Goal: Transaction & Acquisition: Purchase product/service

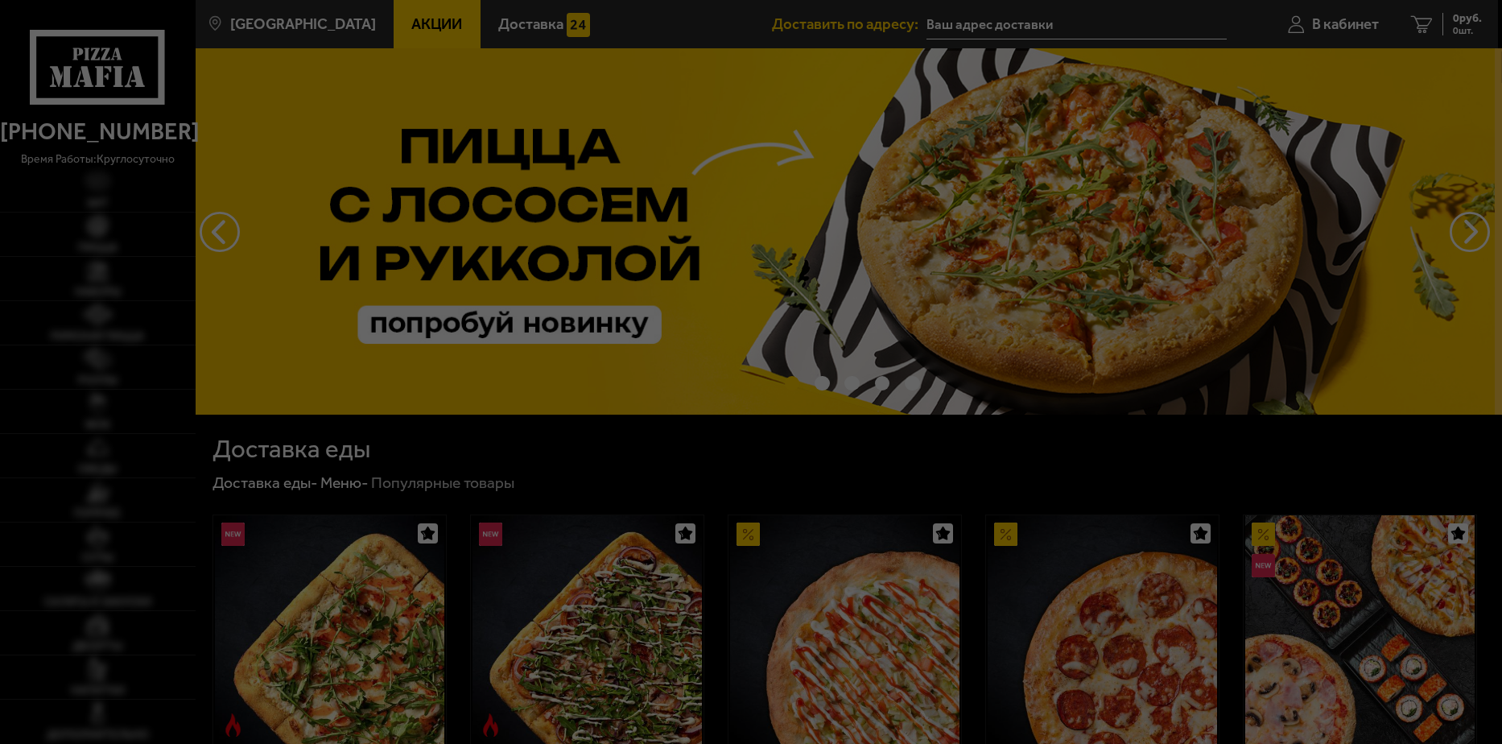
type input "[STREET_ADDRESS]"
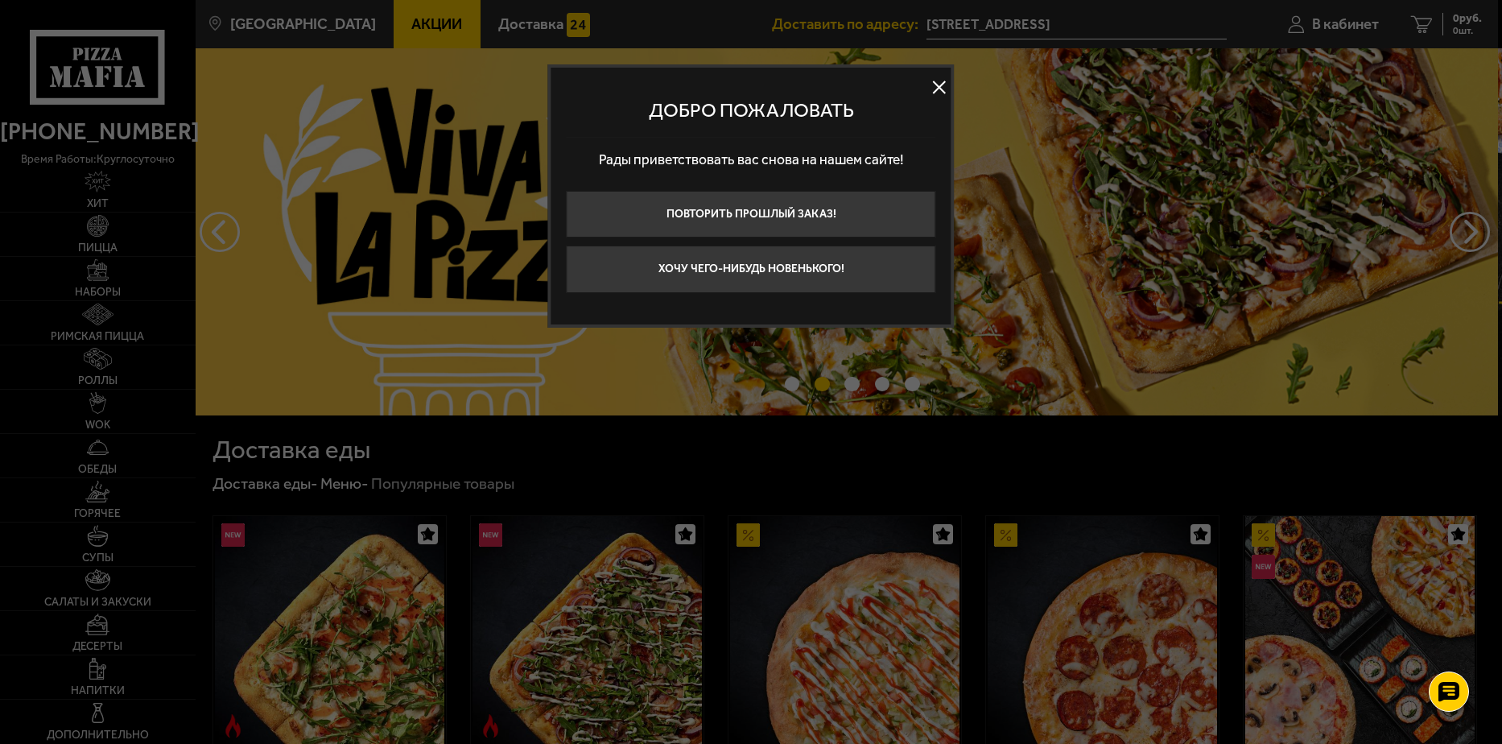
click at [935, 85] on button at bounding box center [939, 87] width 24 height 24
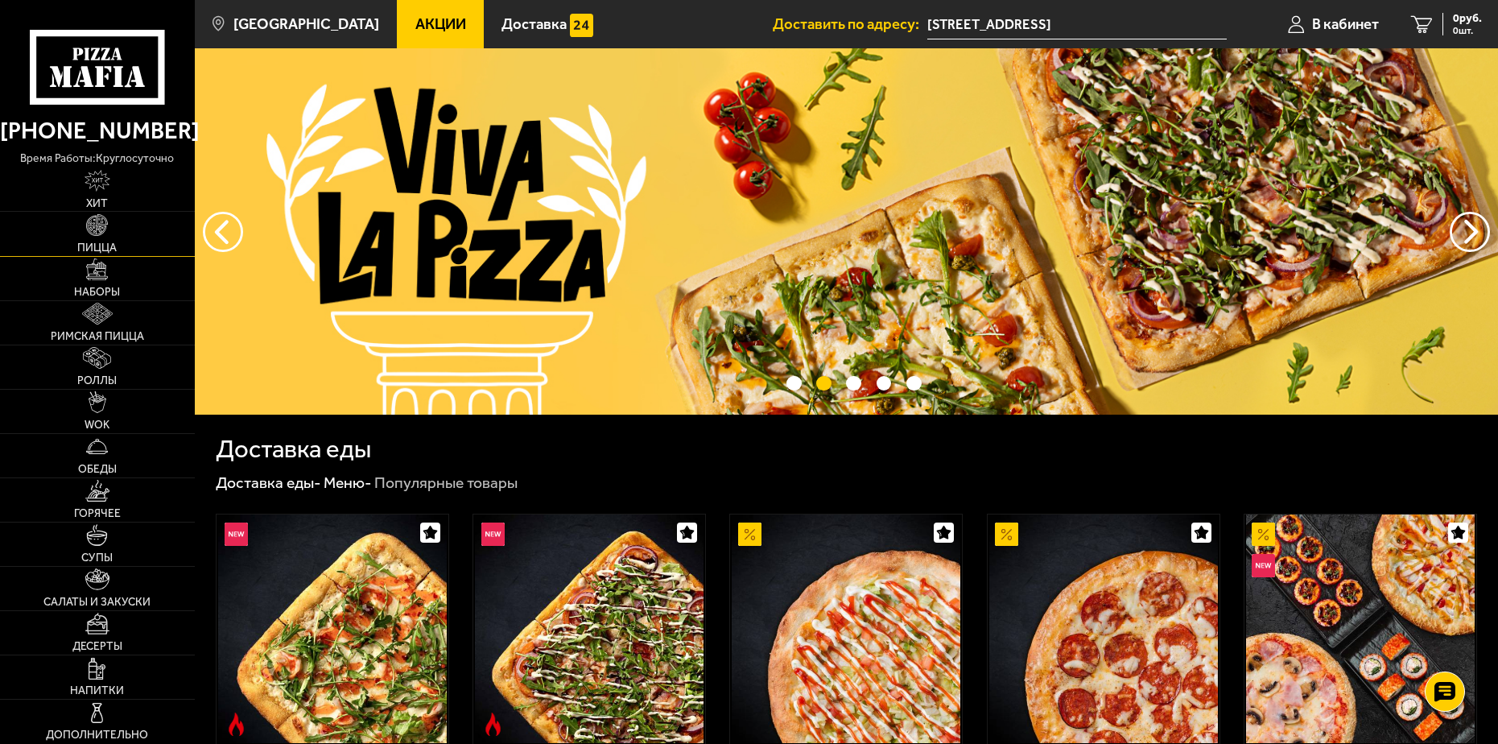
click at [109, 239] on link "Пицца" at bounding box center [97, 233] width 195 height 43
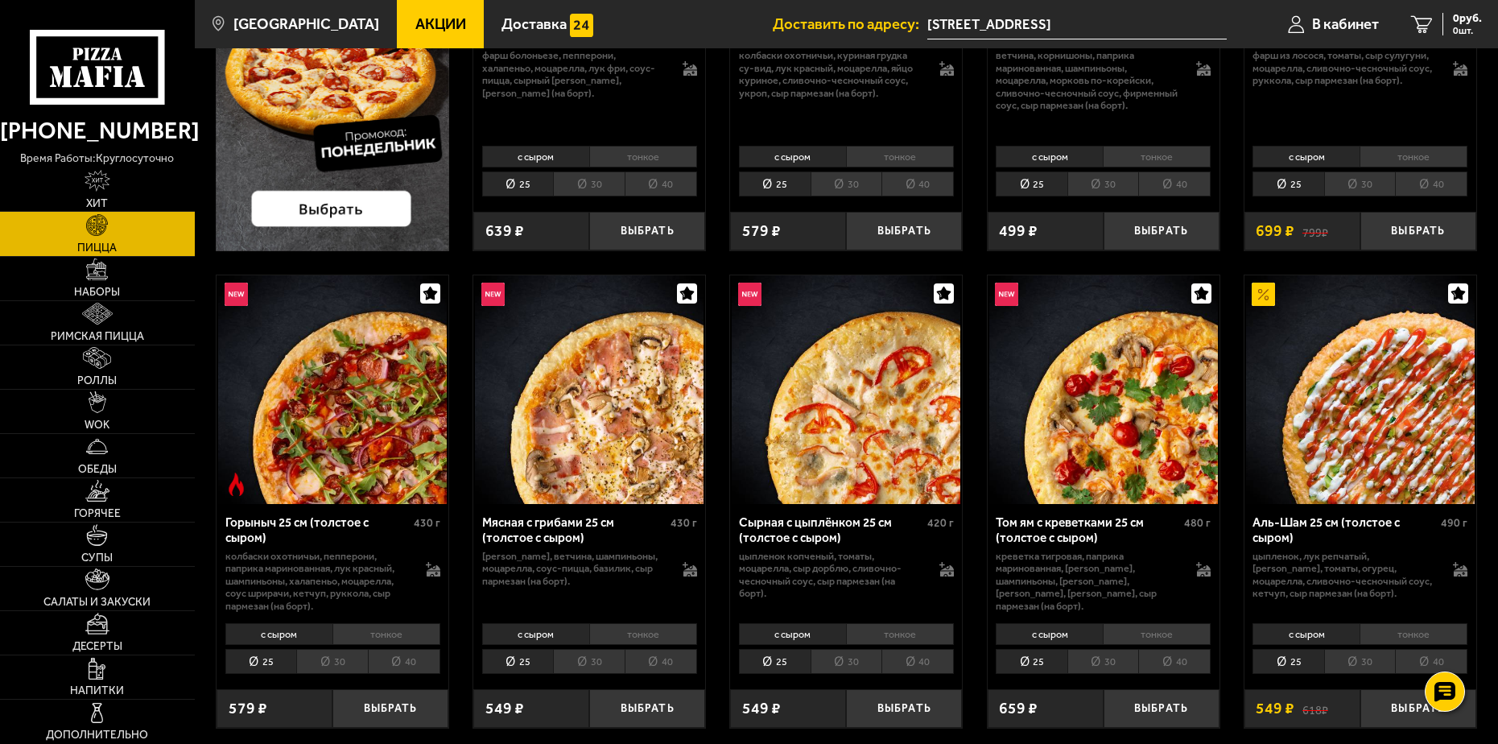
scroll to position [402, 0]
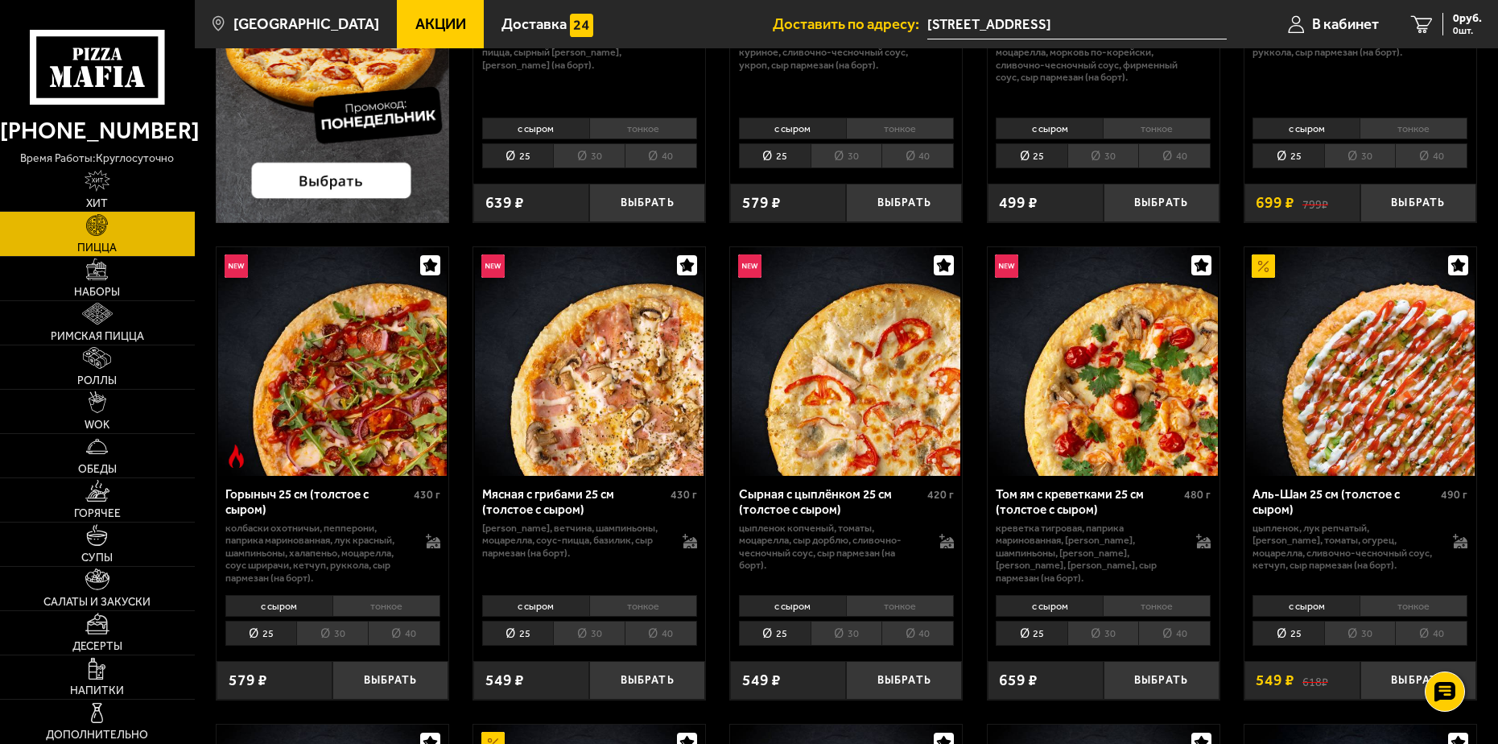
click at [662, 629] on li "40" at bounding box center [661, 633] width 72 height 25
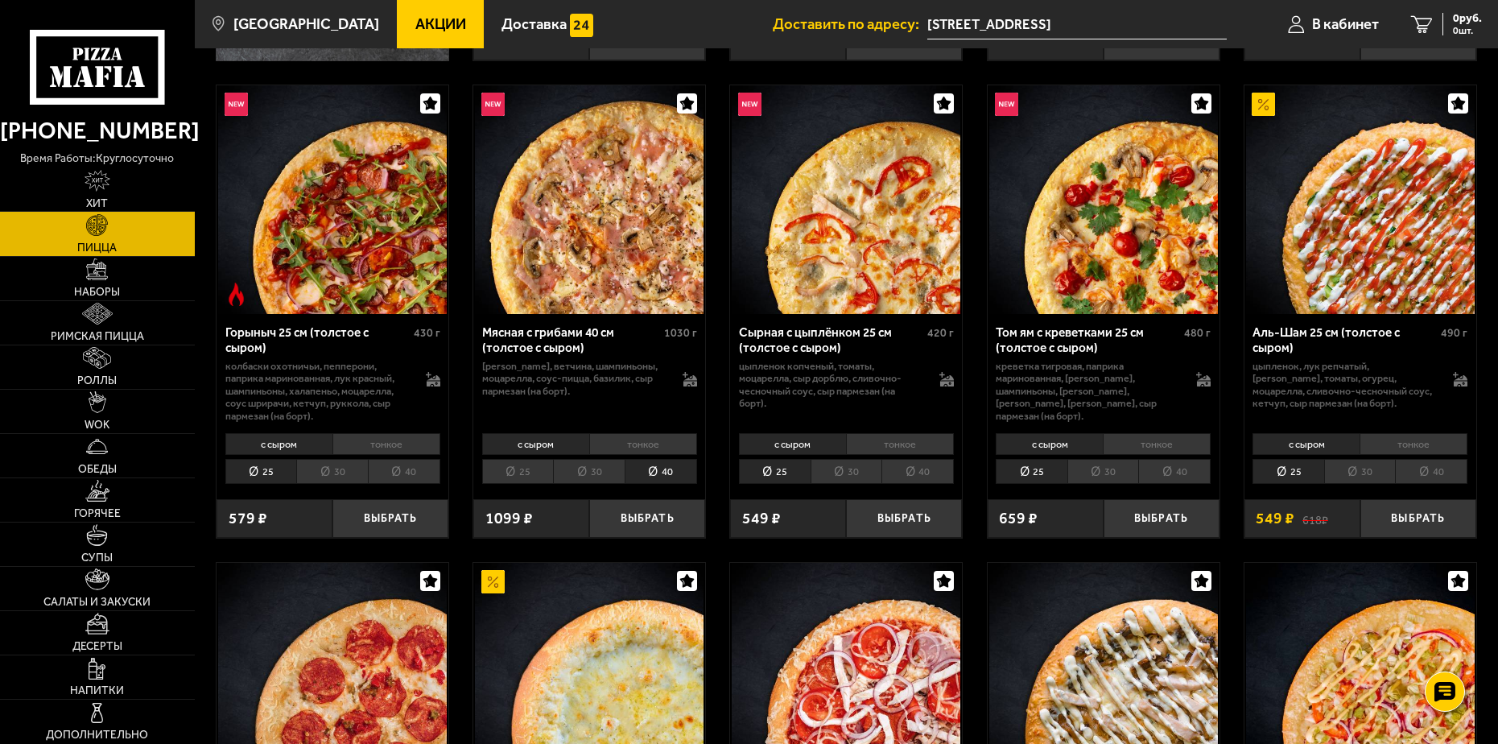
scroll to position [644, 0]
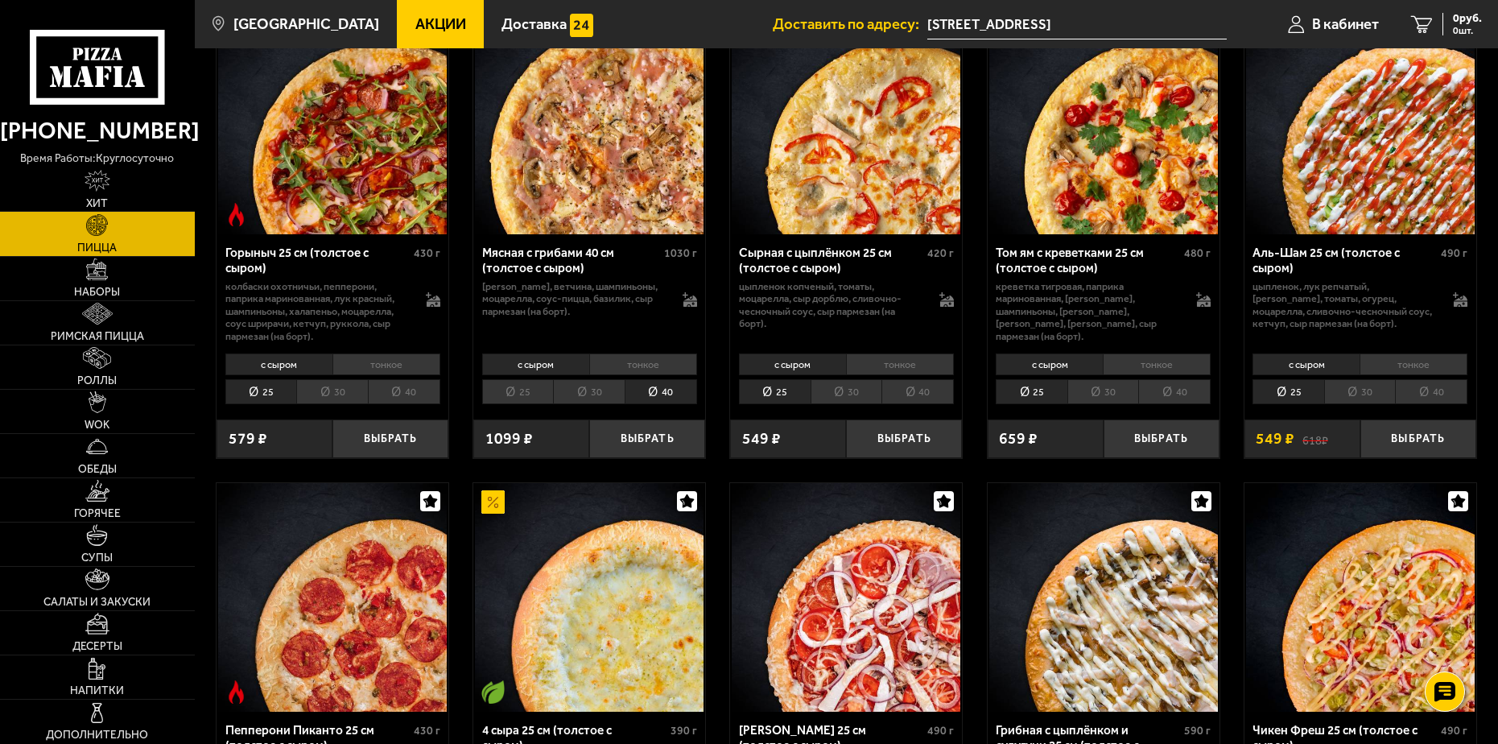
click at [1442, 394] on li "40" at bounding box center [1431, 391] width 72 height 25
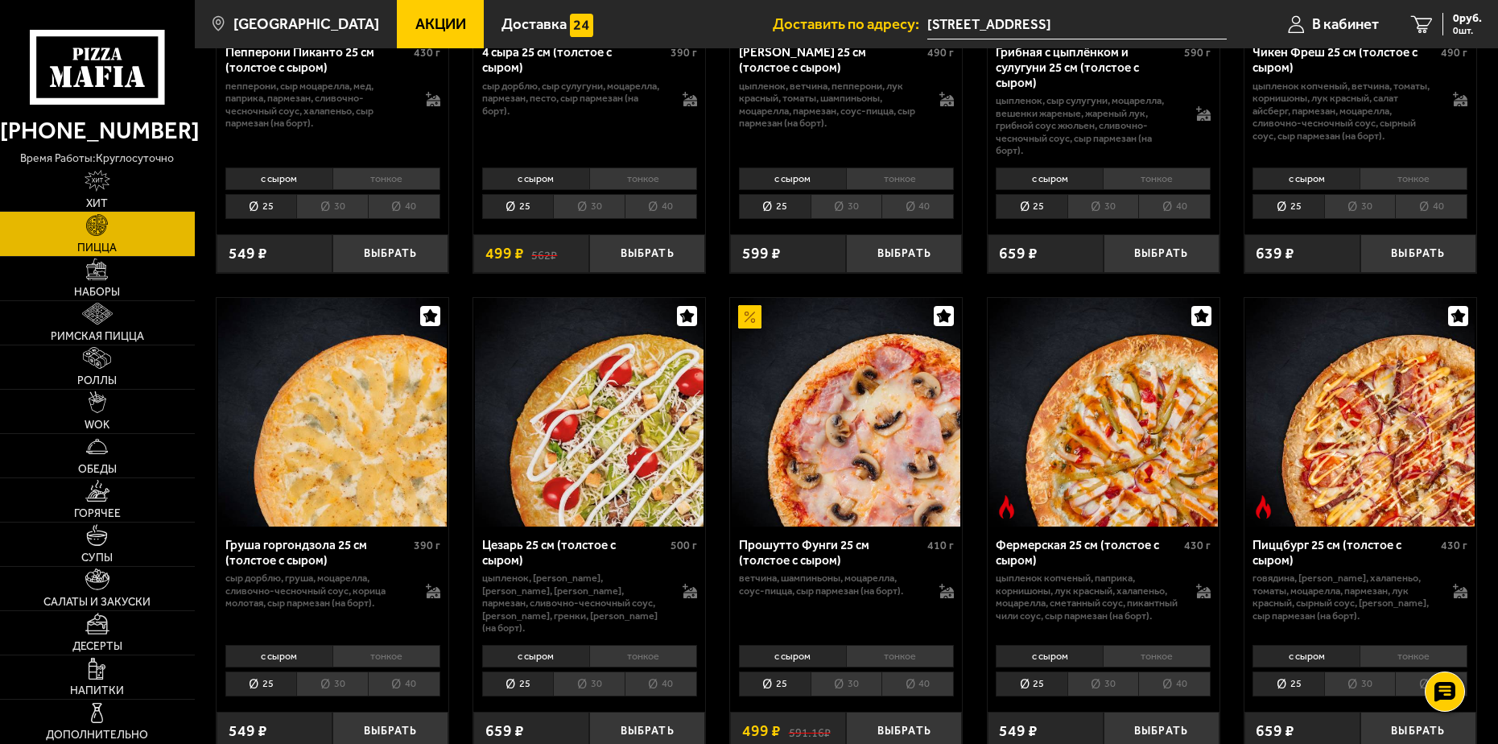
scroll to position [1368, 0]
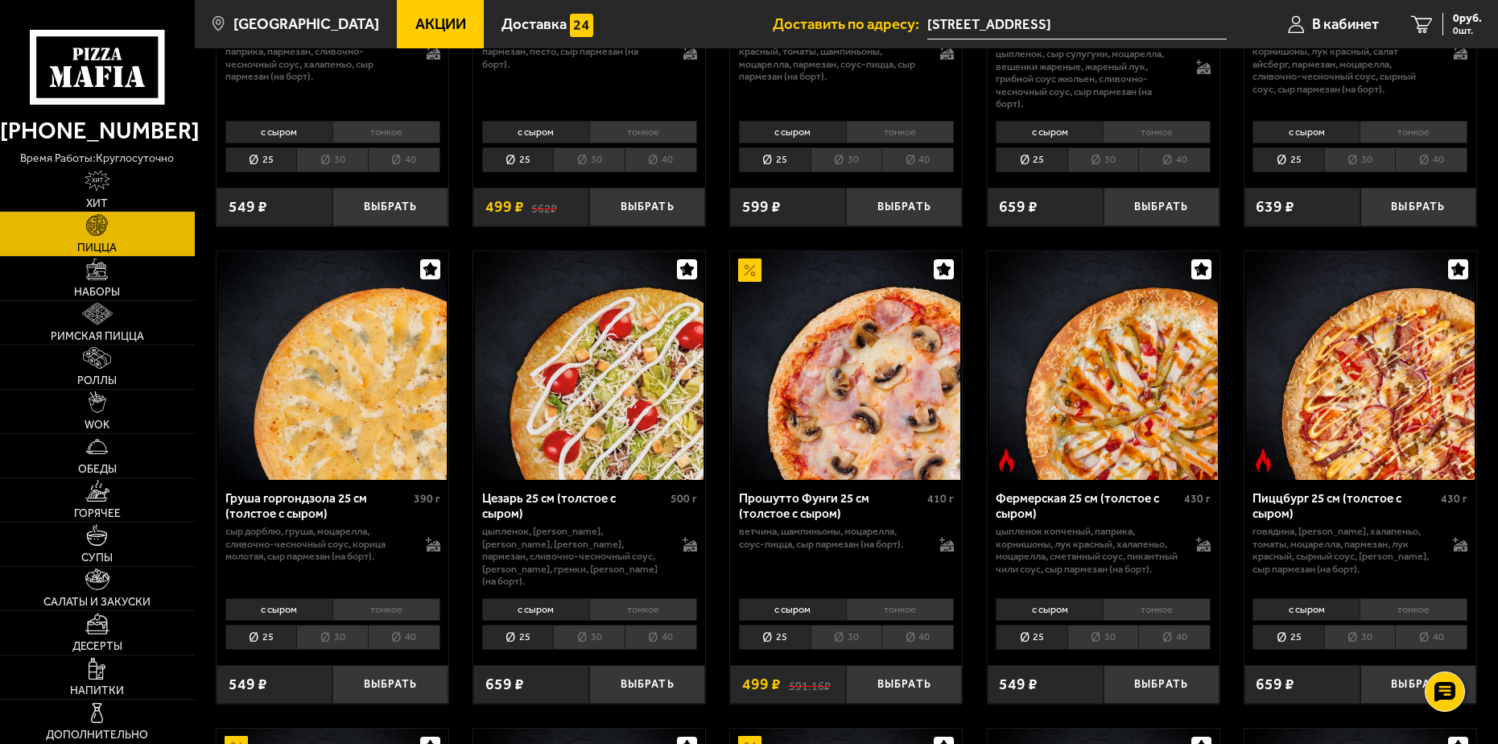
click at [1440, 640] on li "40" at bounding box center [1431, 637] width 72 height 25
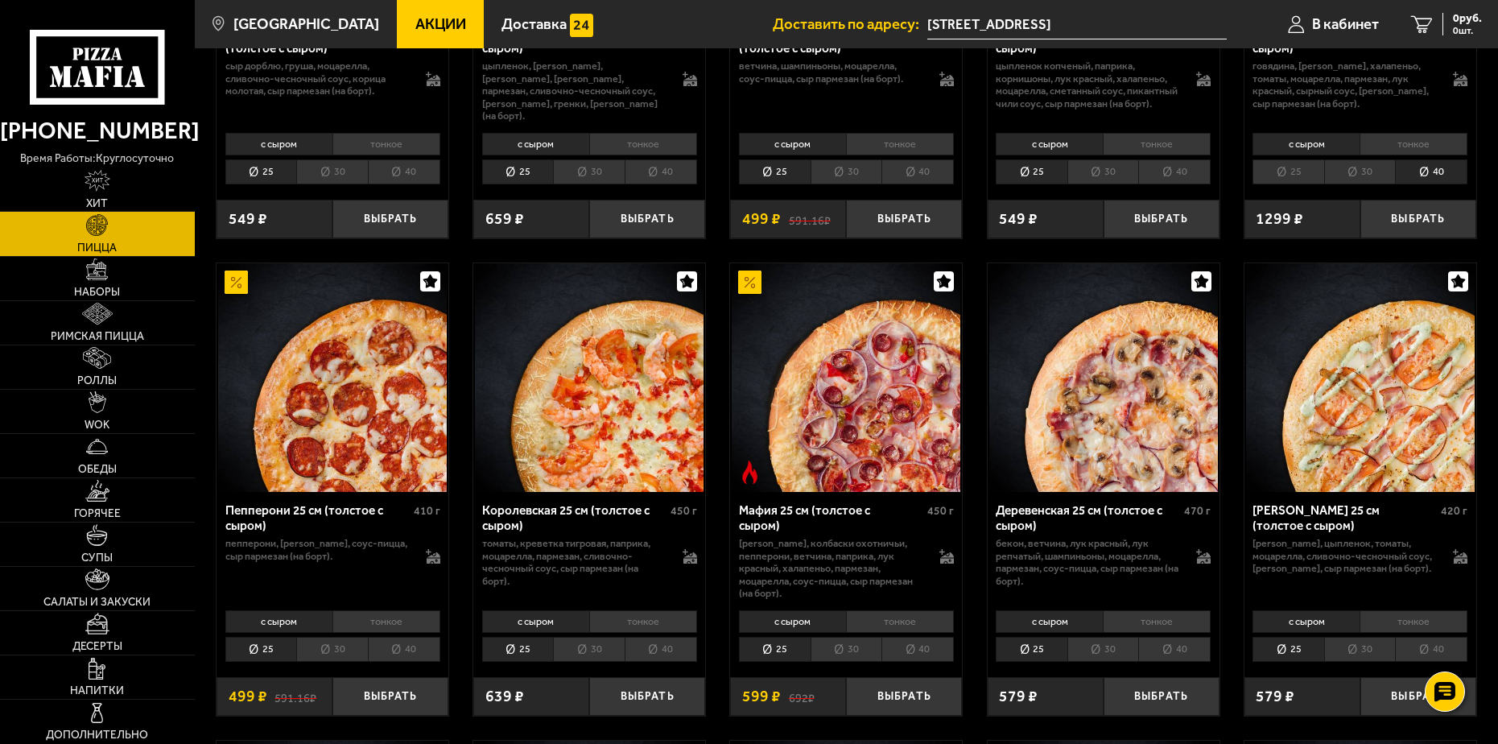
scroll to position [1932, 0]
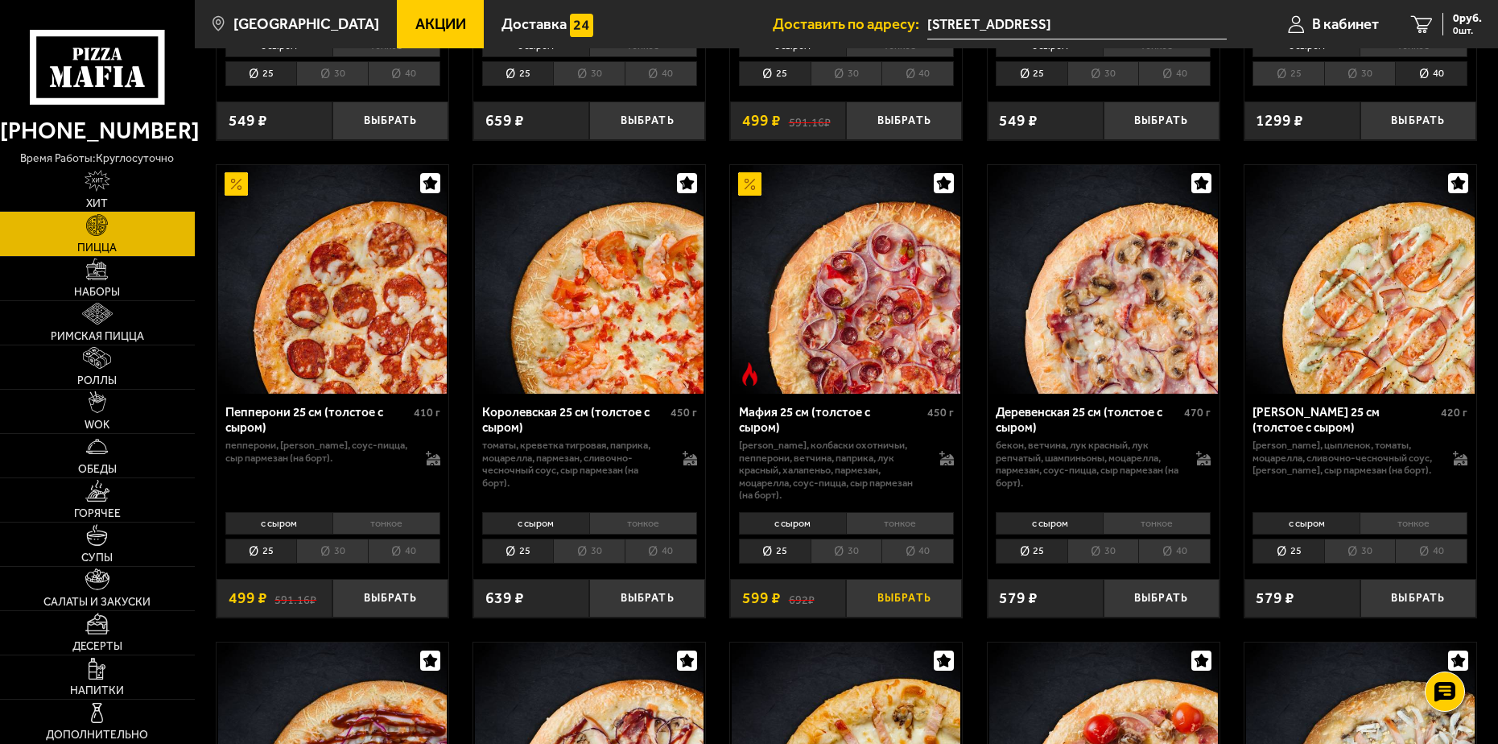
click at [918, 588] on button "Выбрать" at bounding box center [904, 598] width 116 height 38
click at [864, 593] on button "−" at bounding box center [865, 598] width 39 height 38
click at [920, 543] on li "40" at bounding box center [917, 550] width 72 height 25
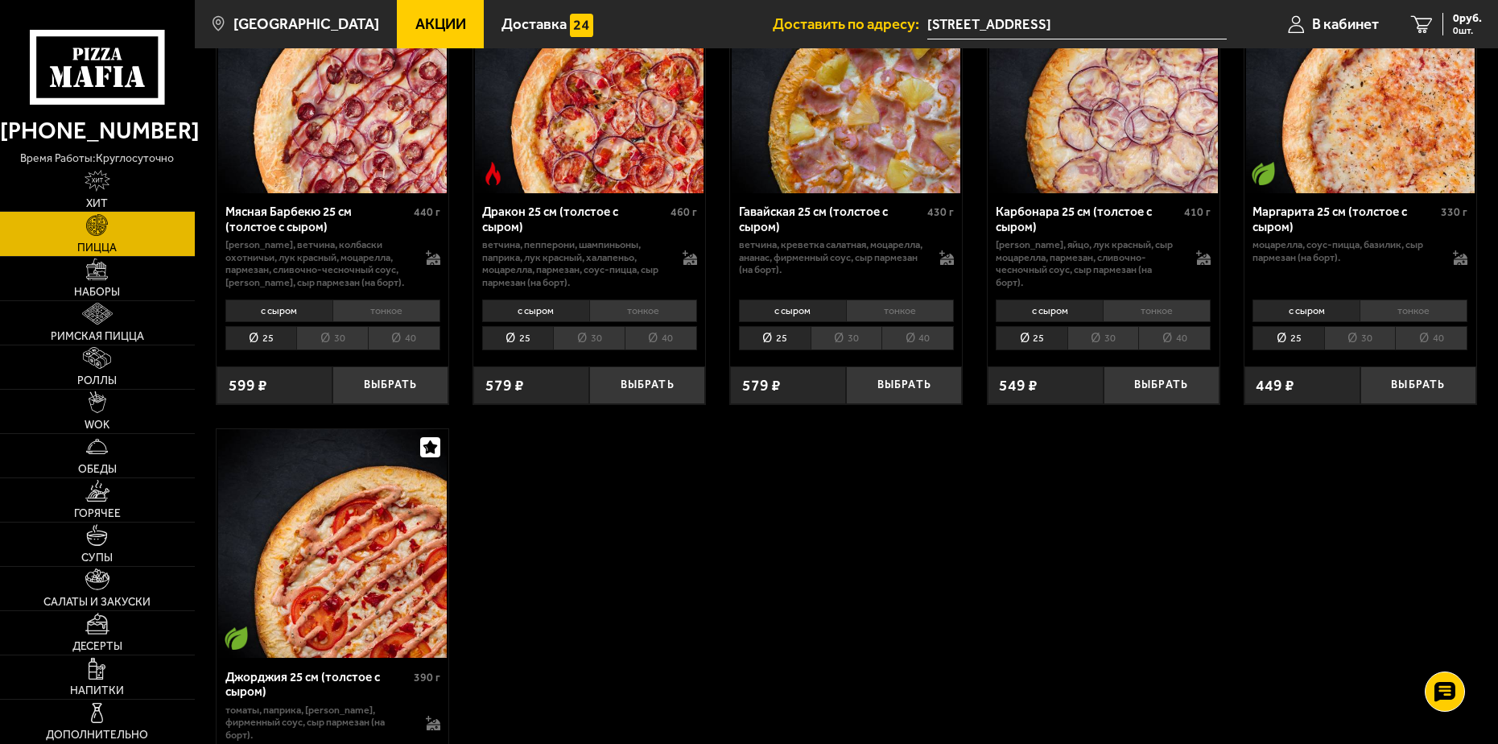
scroll to position [3139, 0]
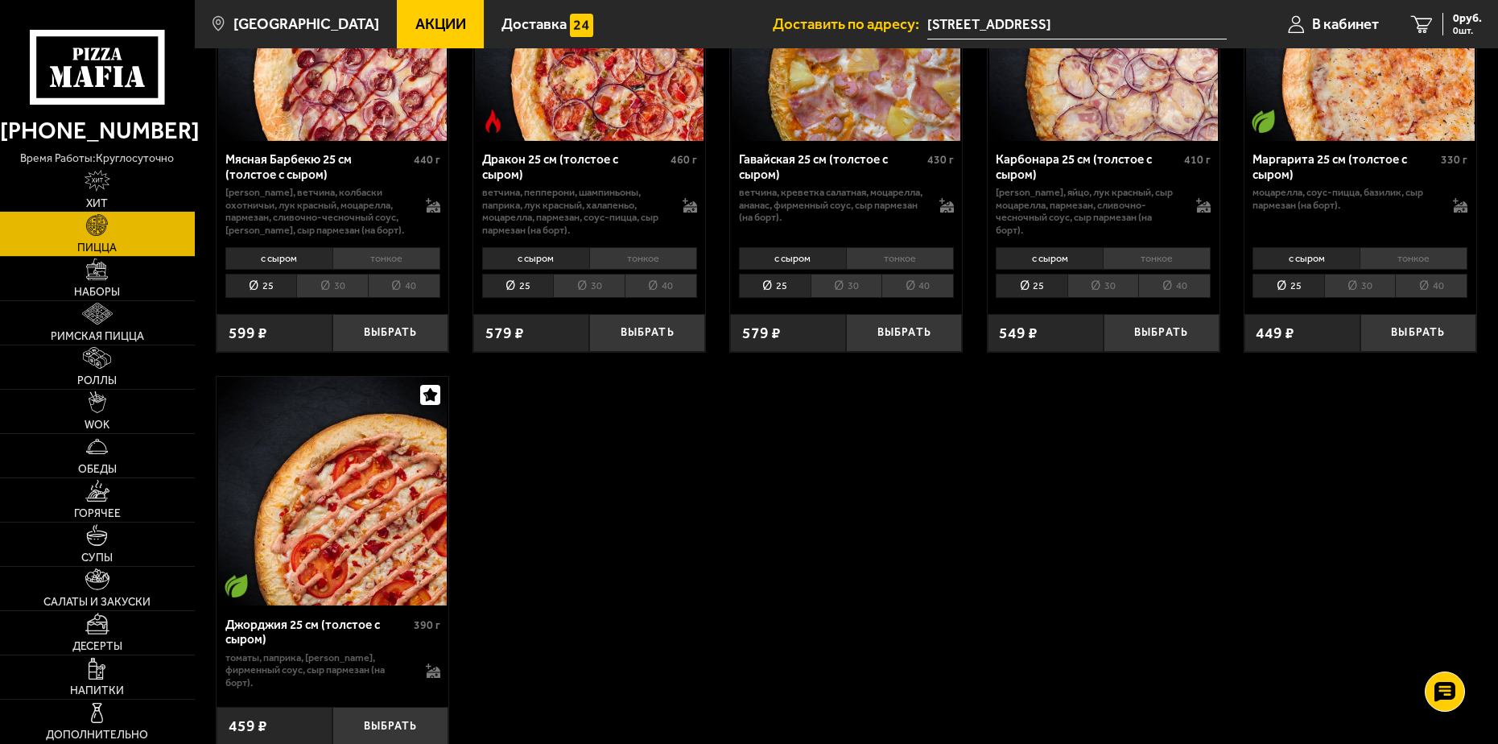
click at [398, 274] on li "40" at bounding box center [404, 286] width 72 height 25
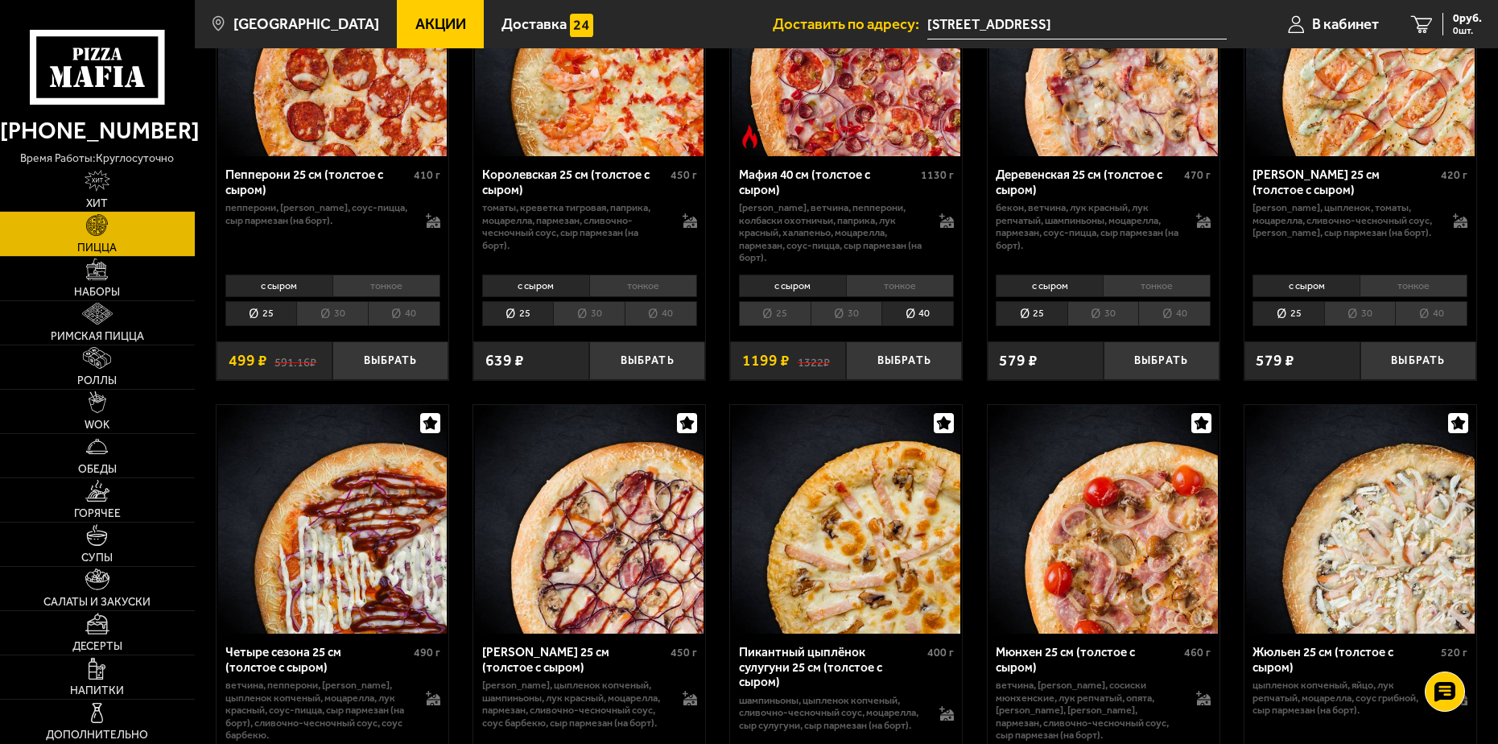
scroll to position [1932, 0]
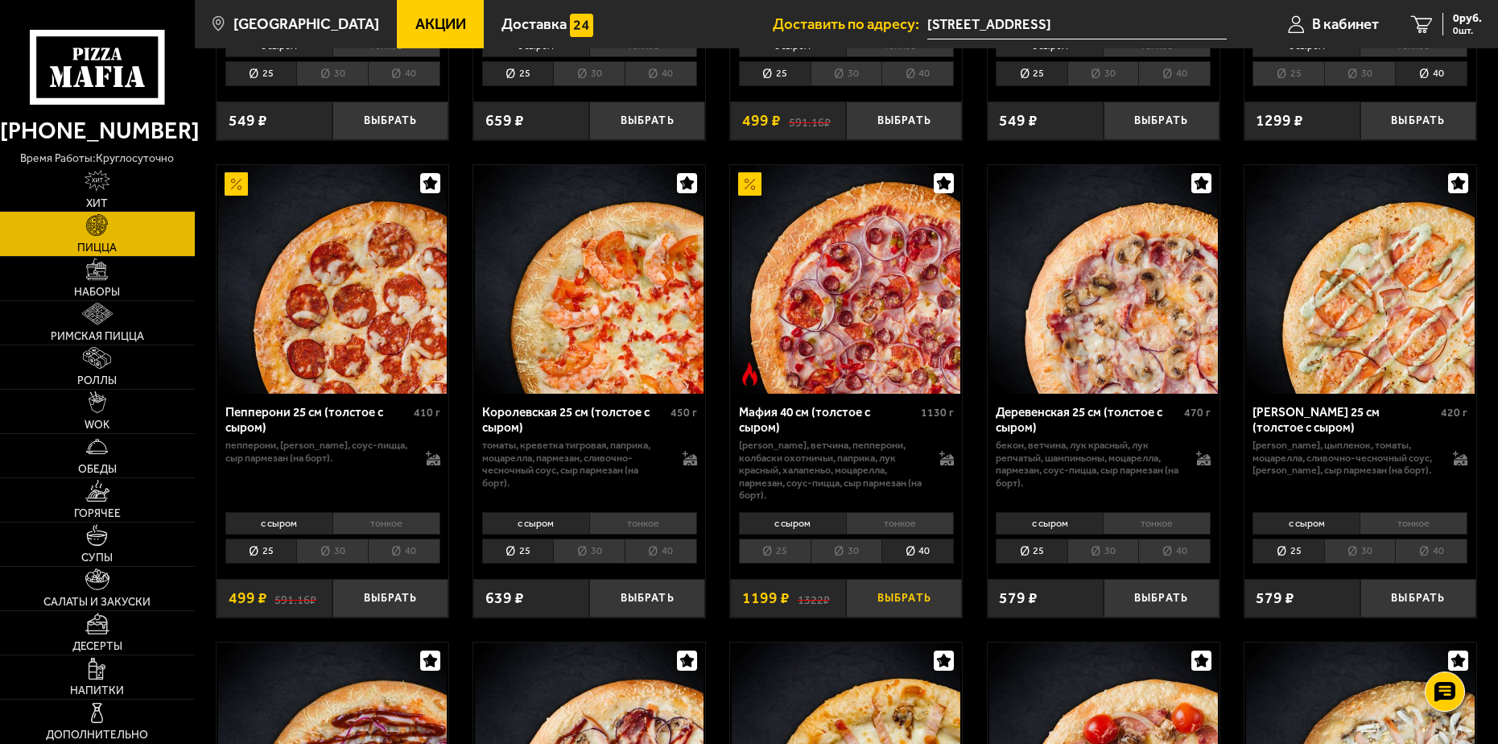
click at [915, 588] on button "Выбрать" at bounding box center [904, 598] width 116 height 38
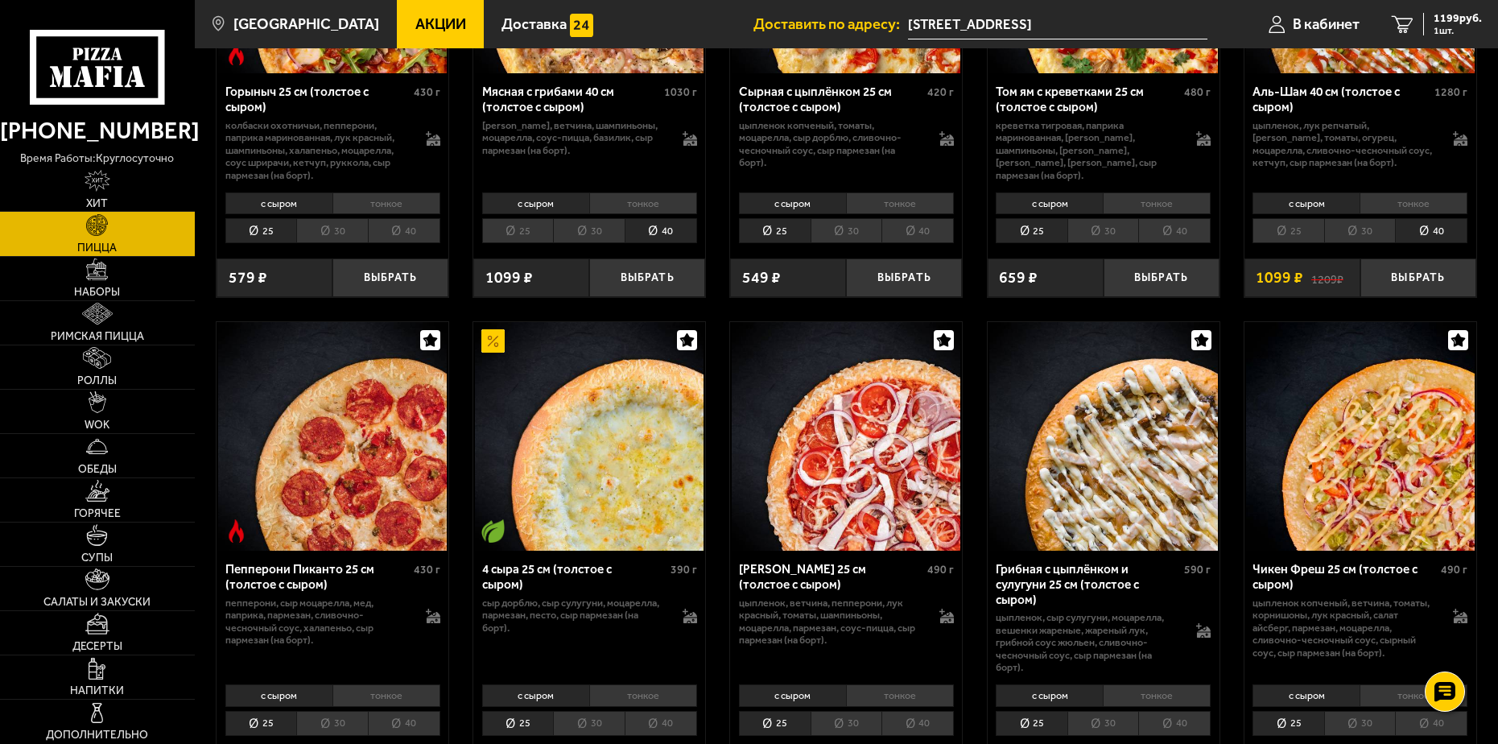
scroll to position [563, 0]
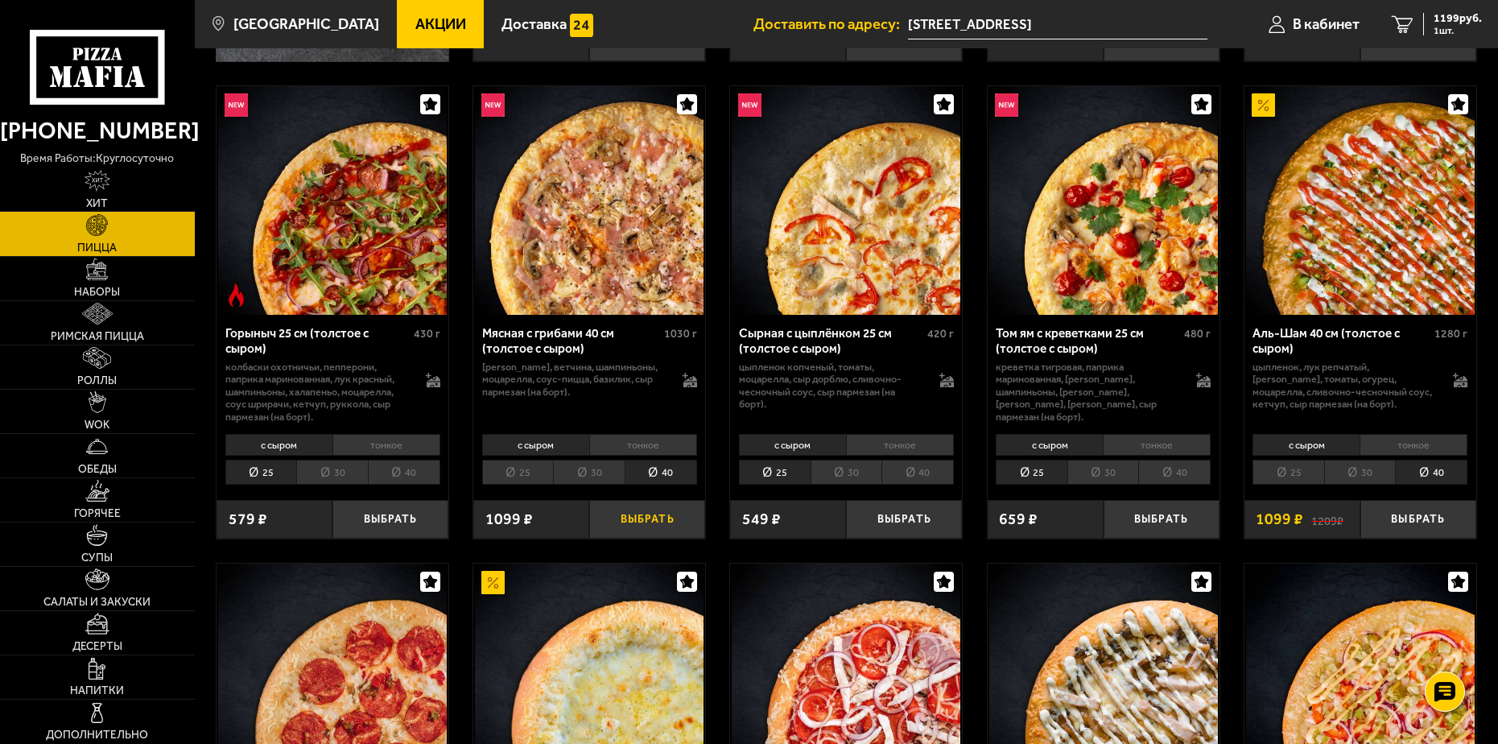
click at [648, 513] on button "Выбрать" at bounding box center [647, 519] width 116 height 38
click at [1418, 516] on button "Выбрать" at bounding box center [1418, 519] width 116 height 38
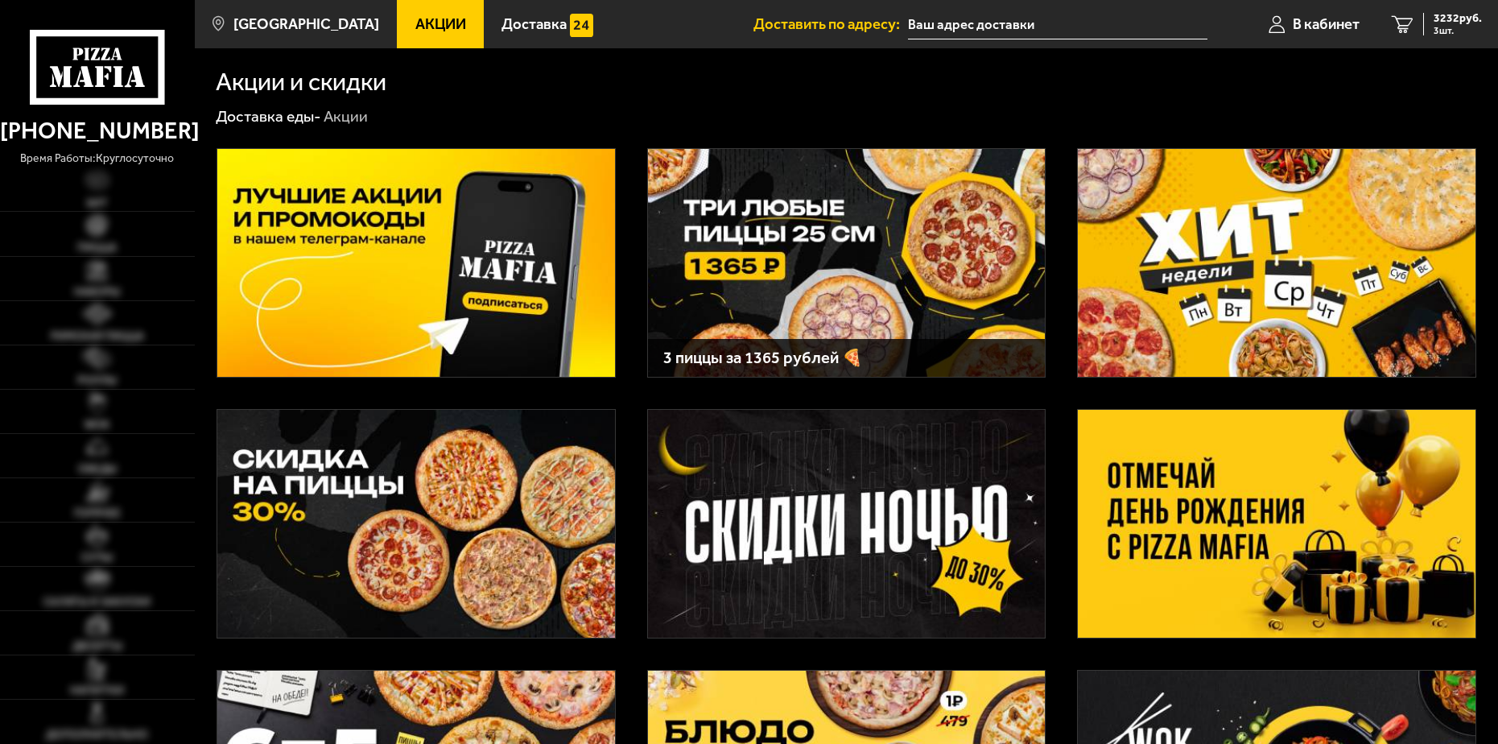
type input "[STREET_ADDRESS]"
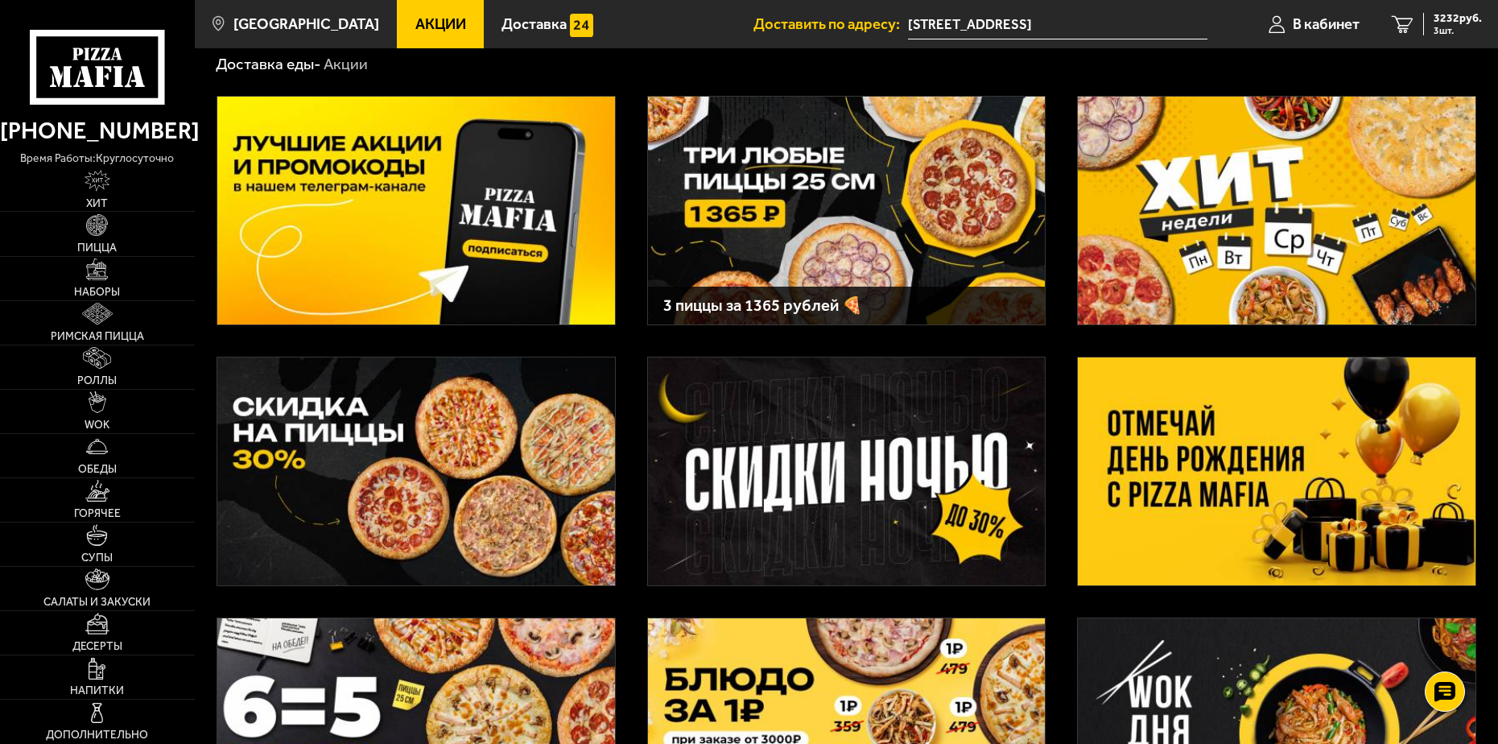
scroll to position [80, 0]
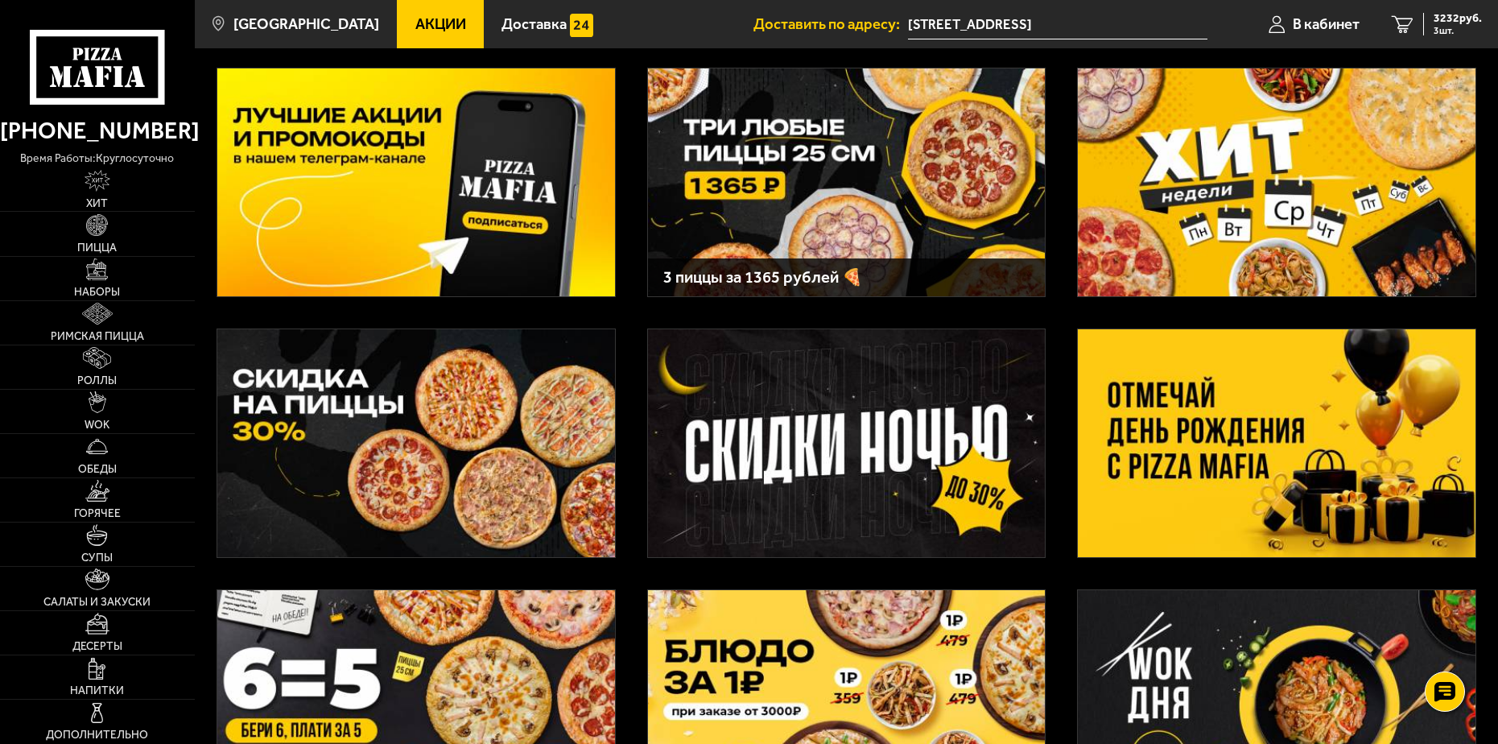
click at [1282, 435] on img at bounding box center [1277, 443] width 398 height 228
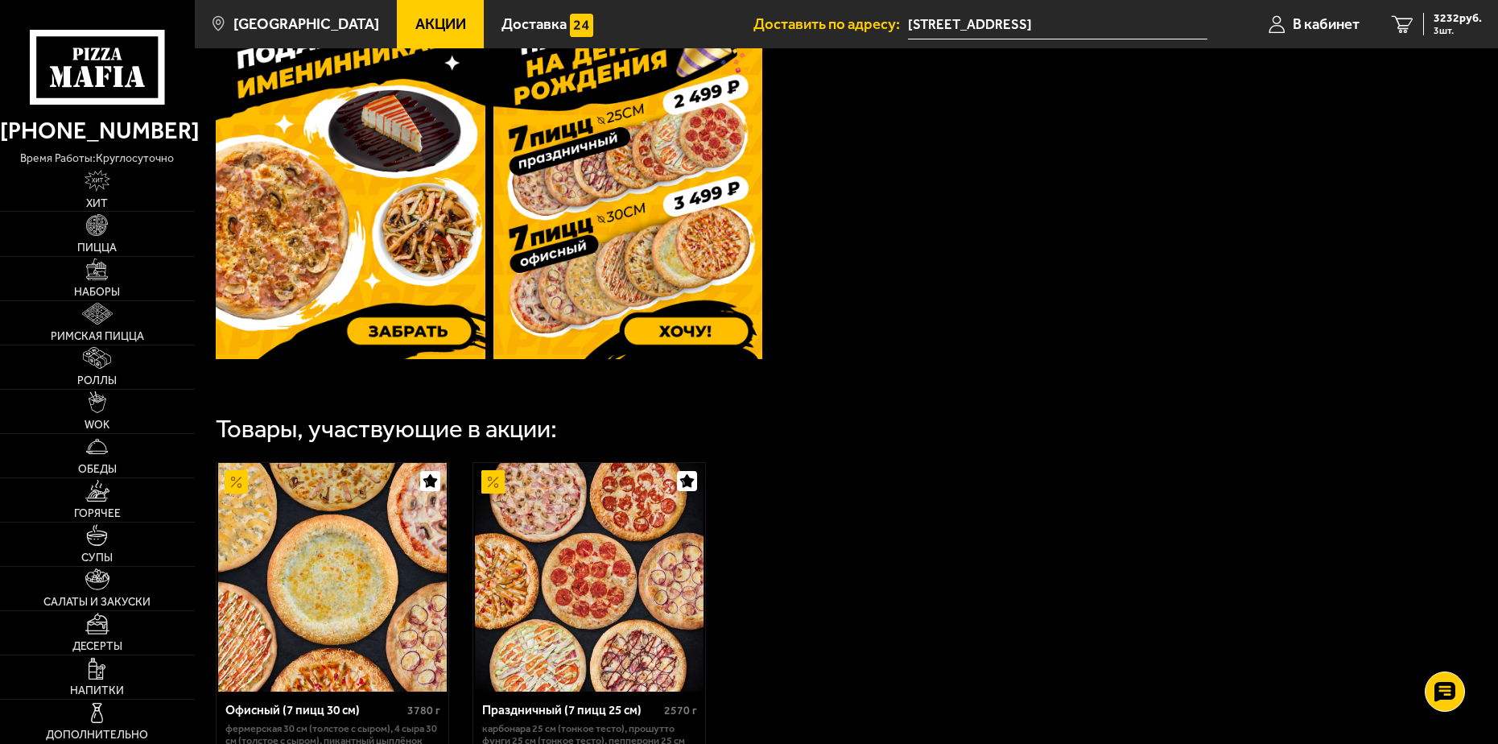
scroll to position [483, 0]
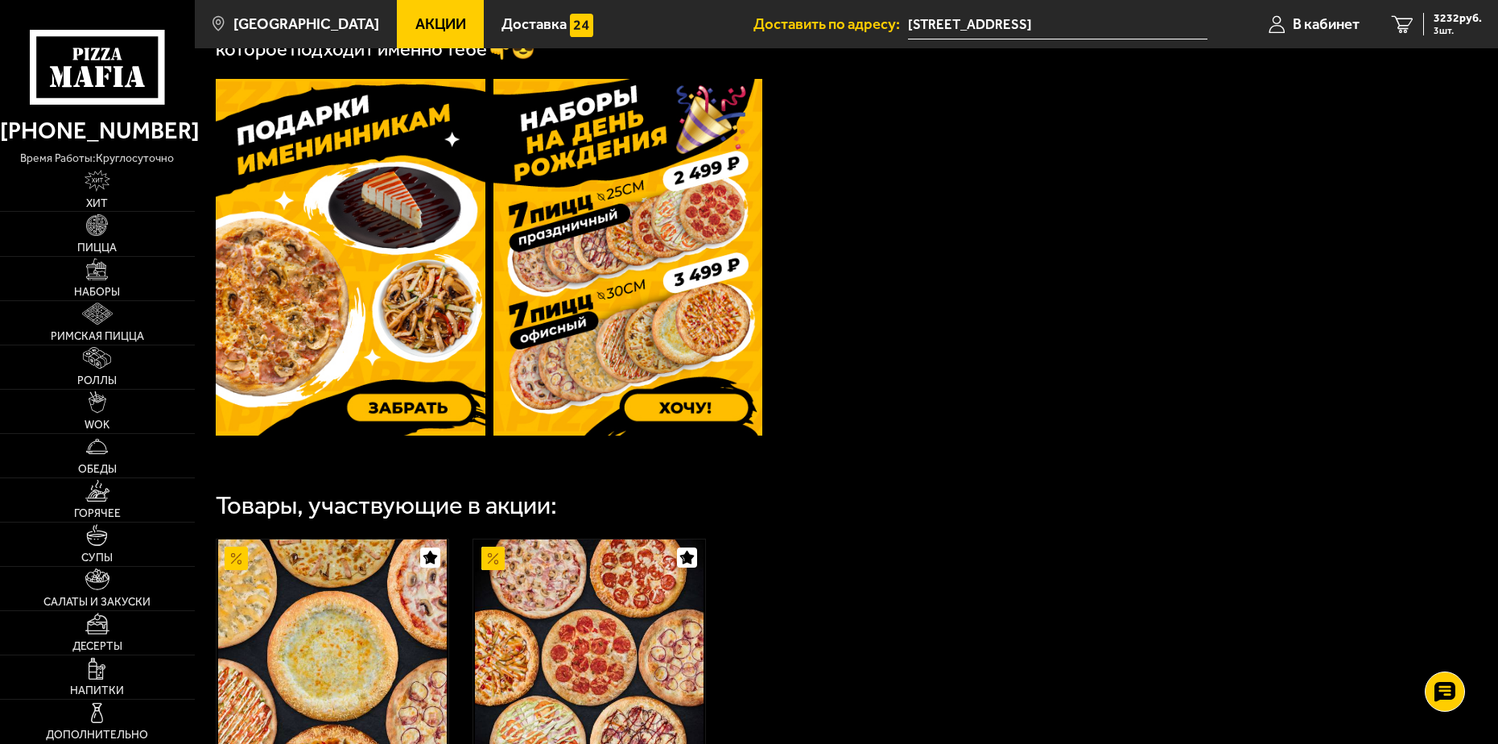
click at [419, 406] on img at bounding box center [351, 257] width 270 height 357
click at [1447, 27] on span "3 шт." at bounding box center [1457, 31] width 48 height 10
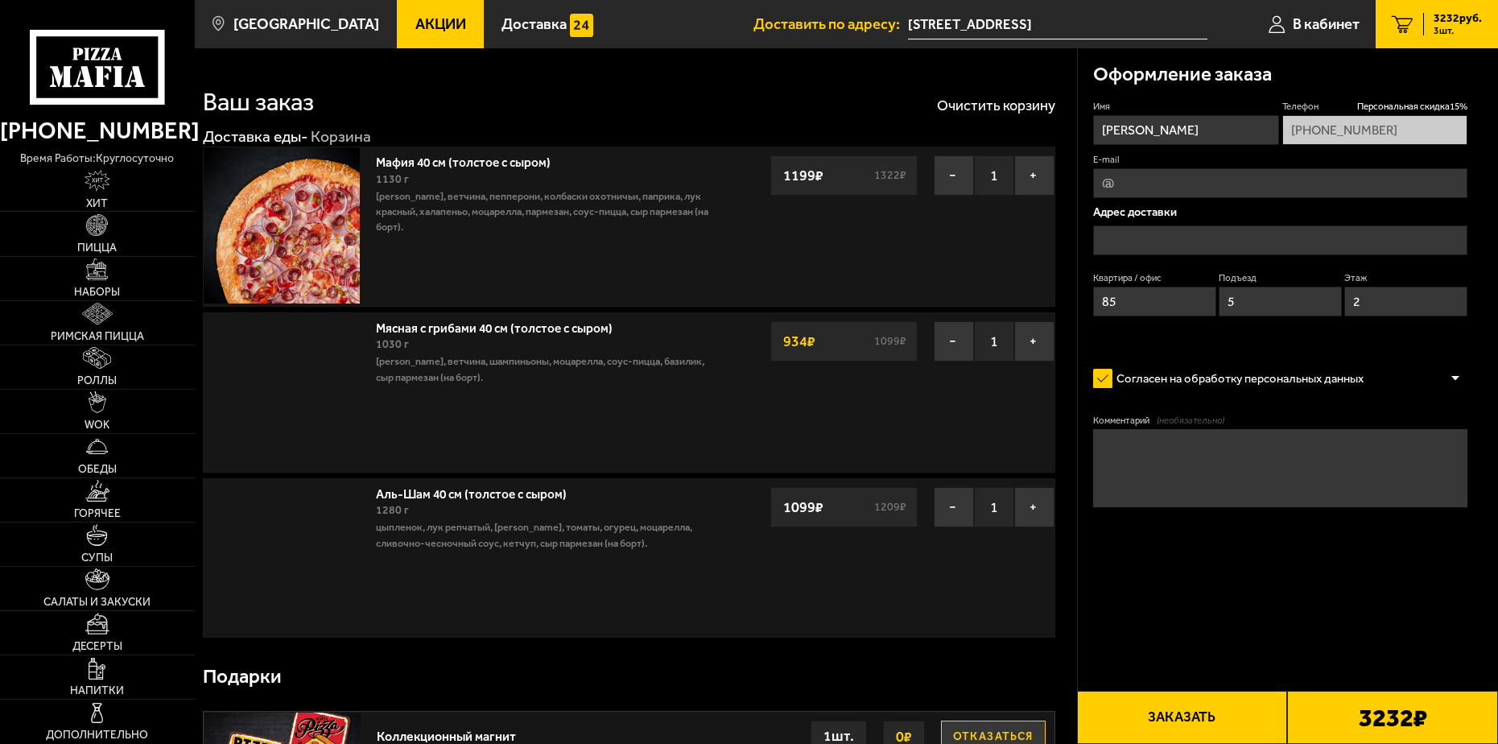
type input "[STREET_ADDRESS]"
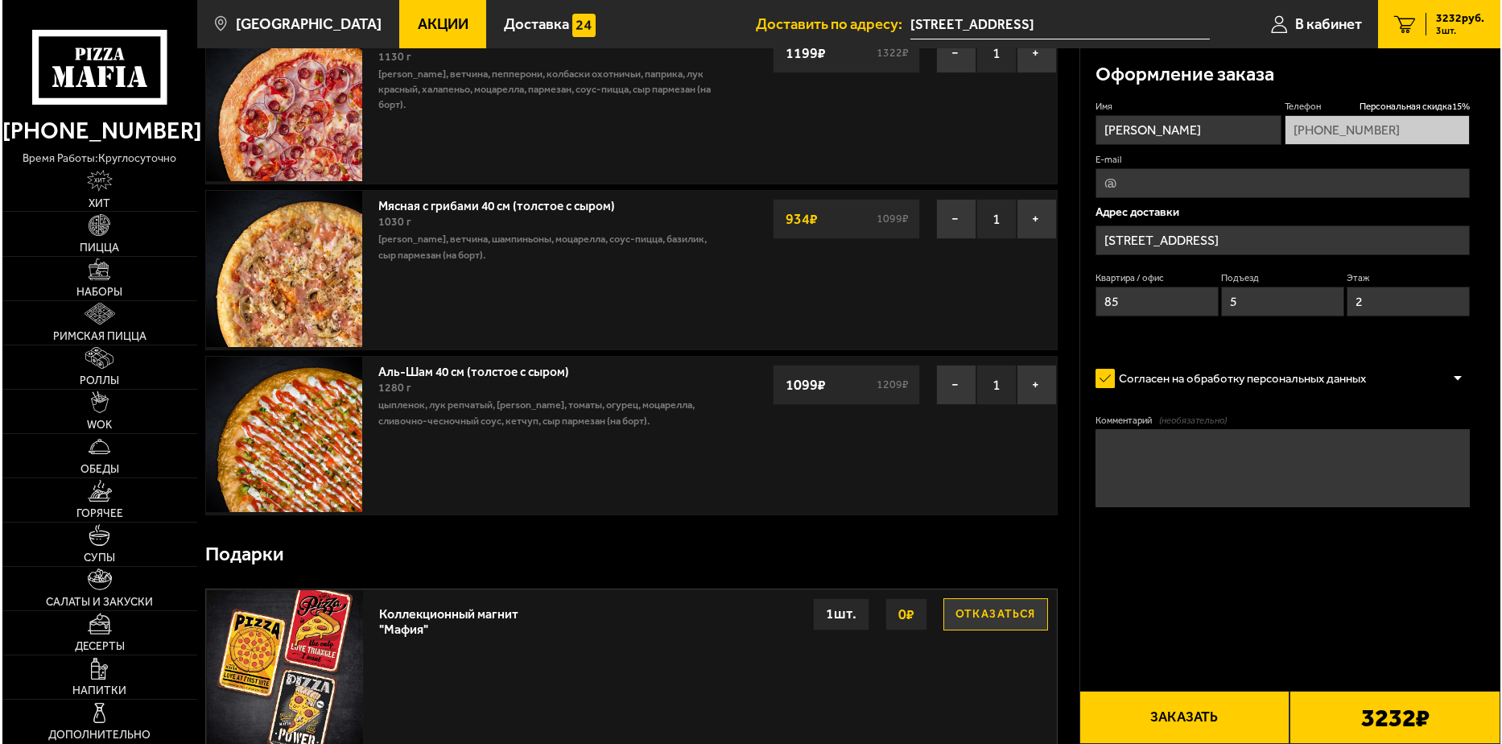
scroll to position [161, 0]
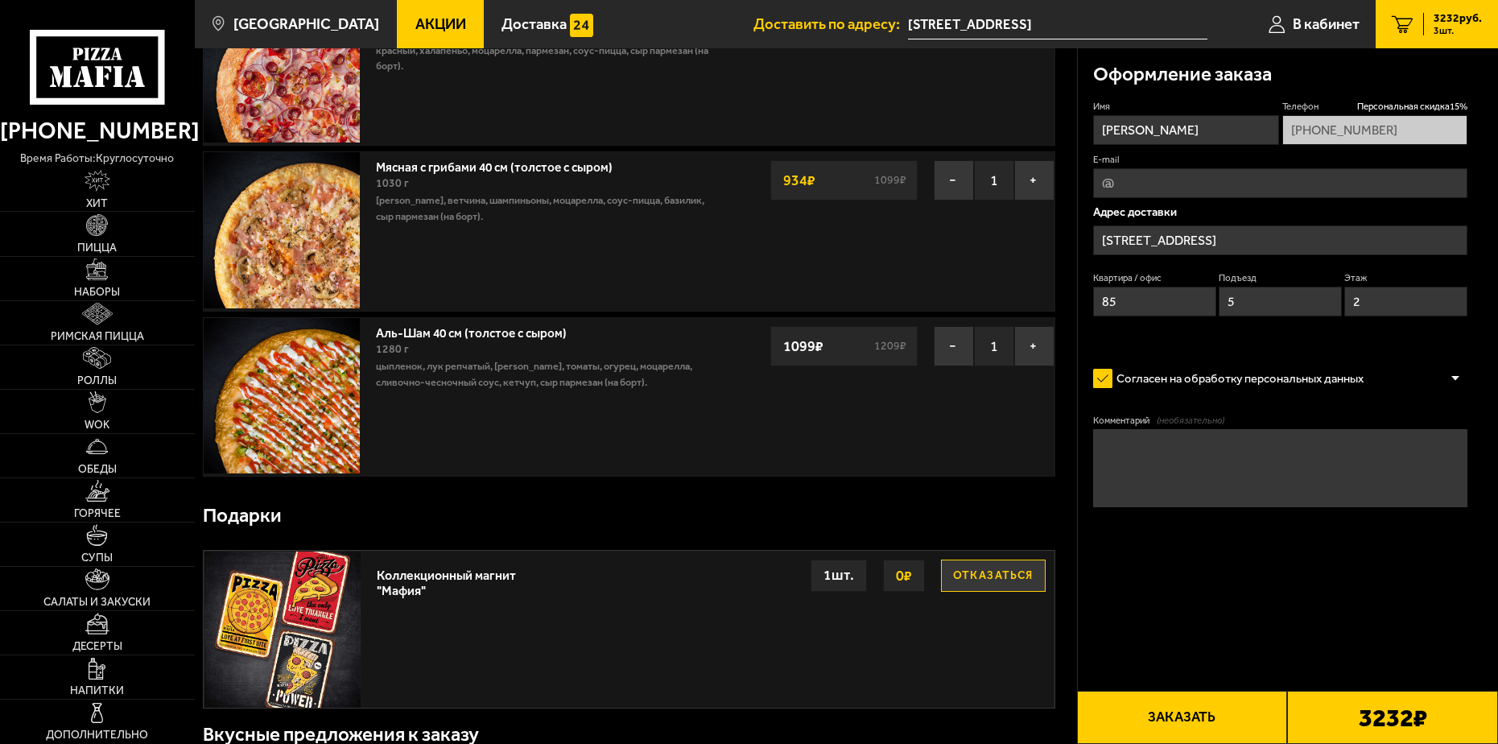
click at [1185, 717] on button "Заказать" at bounding box center [1182, 717] width 211 height 53
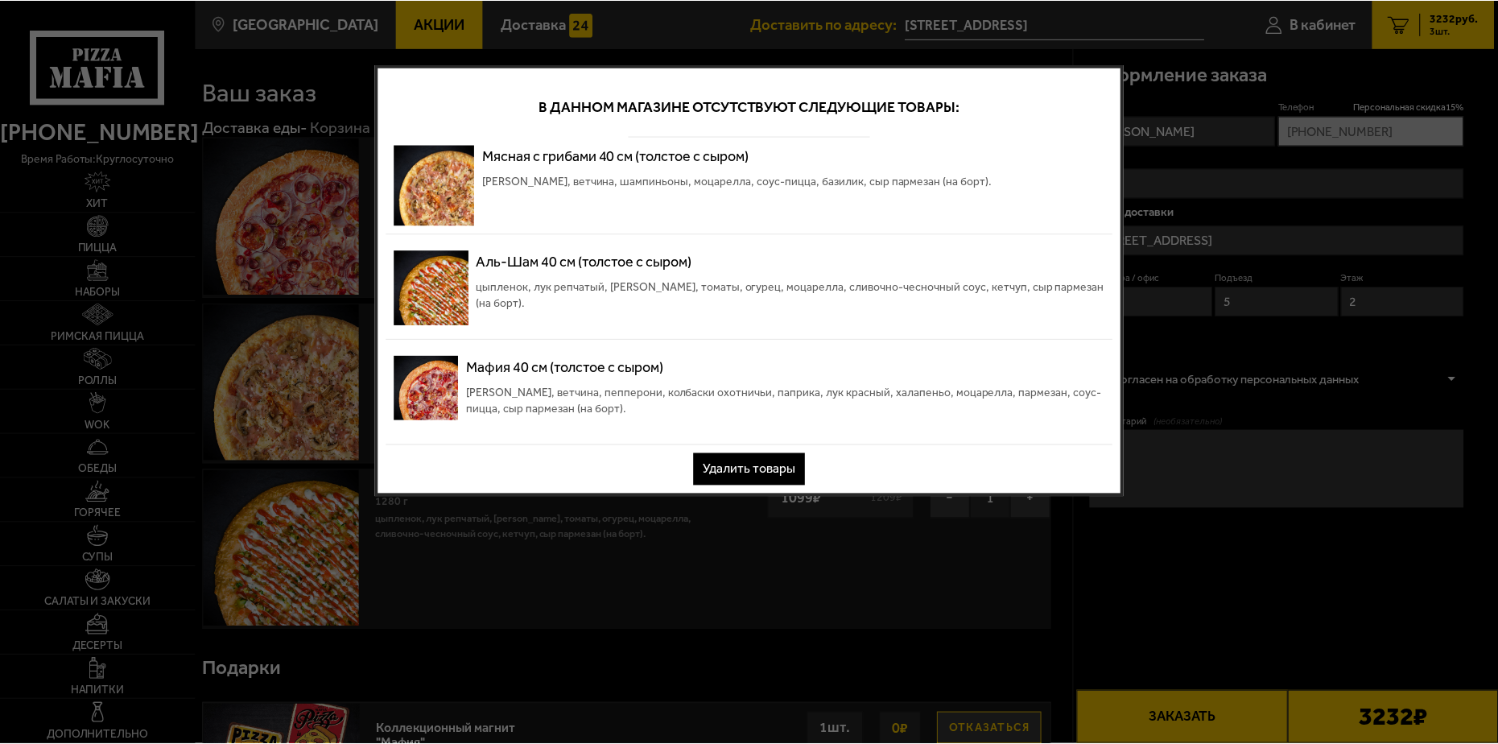
scroll to position [0, 0]
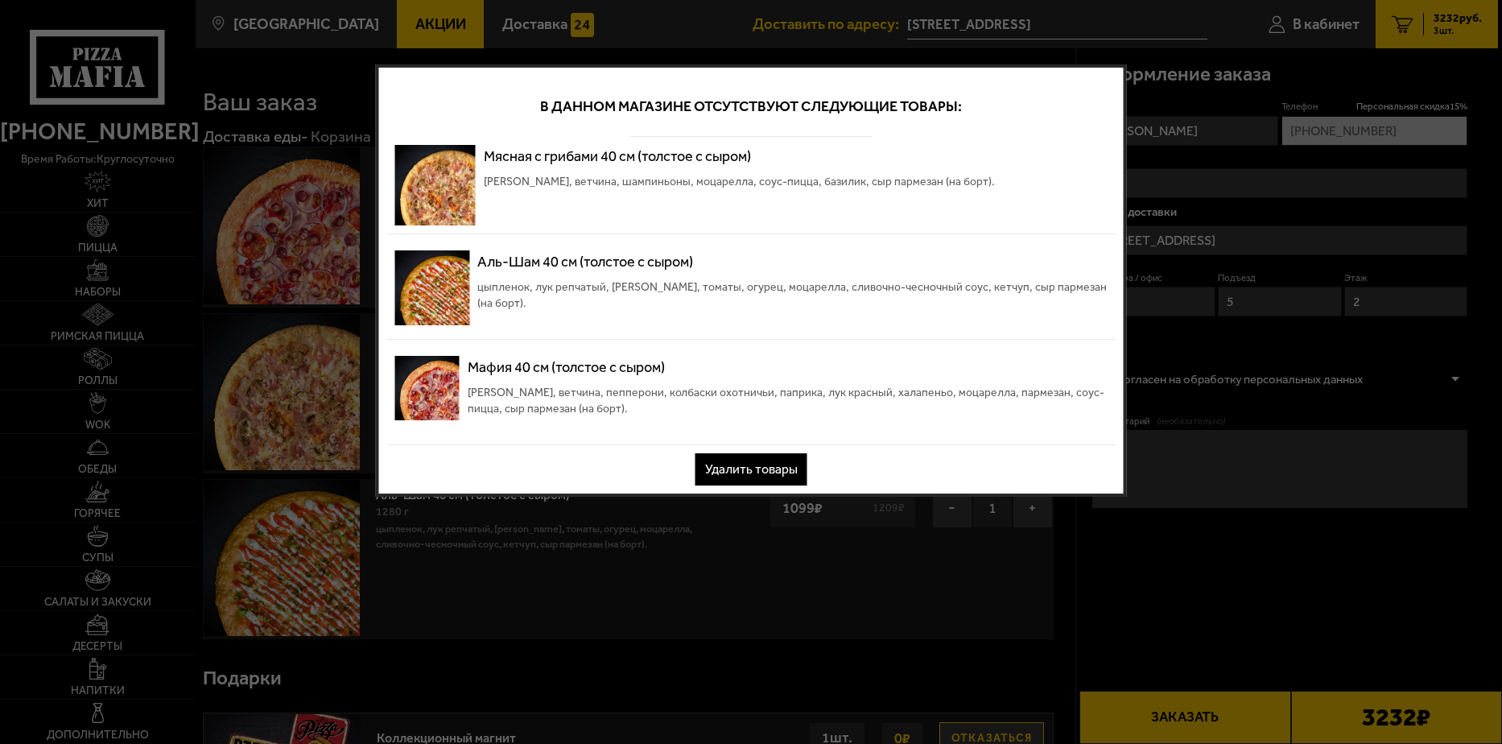
click at [1194, 93] on div at bounding box center [751, 372] width 1502 height 744
drag, startPoint x: 1203, startPoint y: 415, endPoint x: 1240, endPoint y: 388, distance: 46.0
click at [1203, 415] on div at bounding box center [751, 372] width 1502 height 744
click at [1301, 606] on div at bounding box center [751, 372] width 1502 height 744
click at [555, 165] on p "Мясная с грибами 40 см (толстое с сыром)" at bounding box center [739, 156] width 511 height 23
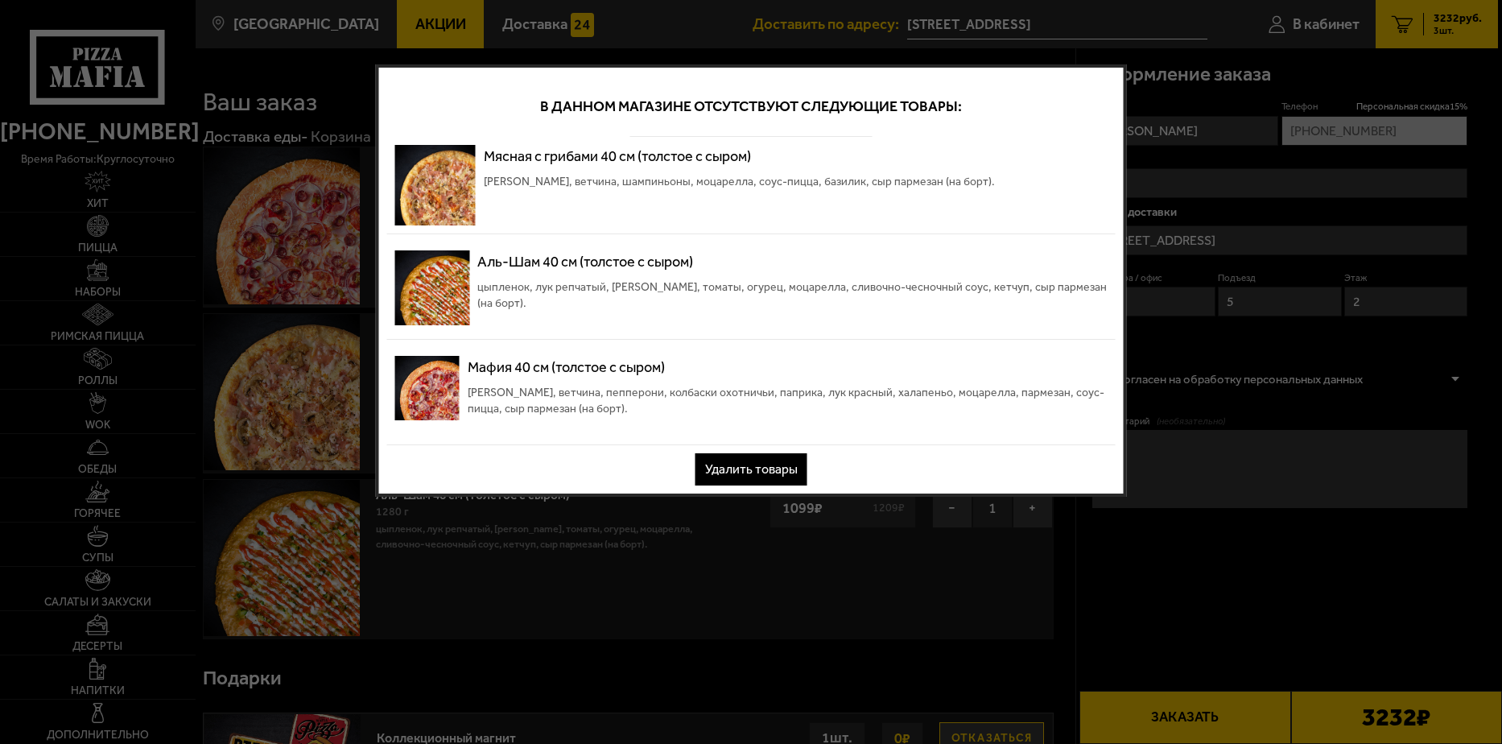
drag, startPoint x: 988, startPoint y: 139, endPoint x: 1068, endPoint y: 102, distance: 88.6
click at [1047, 128] on div "В данном магазине отсутствуют следующие товары: Мясная с грибами 40 см (толстое…" at bounding box center [751, 280] width 751 height 432
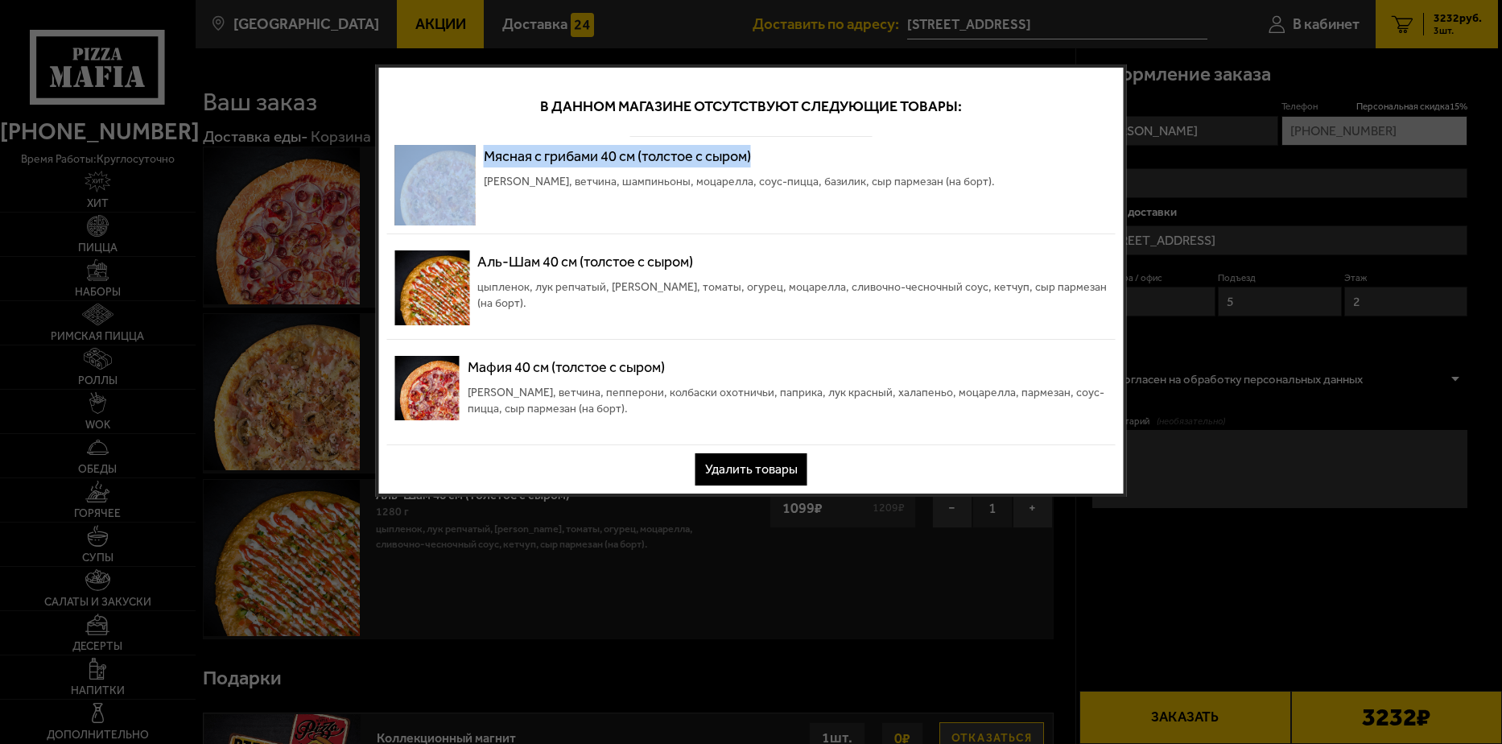
click at [1084, 83] on div "В данном магазине отсутствуют следующие товары:" at bounding box center [751, 106] width 728 height 61
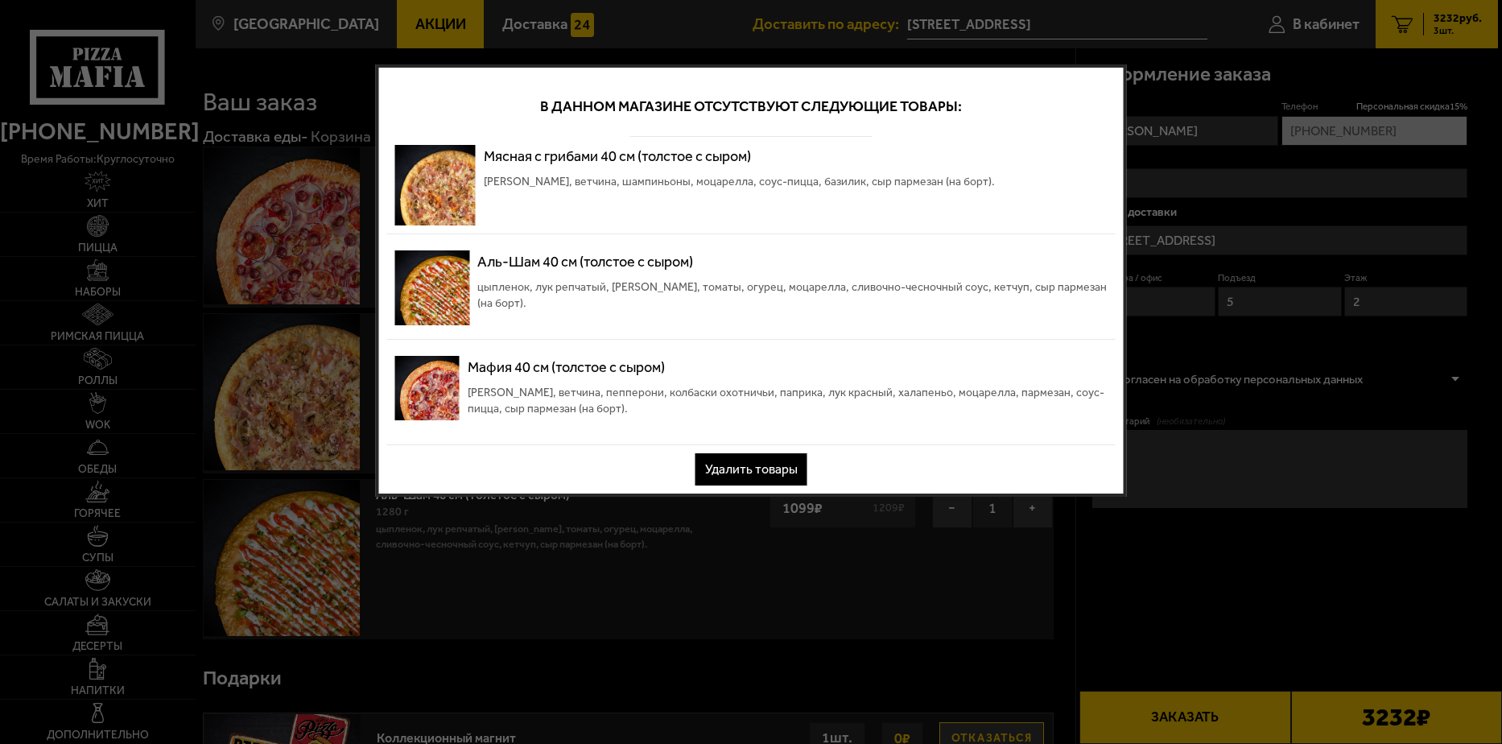
click at [662, 23] on div at bounding box center [751, 372] width 1502 height 744
click at [663, 23] on div at bounding box center [751, 372] width 1502 height 744
click at [768, 472] on button "Удалить товары" at bounding box center [751, 469] width 112 height 32
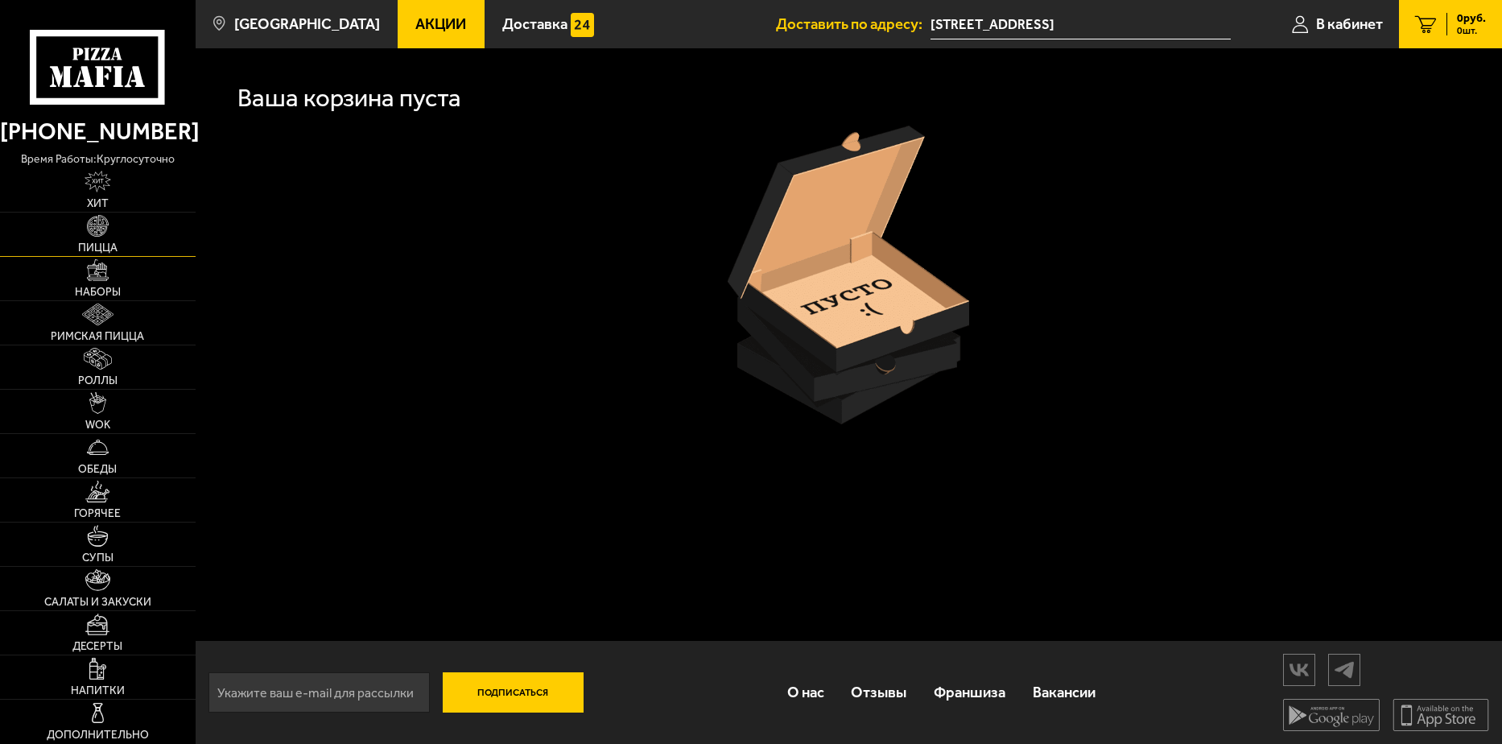
click at [109, 240] on link "Пицца" at bounding box center [98, 233] width 196 height 43
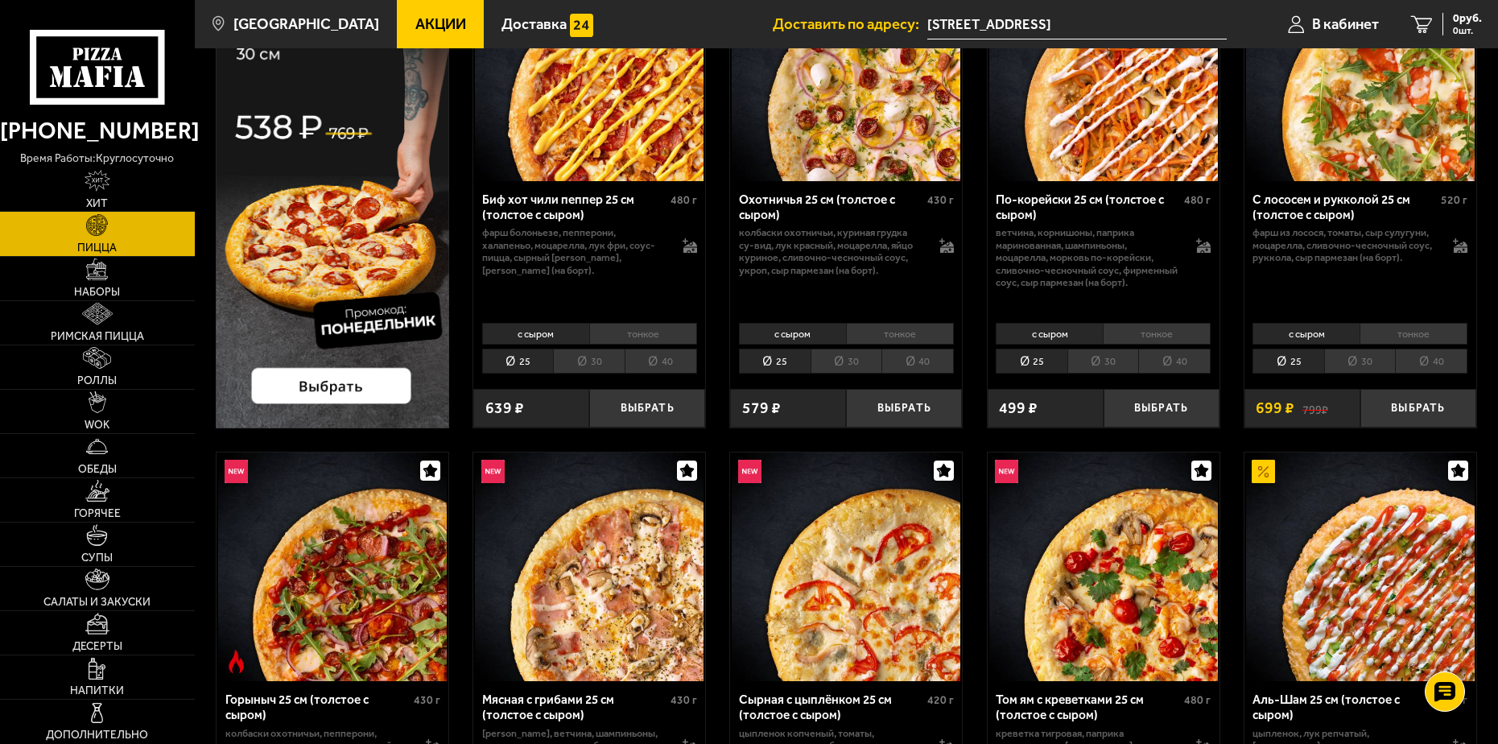
scroll to position [483, 0]
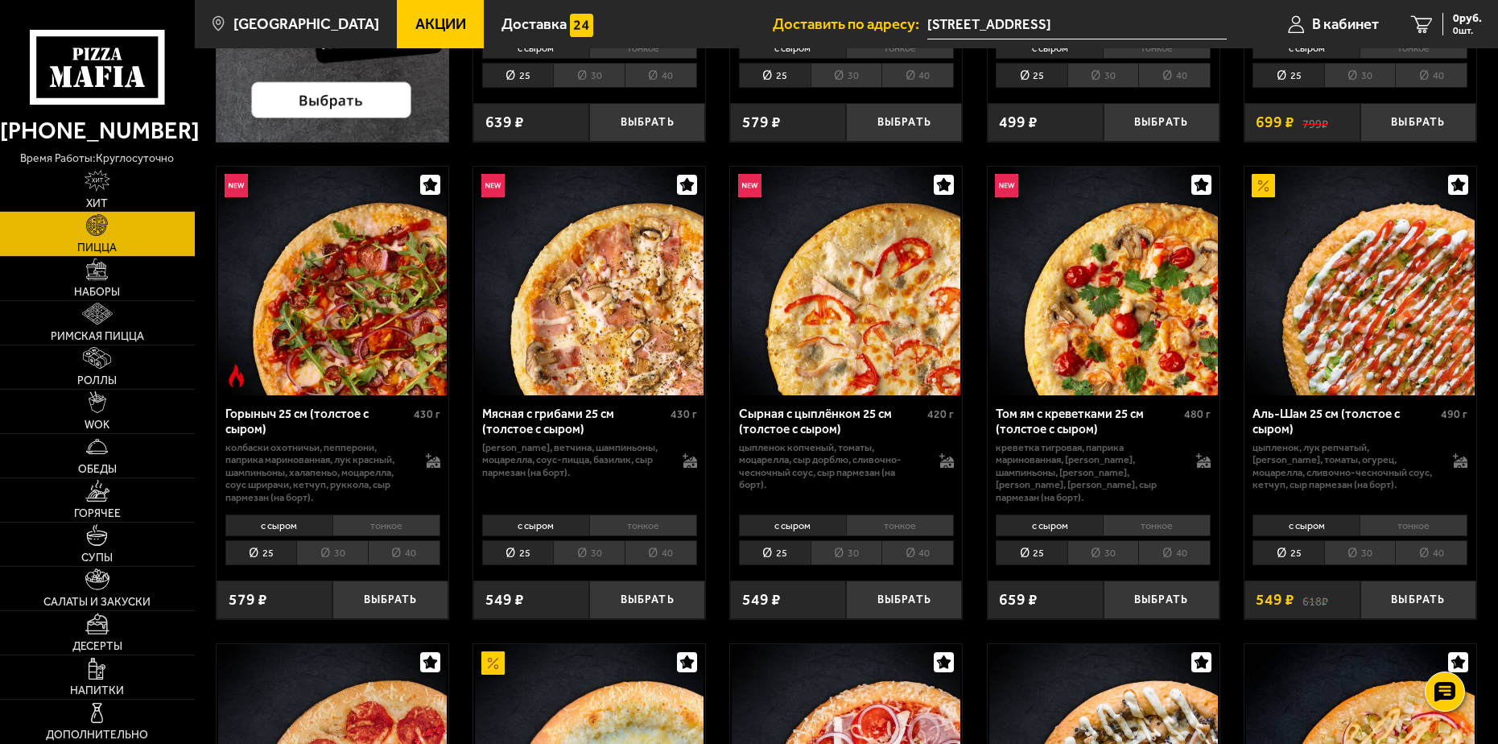
click at [1447, 552] on li "40" at bounding box center [1431, 552] width 72 height 25
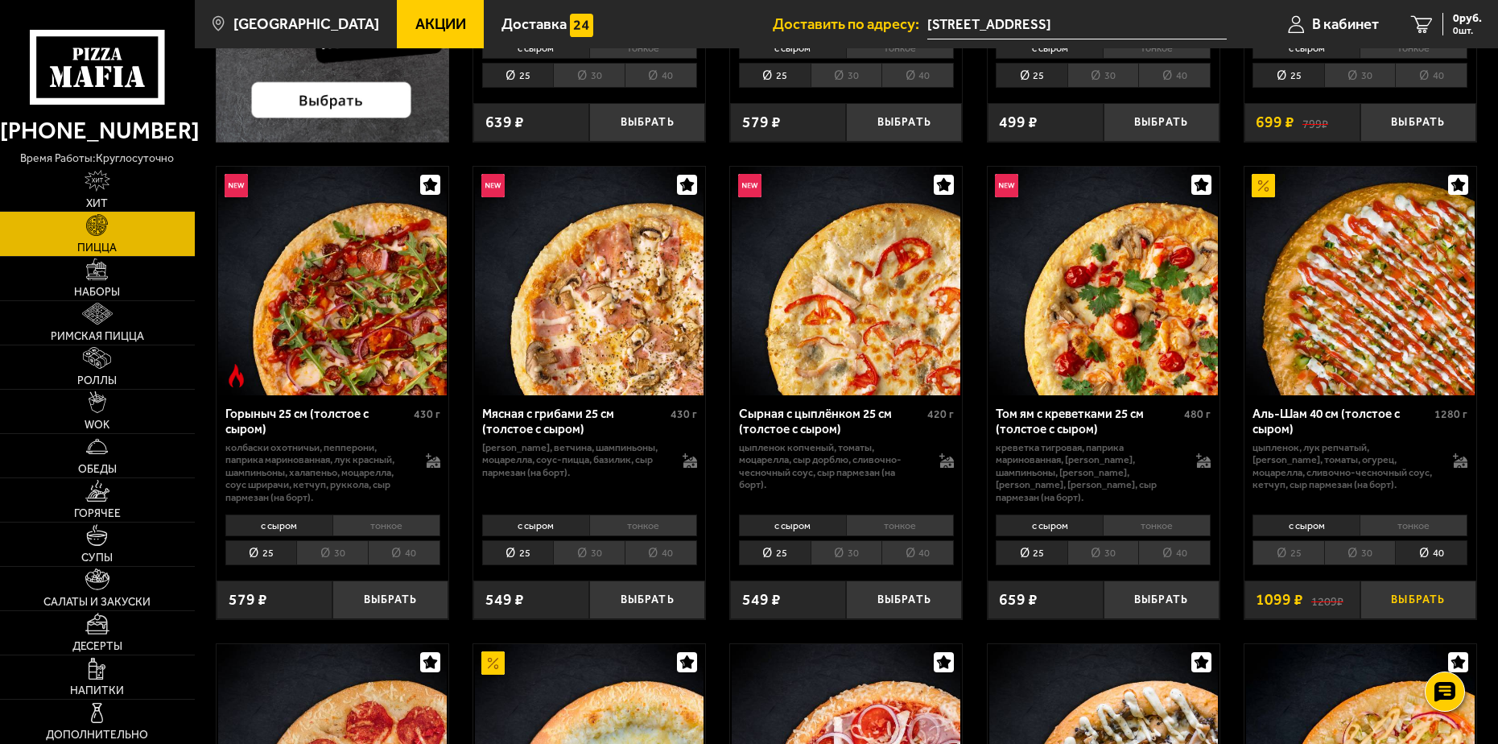
click at [1415, 599] on button "Выбрать" at bounding box center [1418, 599] width 116 height 38
click at [662, 597] on button "Выбрать" at bounding box center [647, 599] width 116 height 38
click at [617, 606] on button "−" at bounding box center [608, 599] width 39 height 38
click at [659, 552] on li "40" at bounding box center [661, 552] width 72 height 25
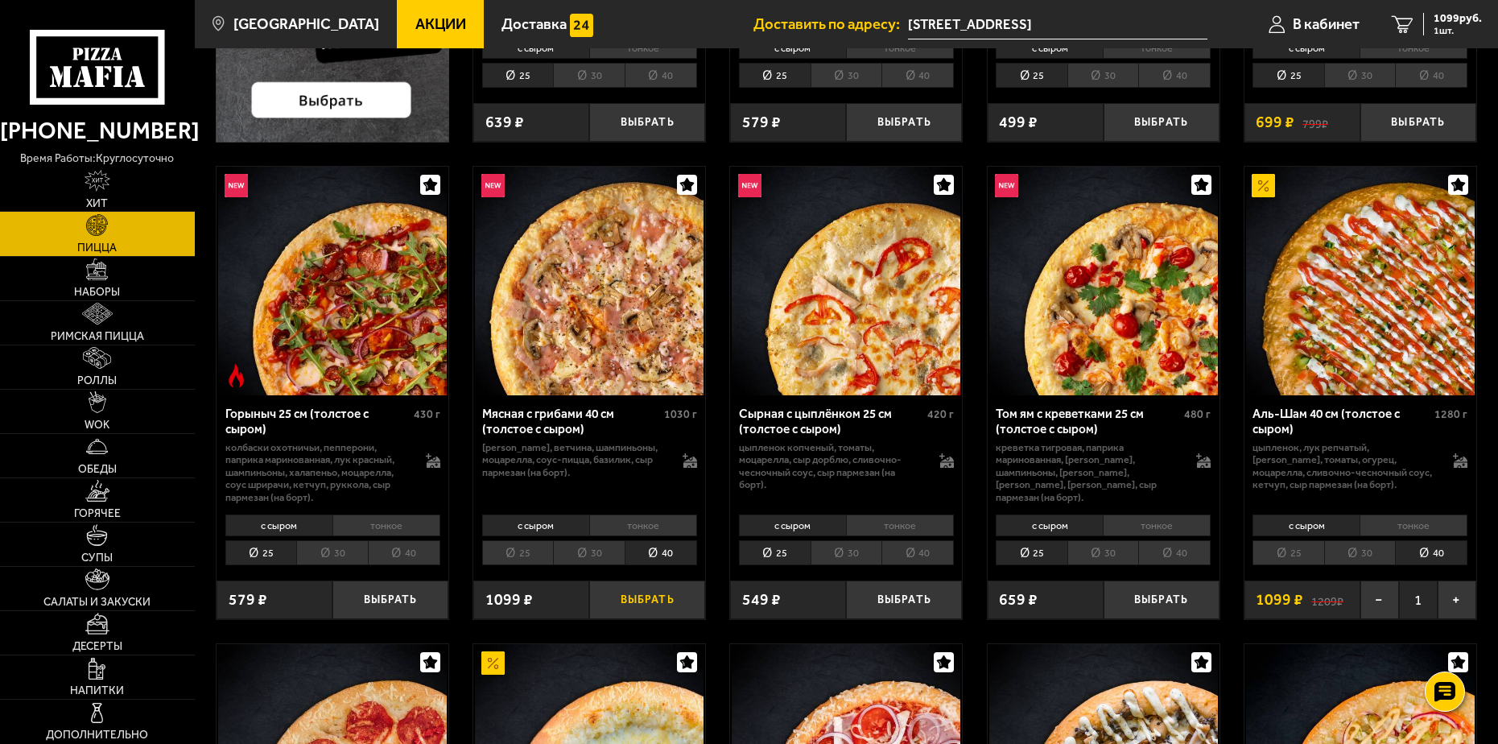
click at [661, 600] on button "Выбрать" at bounding box center [647, 599] width 116 height 38
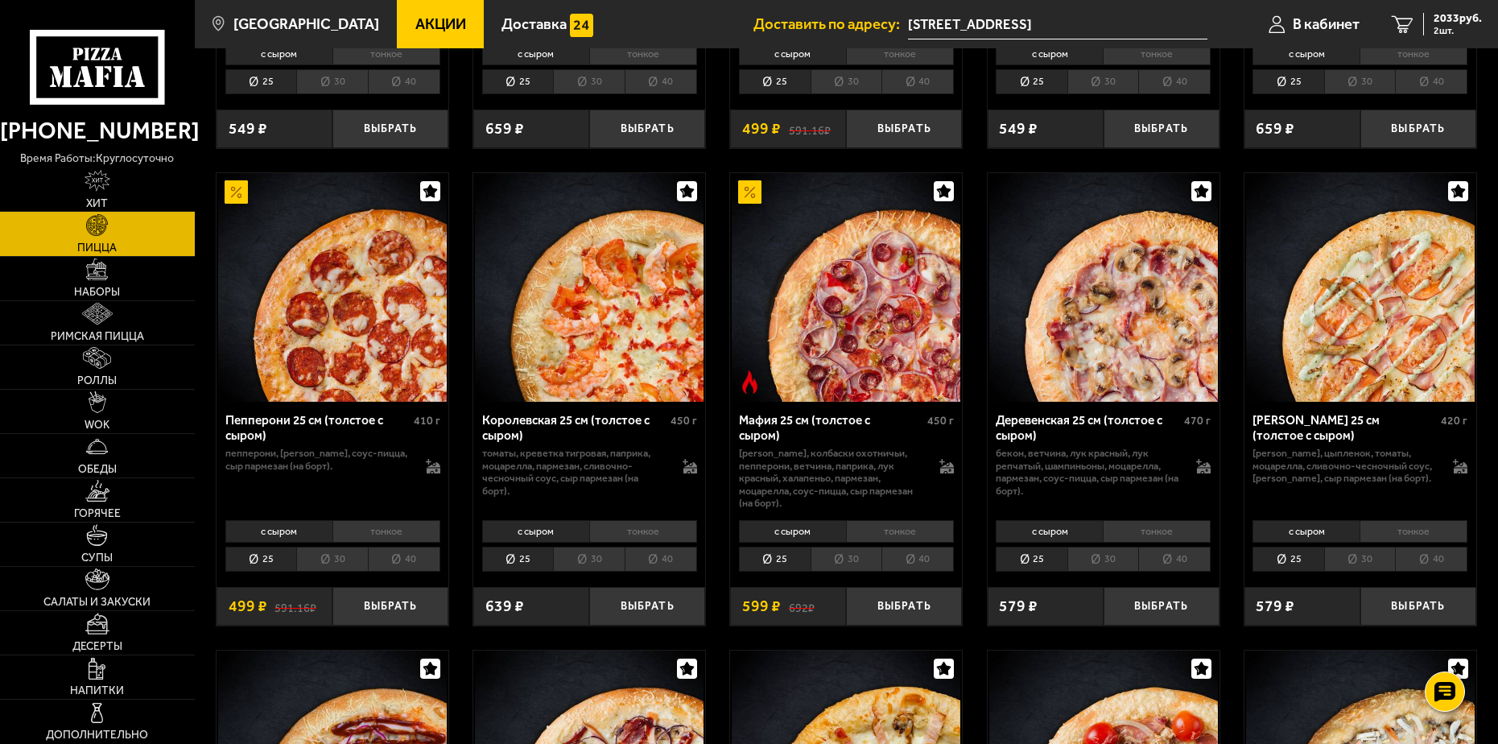
scroll to position [2012, 0]
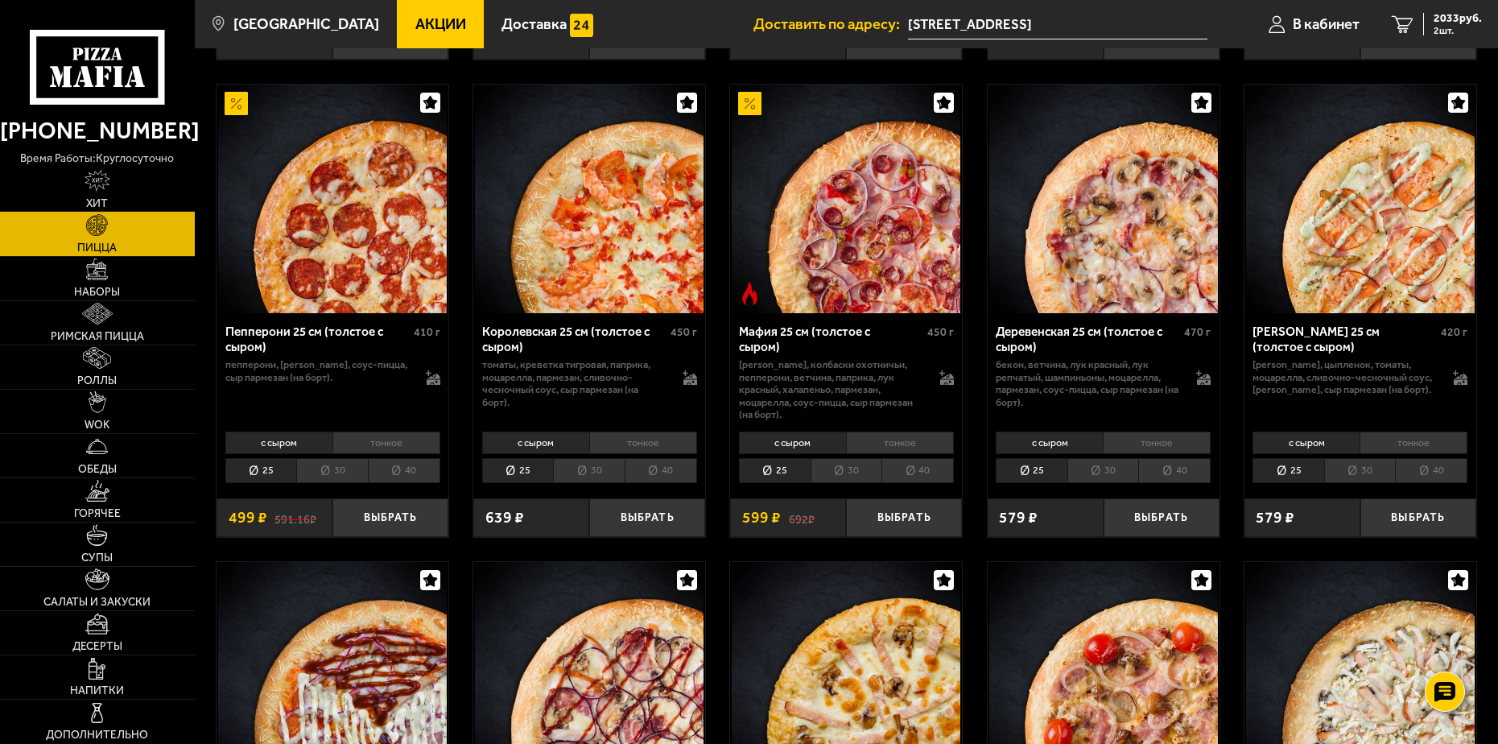
click at [920, 466] on li "40" at bounding box center [917, 470] width 72 height 25
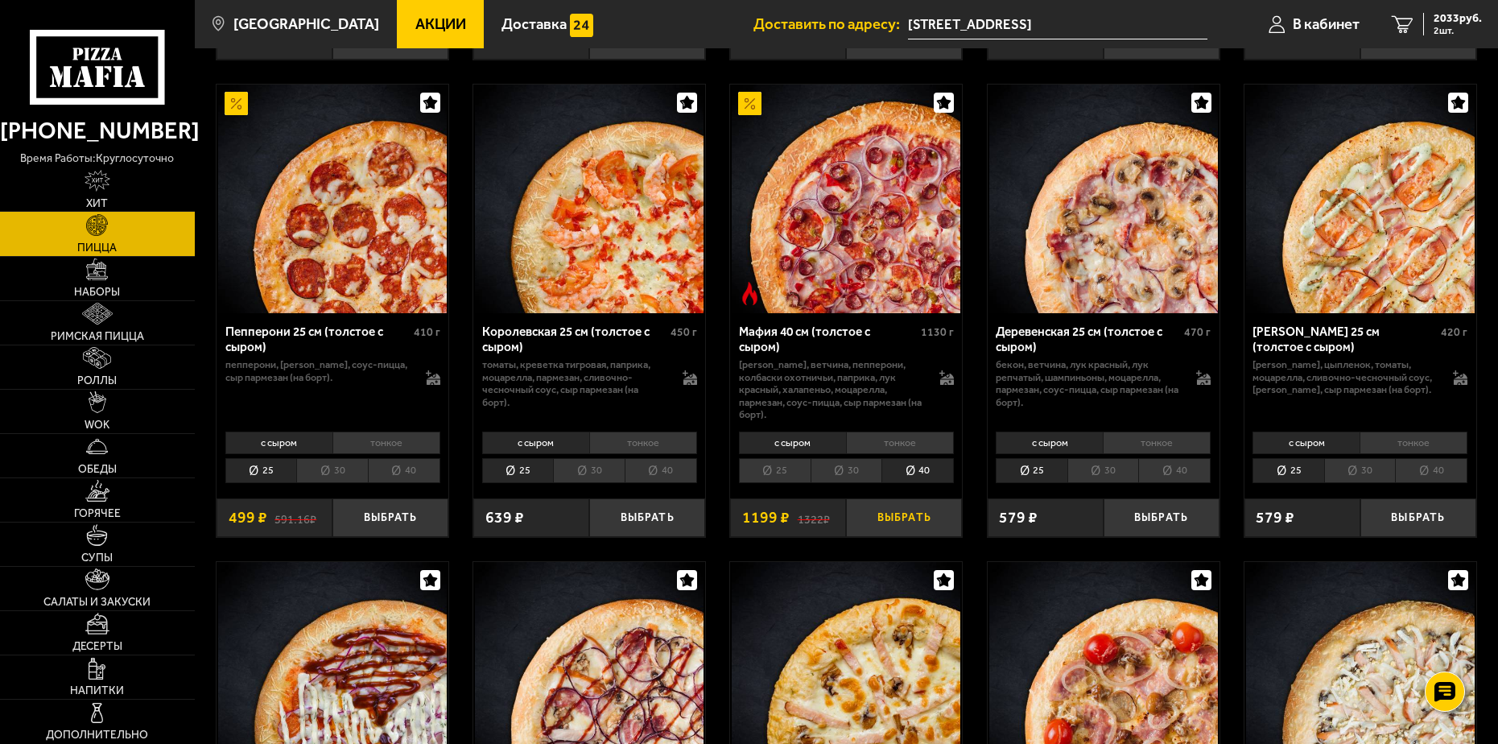
click at [909, 505] on button "Выбрать" at bounding box center [904, 517] width 116 height 38
click at [1453, 19] on span "3232 руб." at bounding box center [1457, 18] width 48 height 11
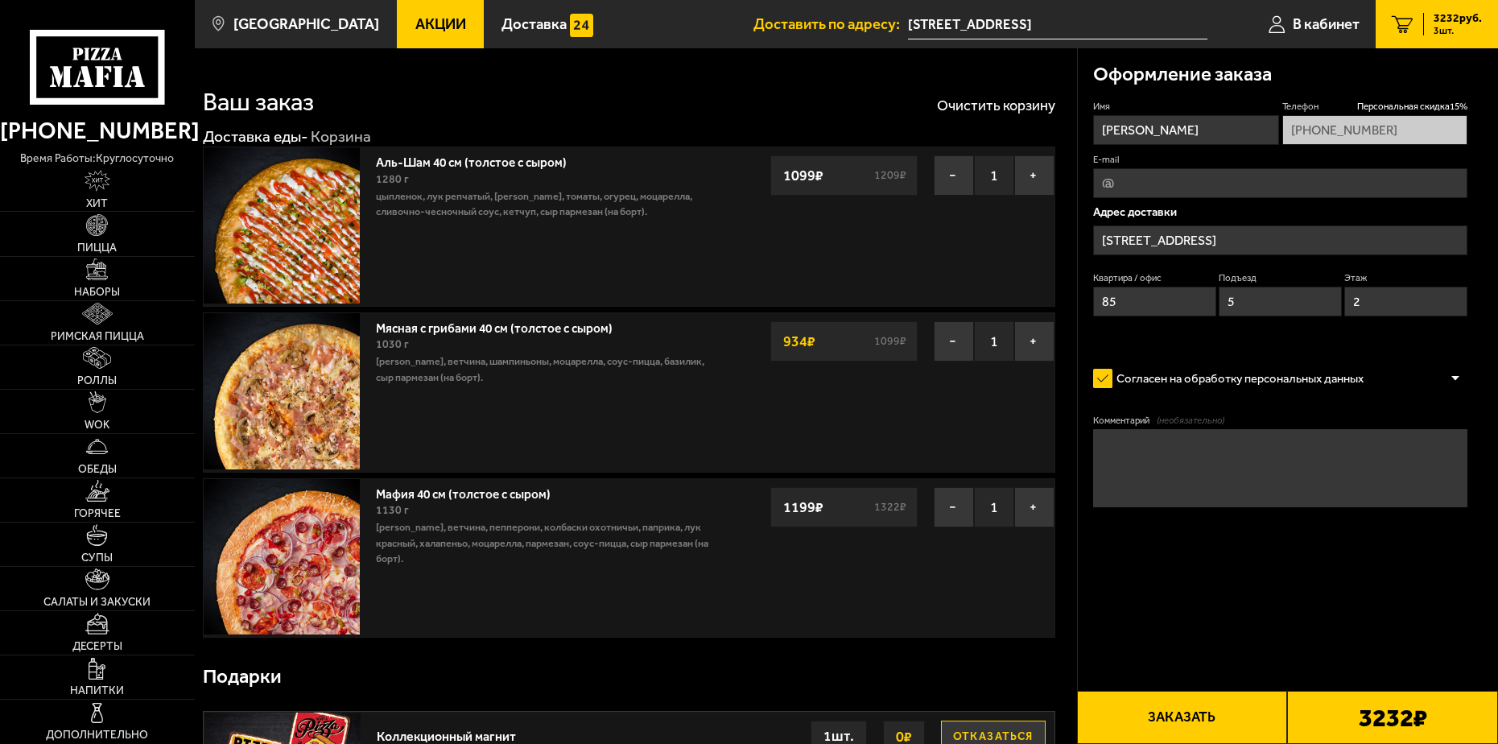
click at [1194, 719] on button "Заказать" at bounding box center [1182, 717] width 211 height 53
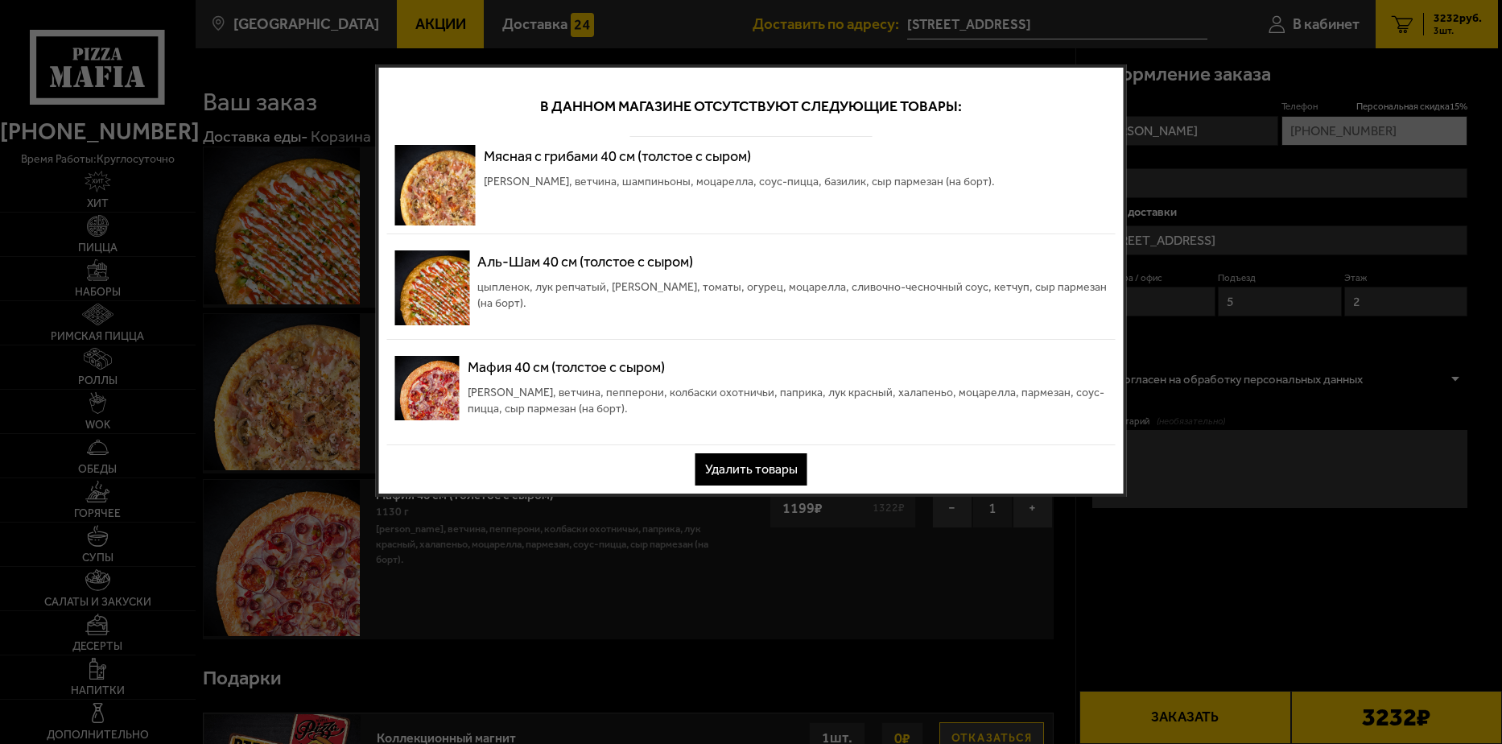
click at [742, 474] on button "Удалить товары" at bounding box center [751, 469] width 112 height 32
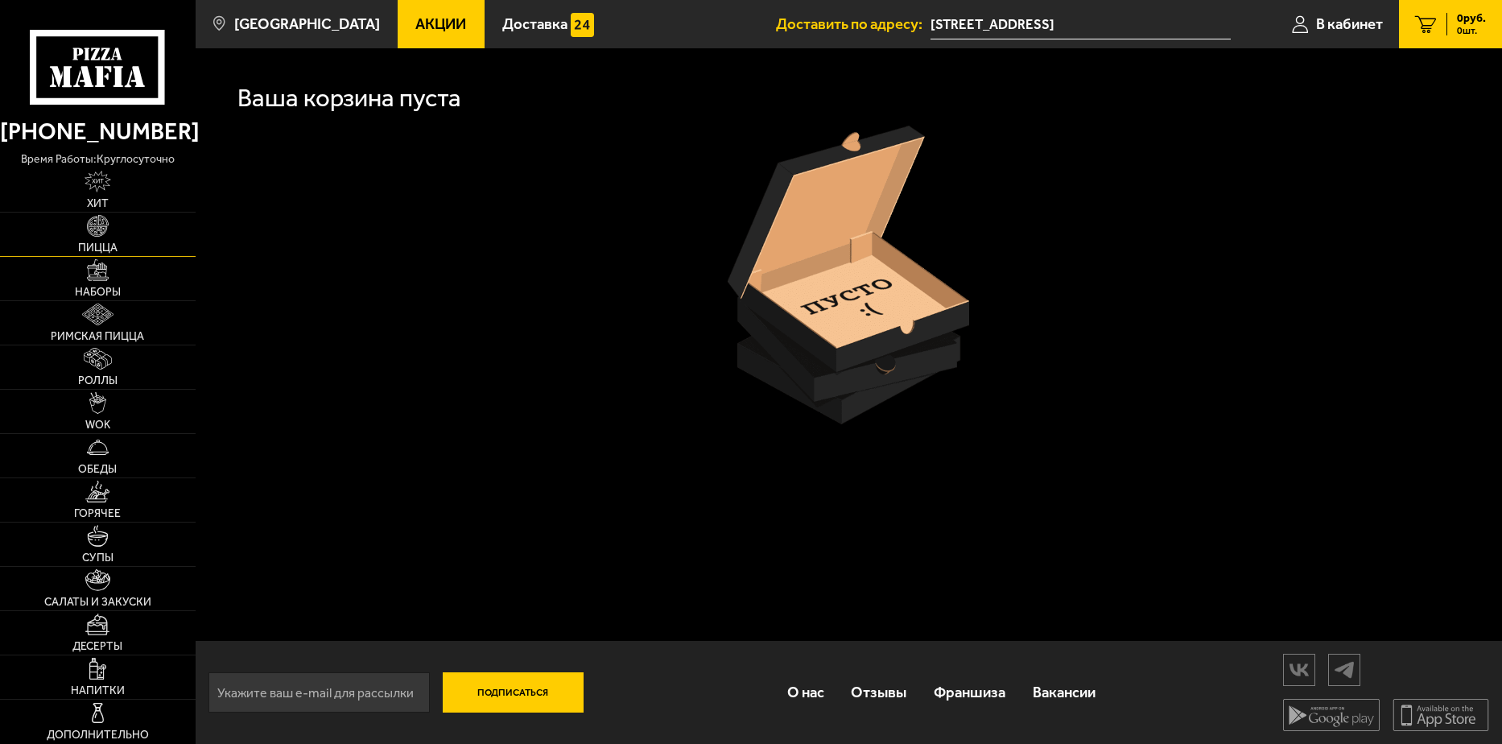
click at [105, 244] on span "Пицца" at bounding box center [97, 247] width 39 height 11
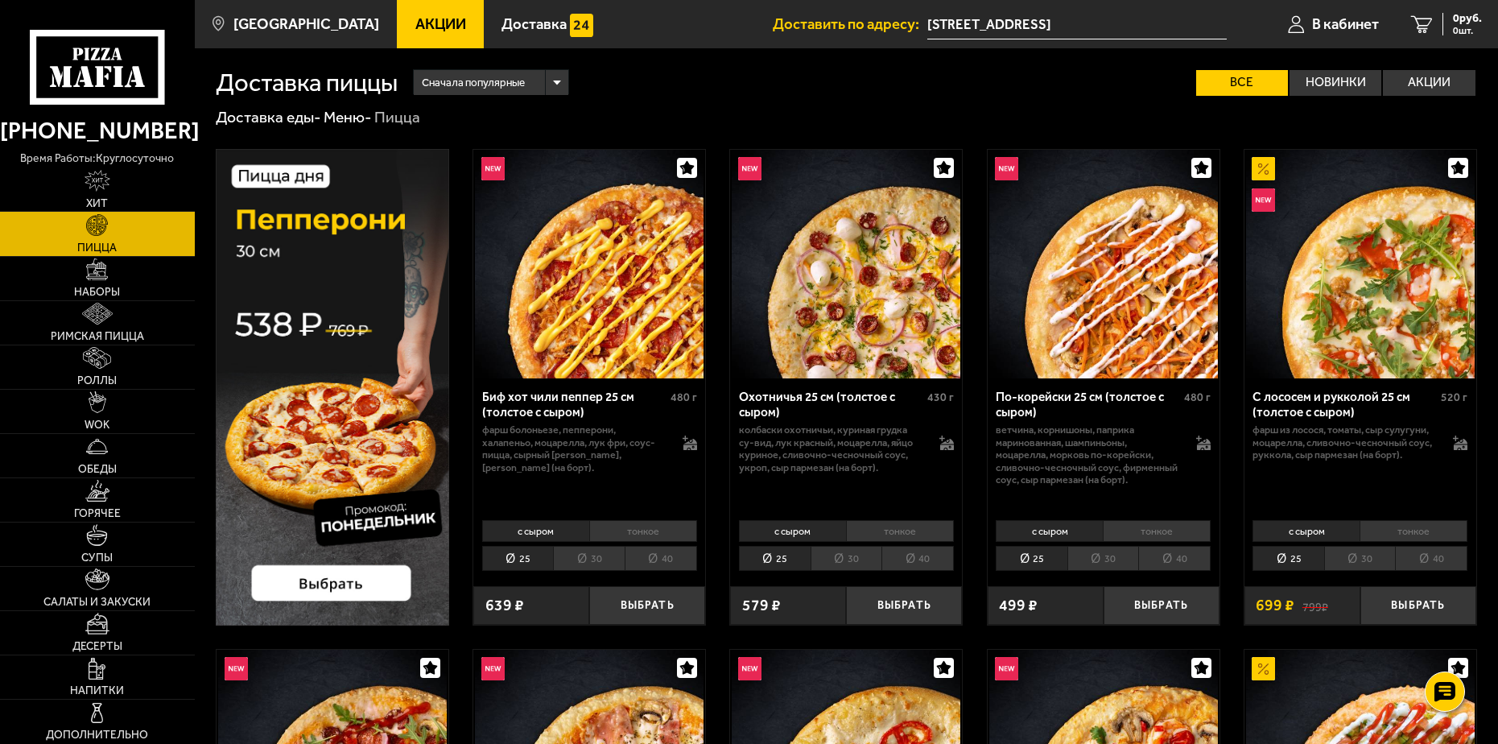
click at [930, 557] on li "40" at bounding box center [917, 558] width 72 height 25
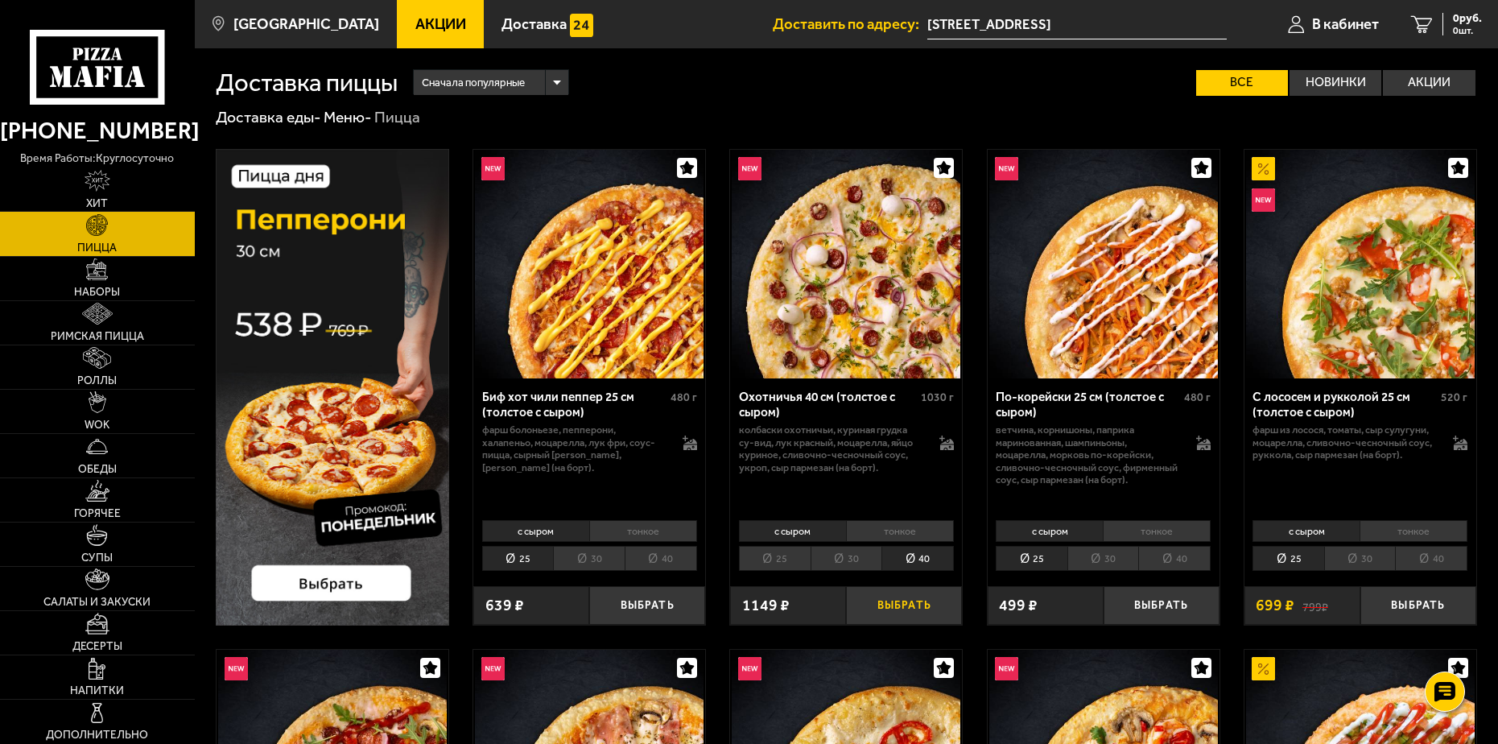
click at [916, 604] on button "Выбрать" at bounding box center [904, 605] width 116 height 38
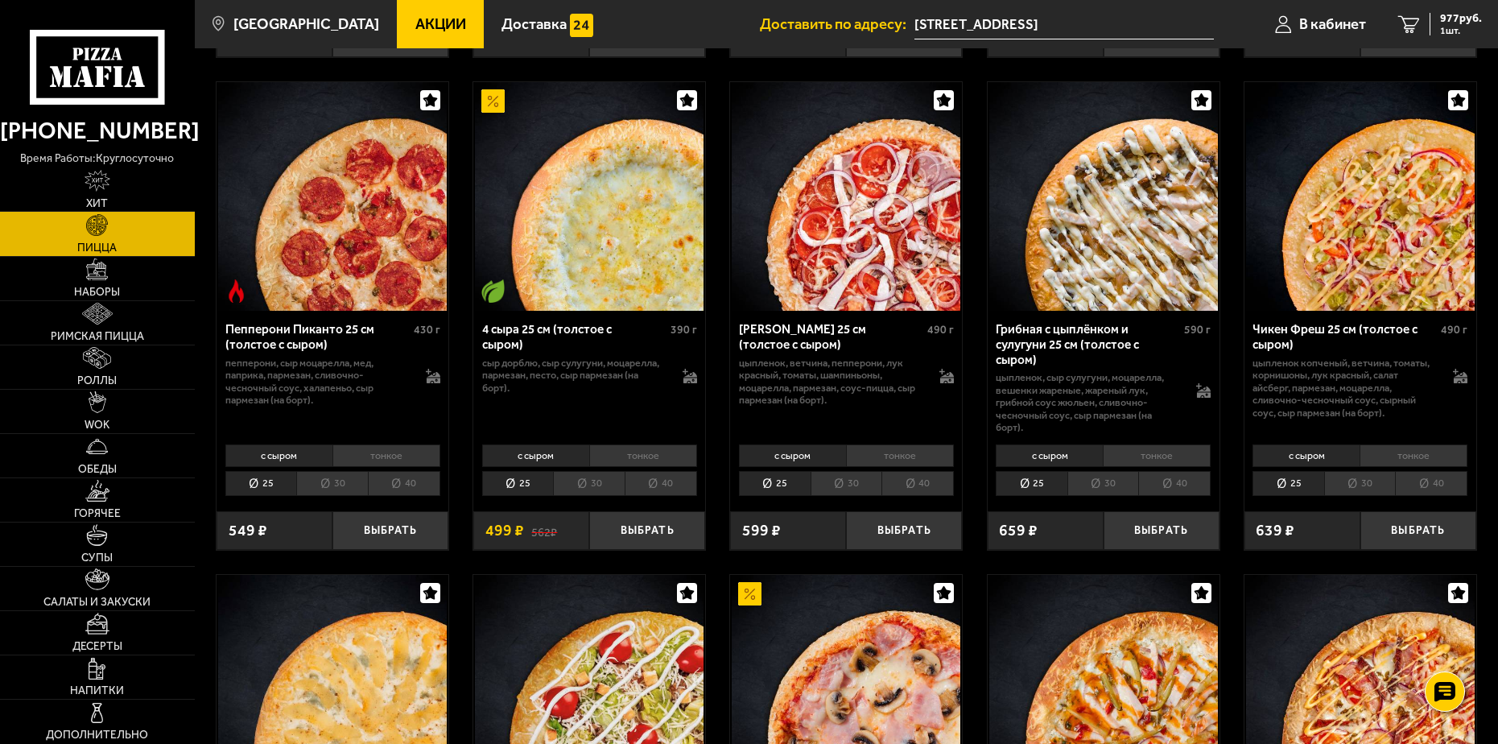
scroll to position [1127, 0]
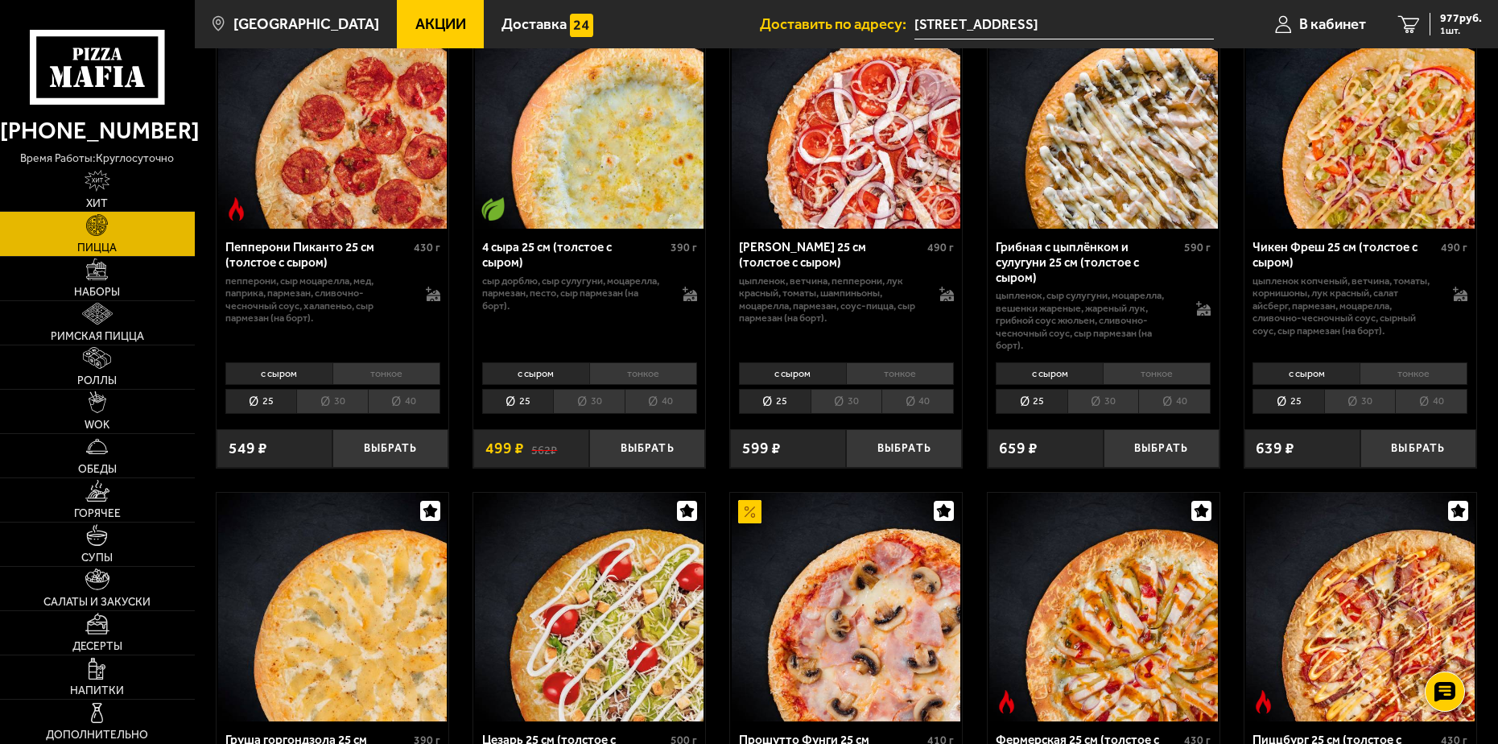
click at [926, 398] on li "40" at bounding box center [917, 401] width 72 height 25
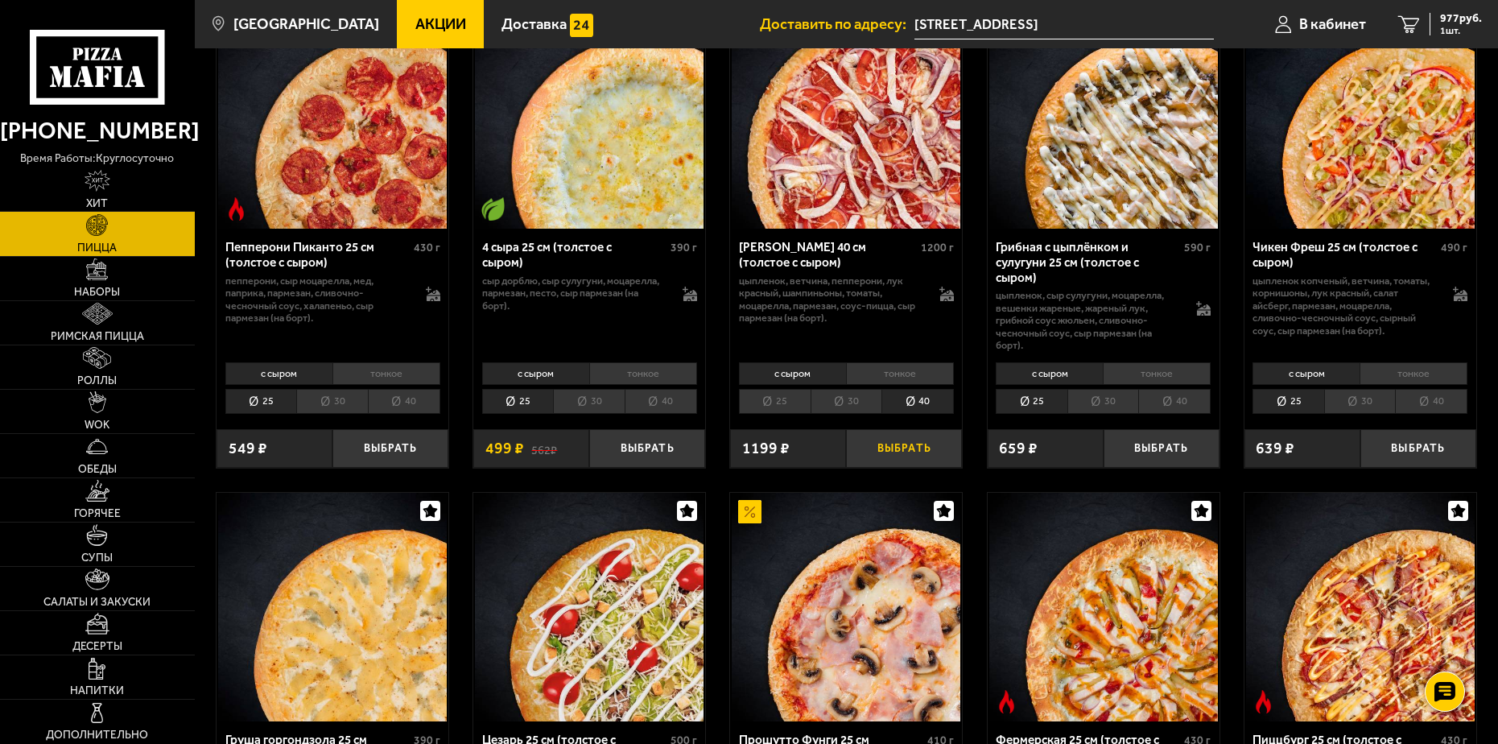
click at [909, 452] on button "Выбрать" at bounding box center [904, 448] width 116 height 38
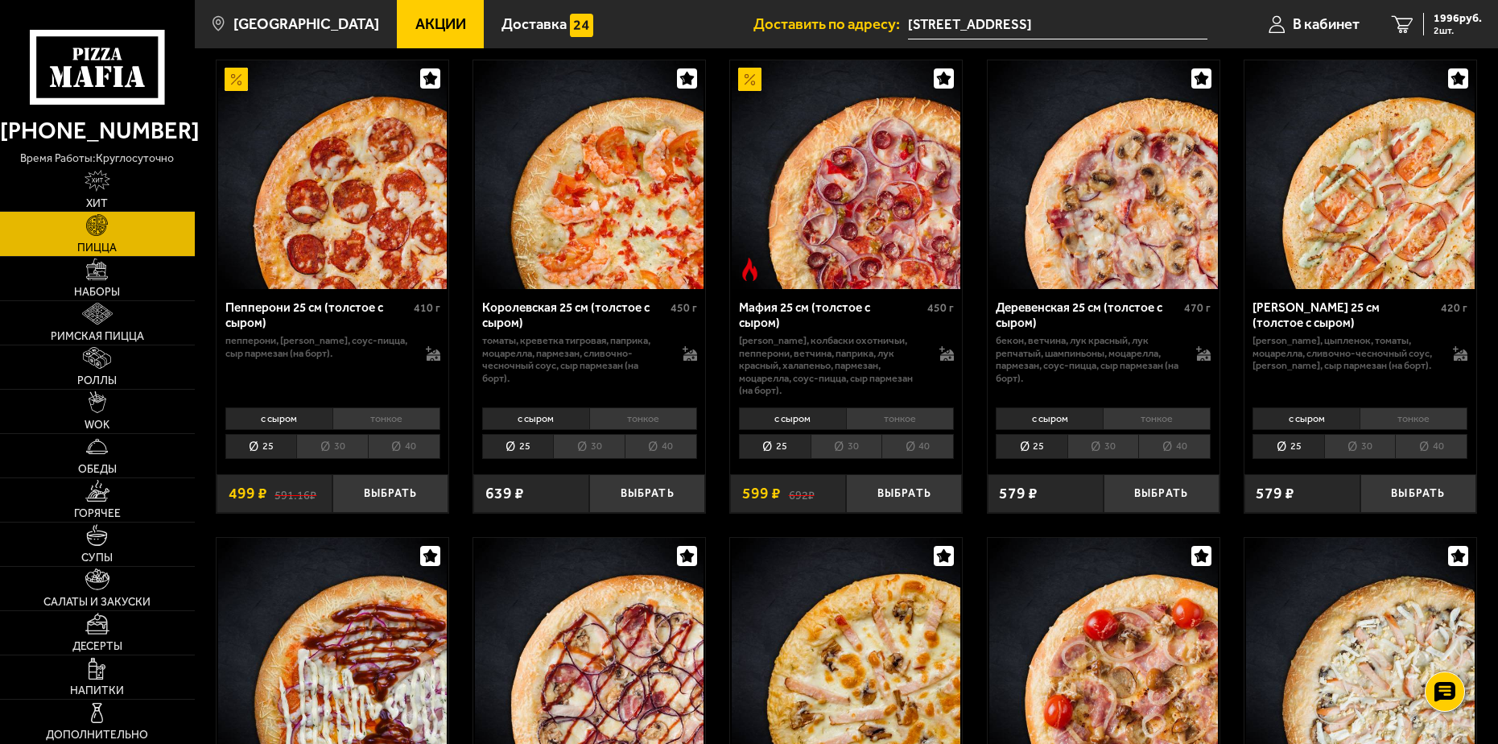
scroll to position [2093, 0]
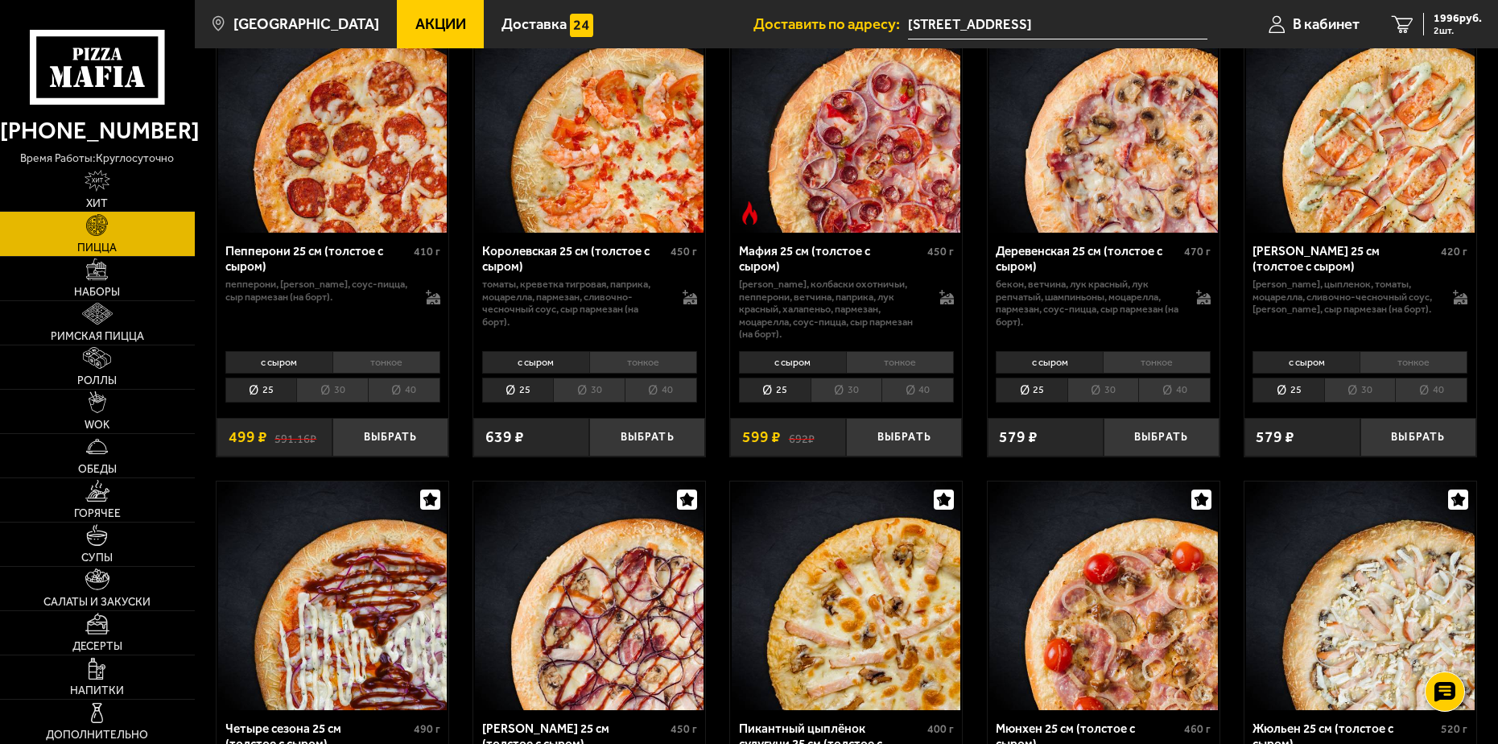
click at [397, 378] on li "40" at bounding box center [404, 389] width 72 height 25
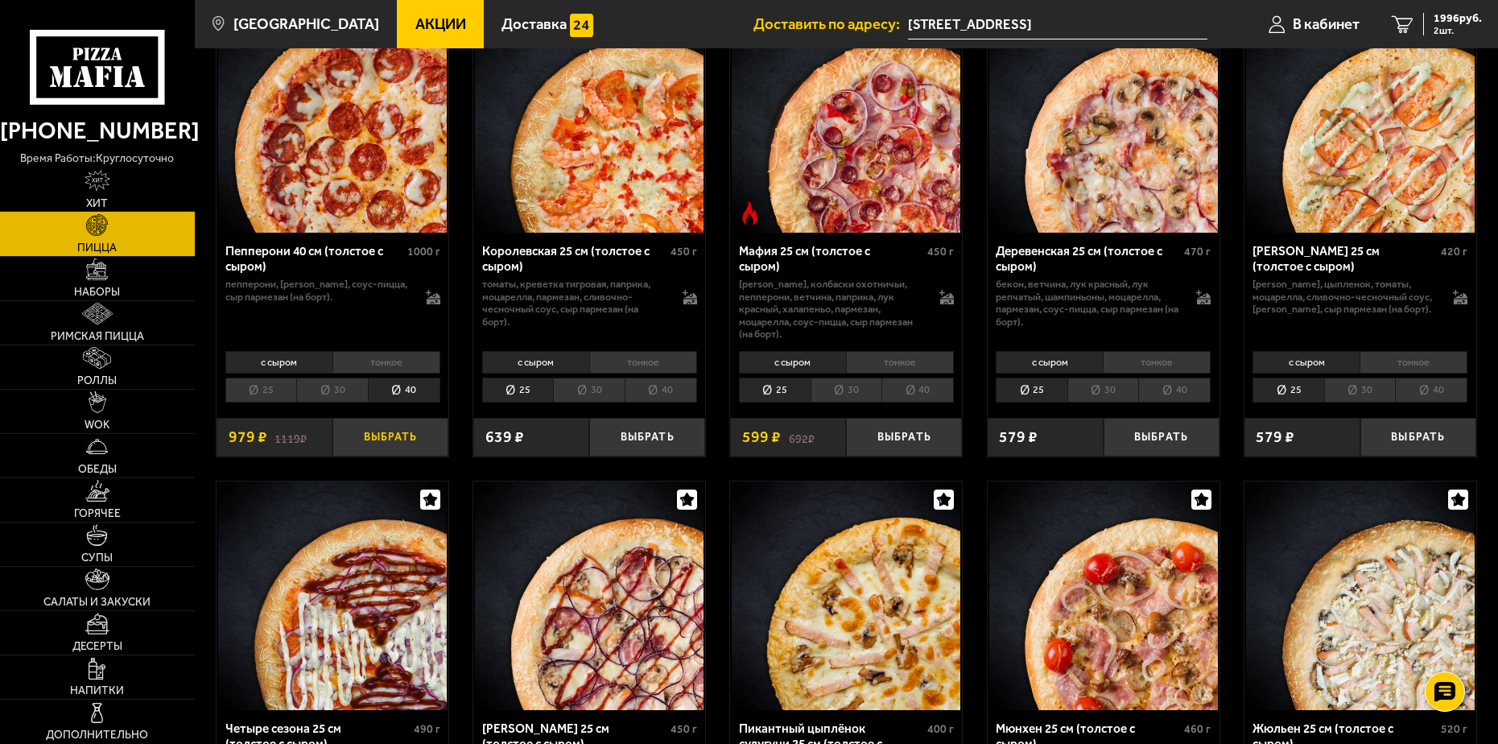
click at [382, 428] on button "Выбрать" at bounding box center [390, 437] width 116 height 38
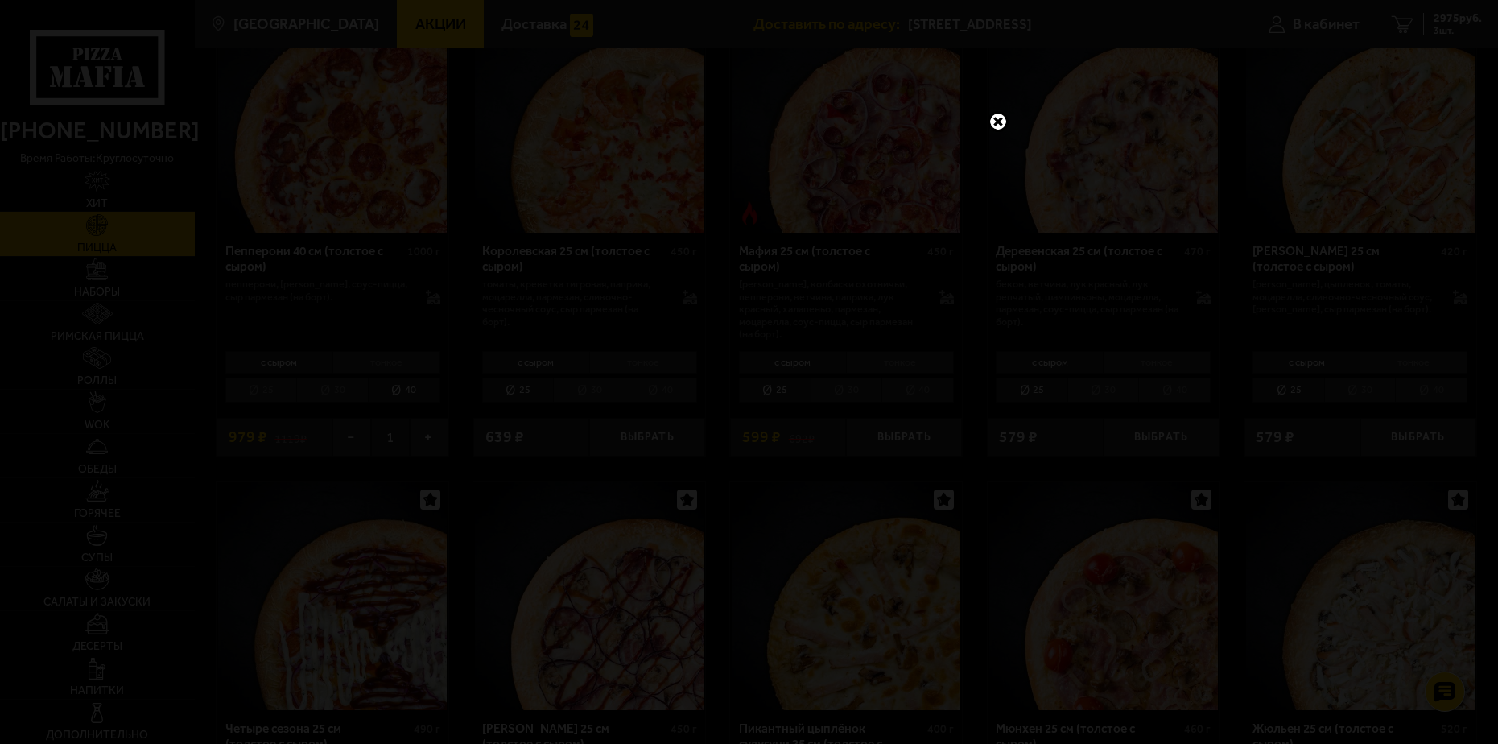
click at [997, 122] on link at bounding box center [998, 121] width 21 height 21
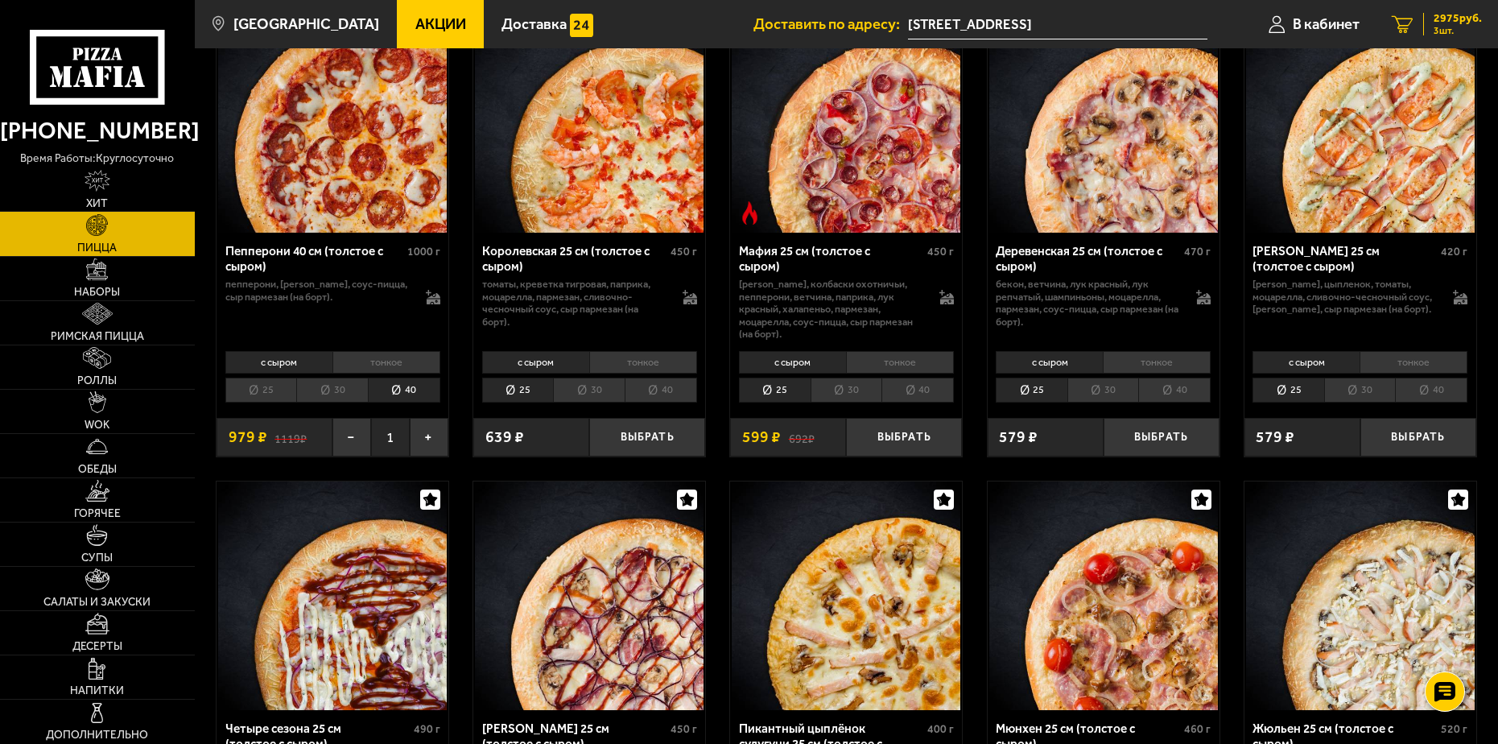
click at [1461, 20] on span "2975 руб." at bounding box center [1457, 18] width 48 height 11
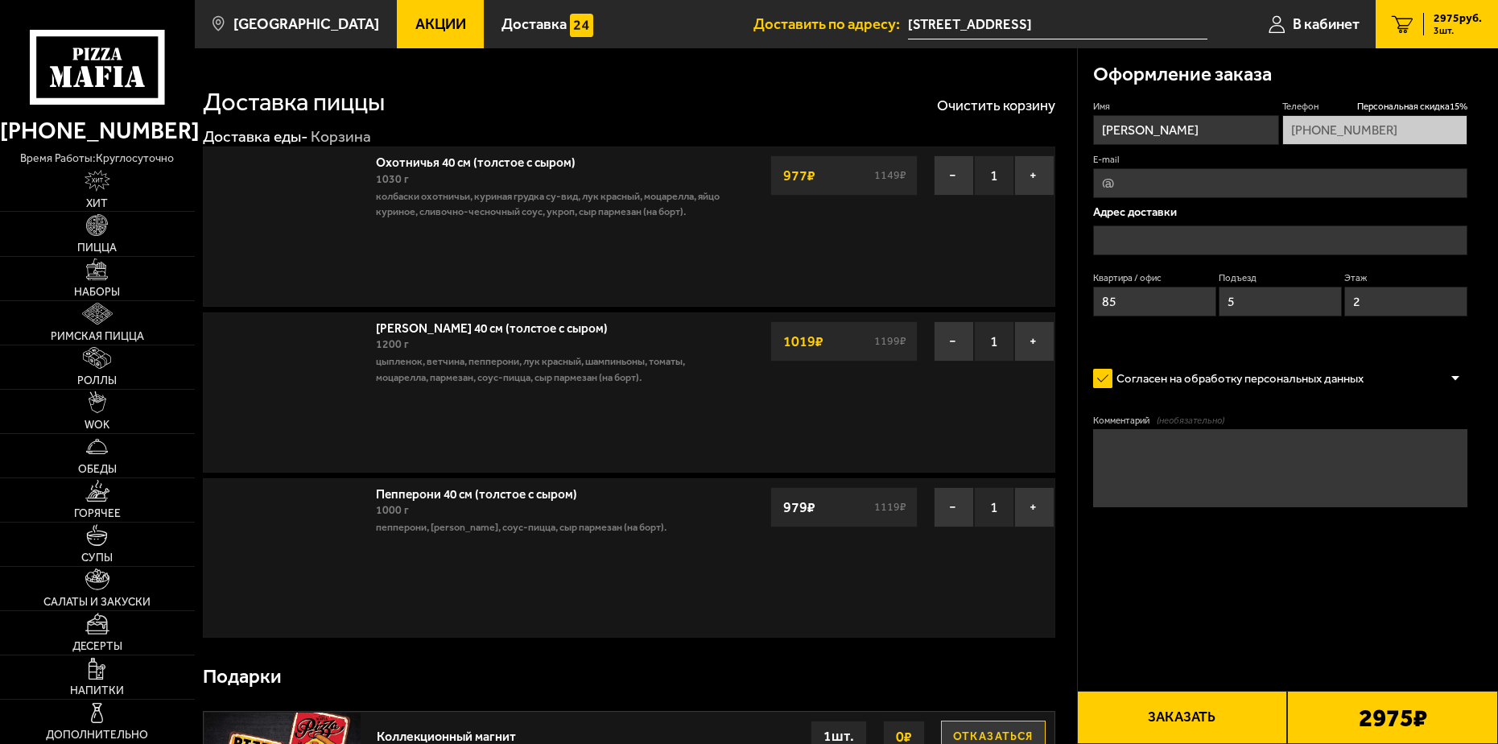
type input "[STREET_ADDRESS]"
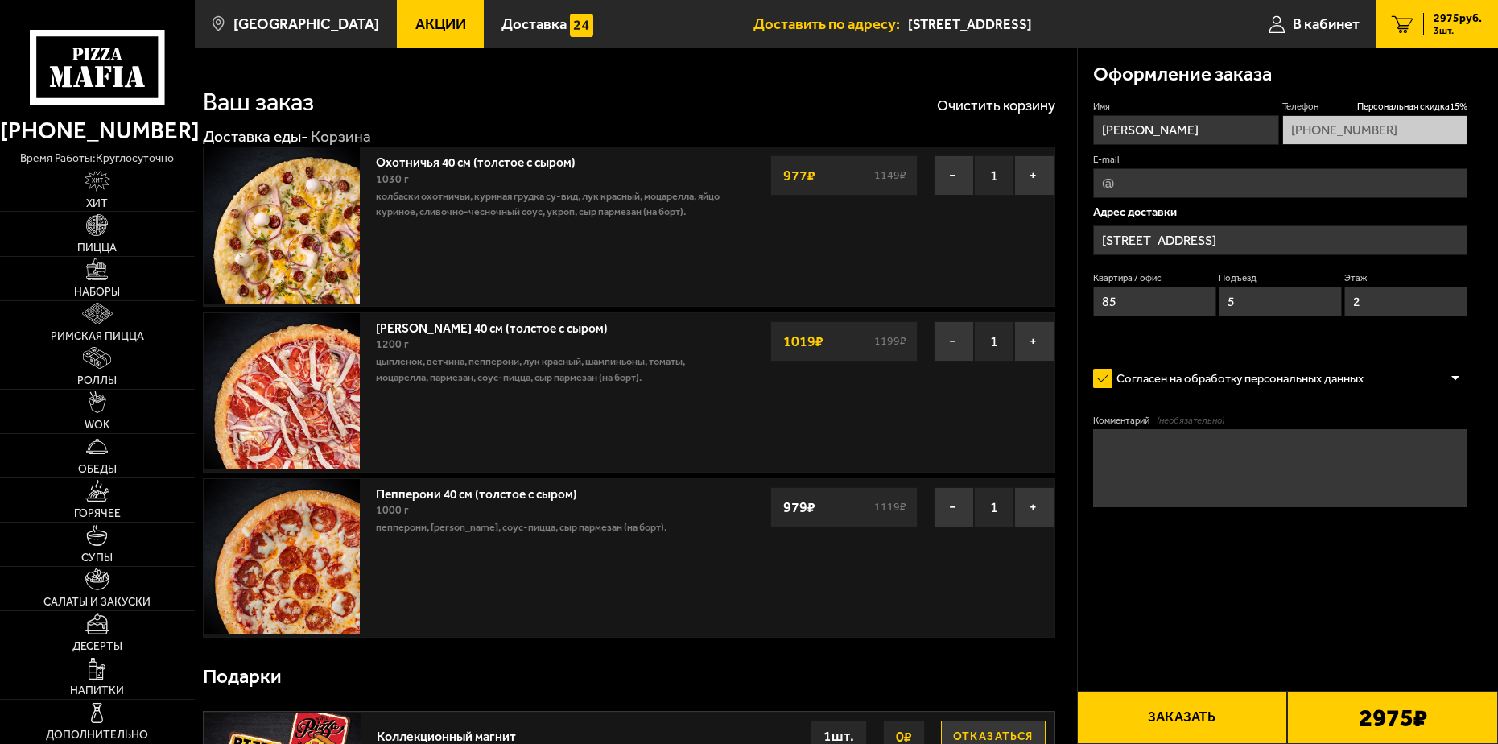
click at [1194, 714] on button "Заказать" at bounding box center [1182, 717] width 211 height 53
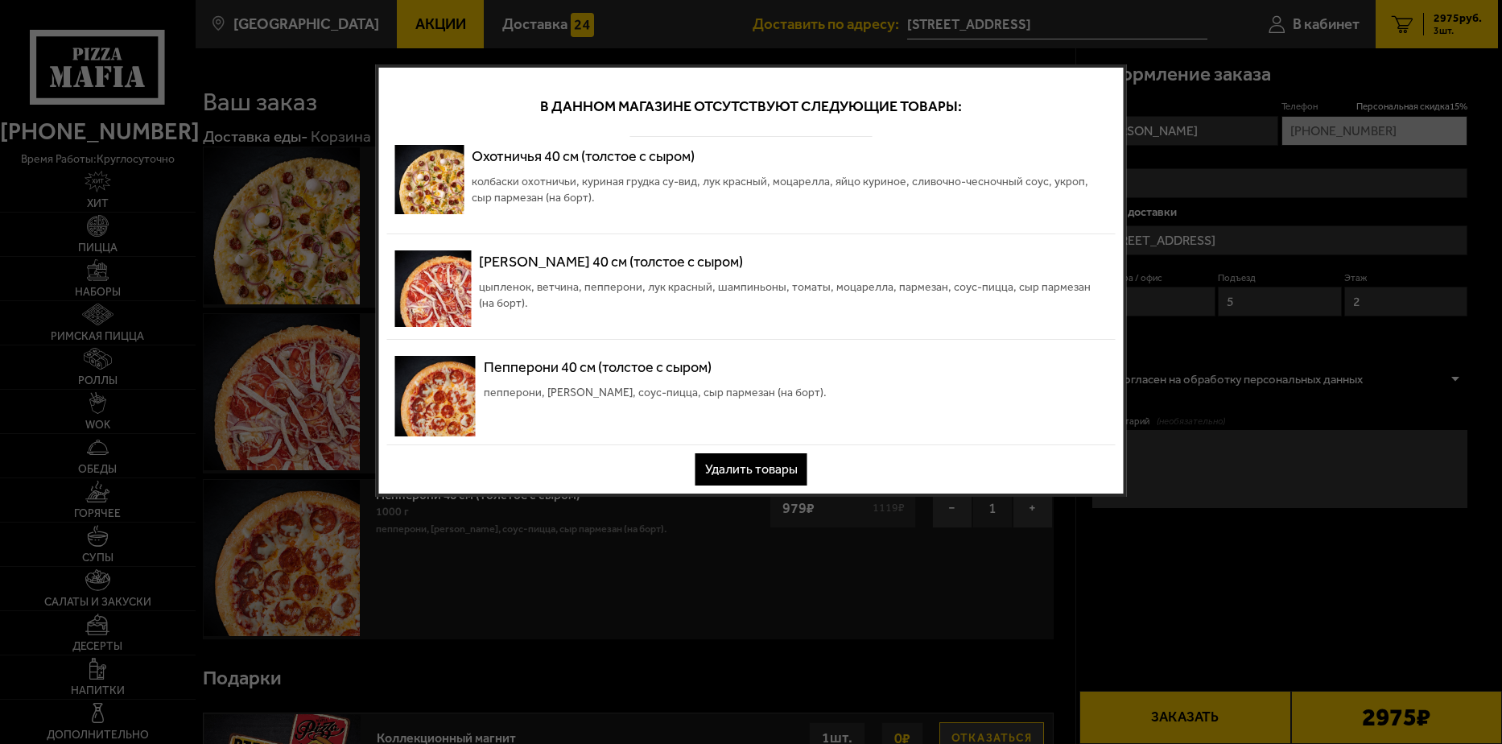
click at [768, 468] on button "Удалить товары" at bounding box center [751, 469] width 112 height 32
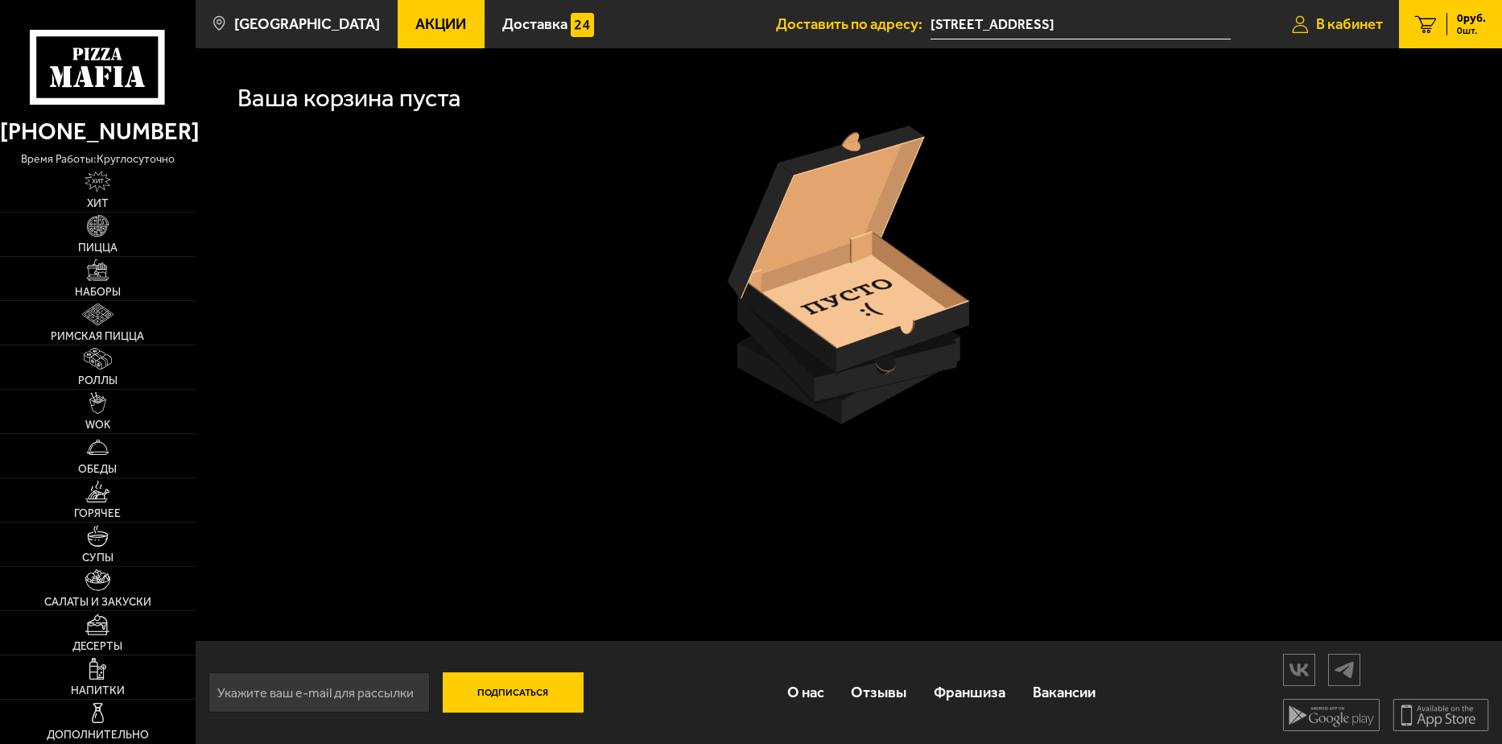
click at [1341, 18] on span "В кабинет" at bounding box center [1349, 24] width 67 height 15
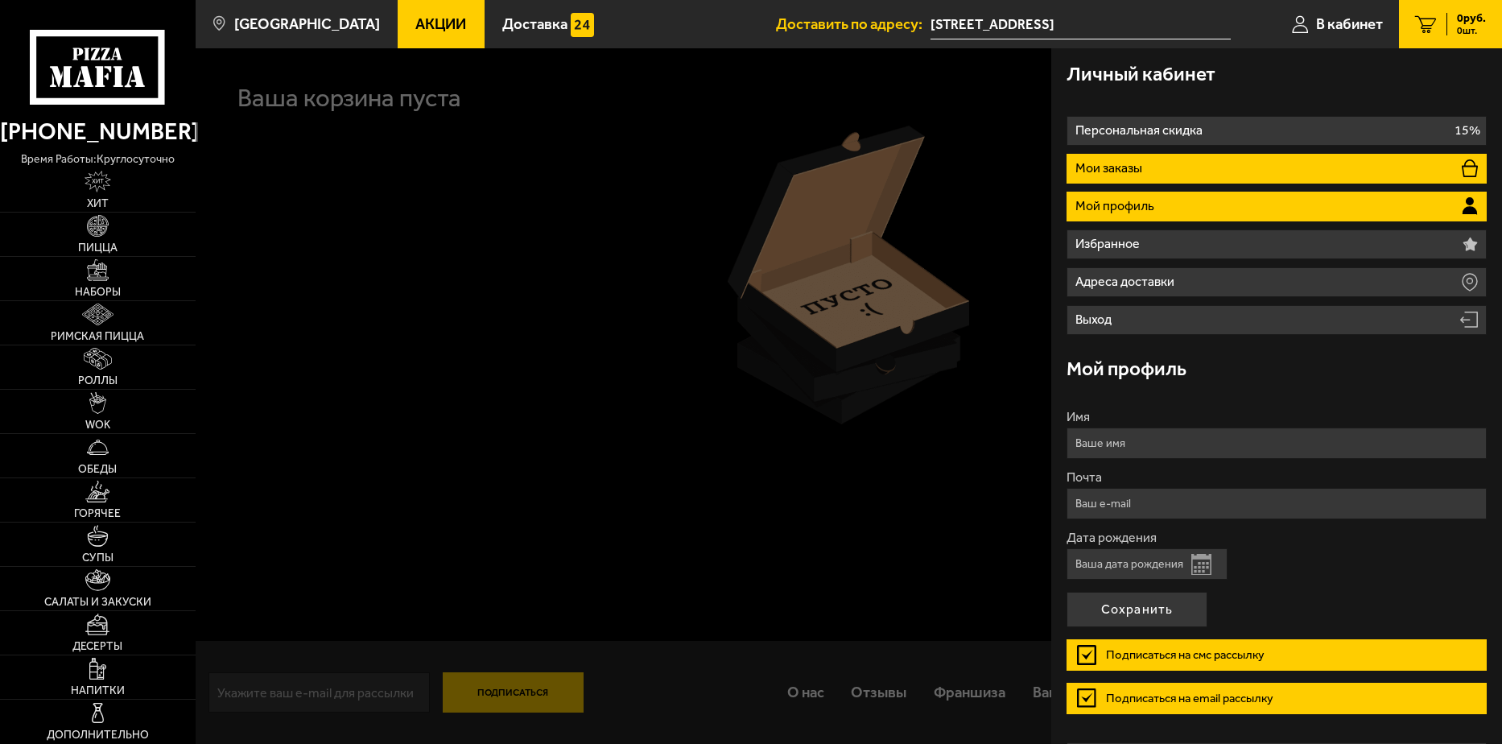
click at [1171, 165] on li "Мои заказы" at bounding box center [1275, 169] width 419 height 30
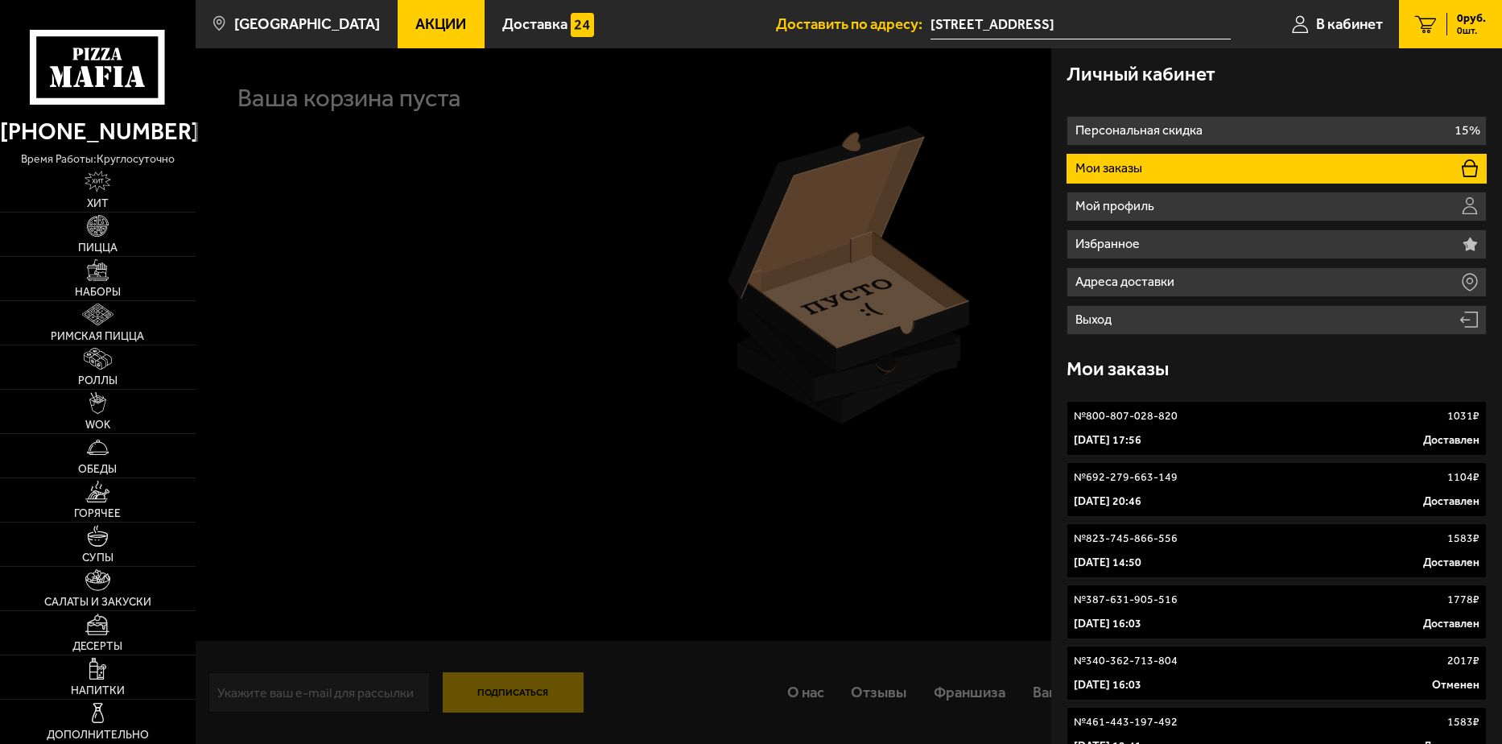
click at [1194, 431] on link "№ 800-807-028-820 1031 ₽ 1 сентября 2025 г. 17:56 Доставлен" at bounding box center [1275, 428] width 419 height 55
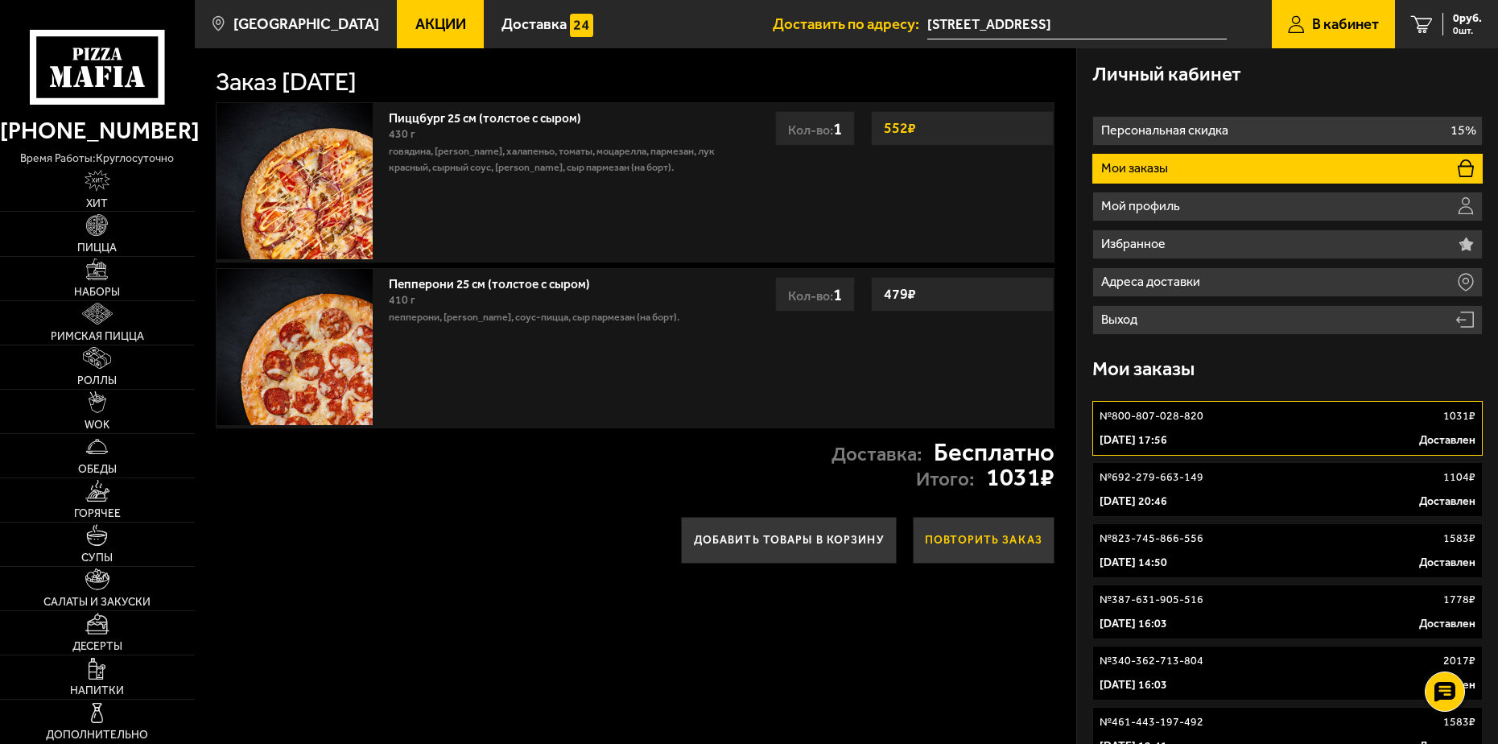
click at [970, 533] on button "Повторить заказ" at bounding box center [984, 540] width 142 height 47
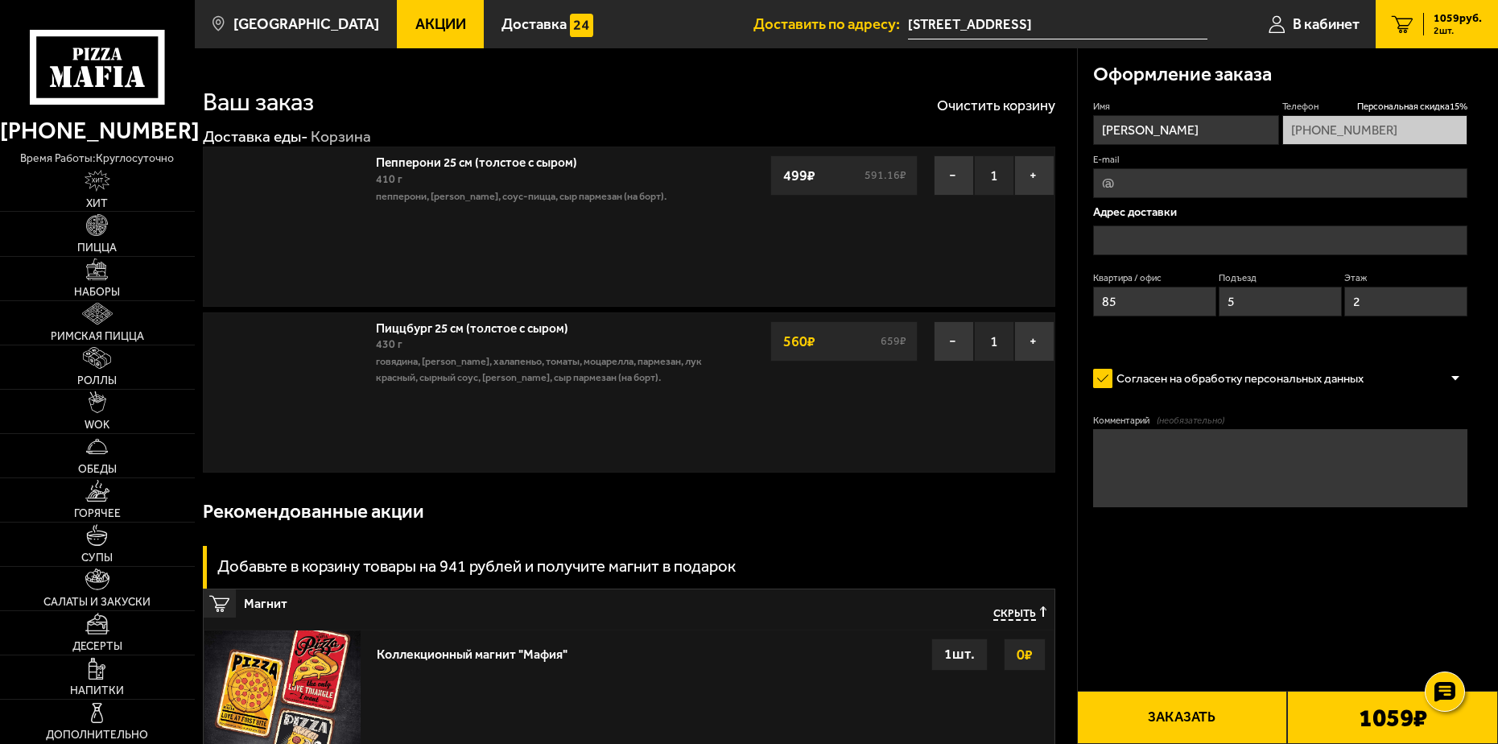
type input "[STREET_ADDRESS]"
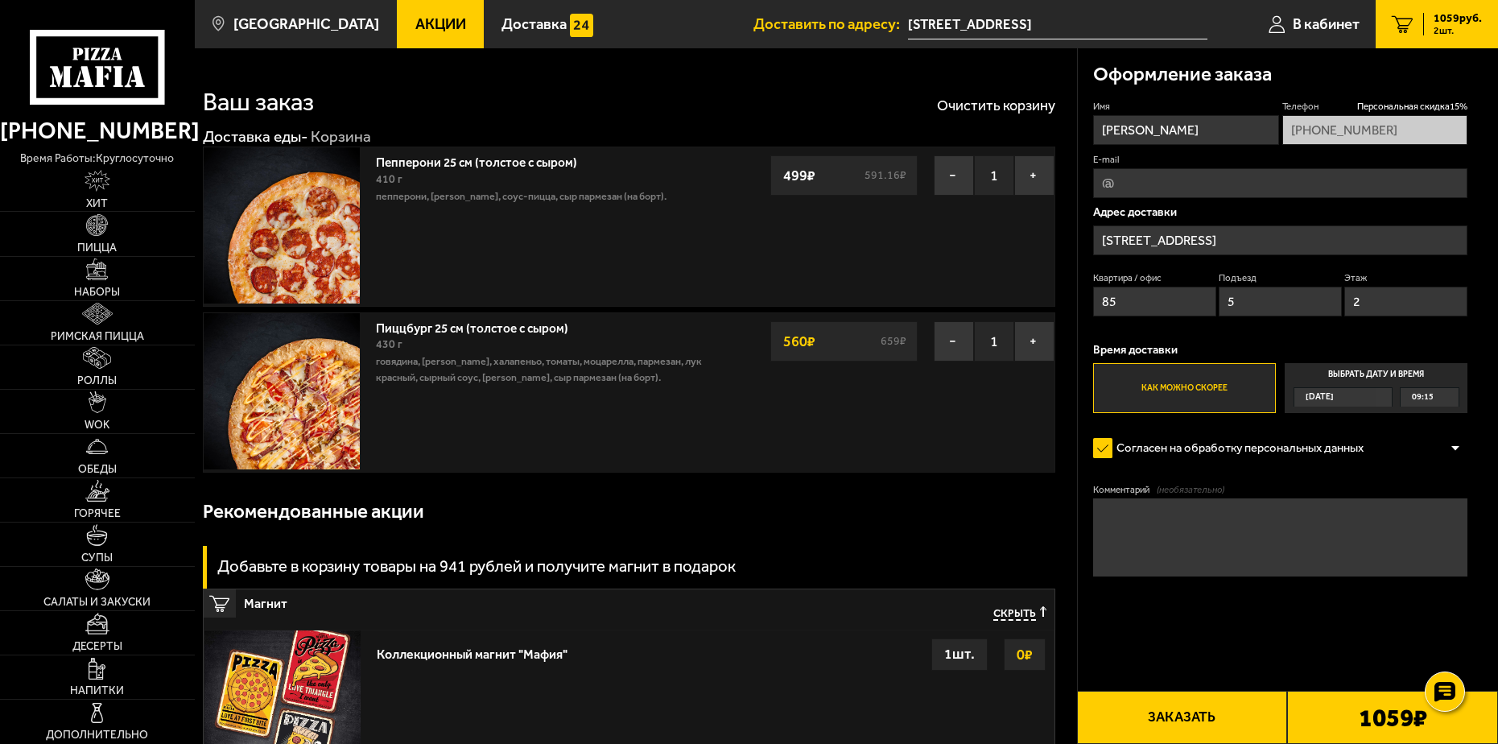
click at [1186, 709] on button "Заказать" at bounding box center [1182, 717] width 211 height 53
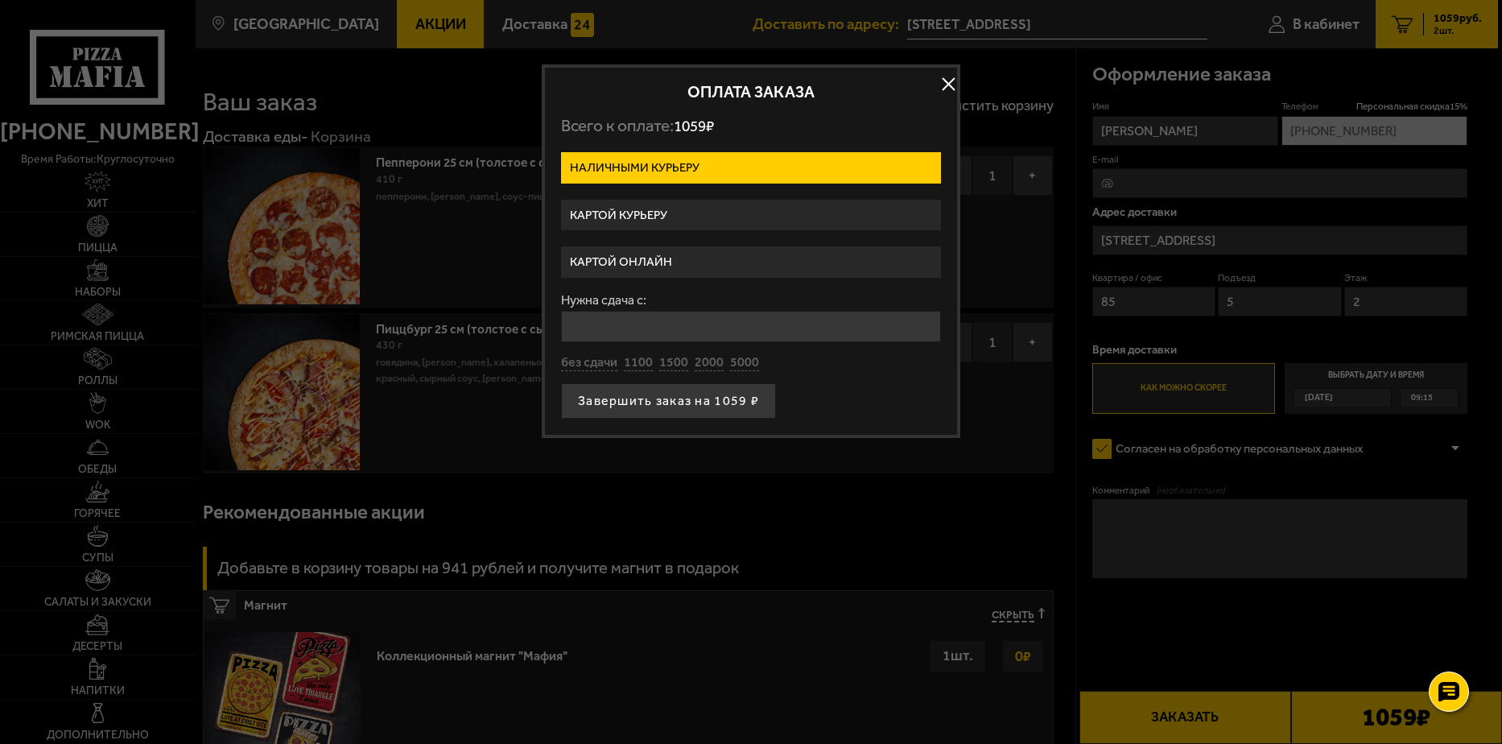
click at [944, 76] on button "button" at bounding box center [948, 84] width 24 height 24
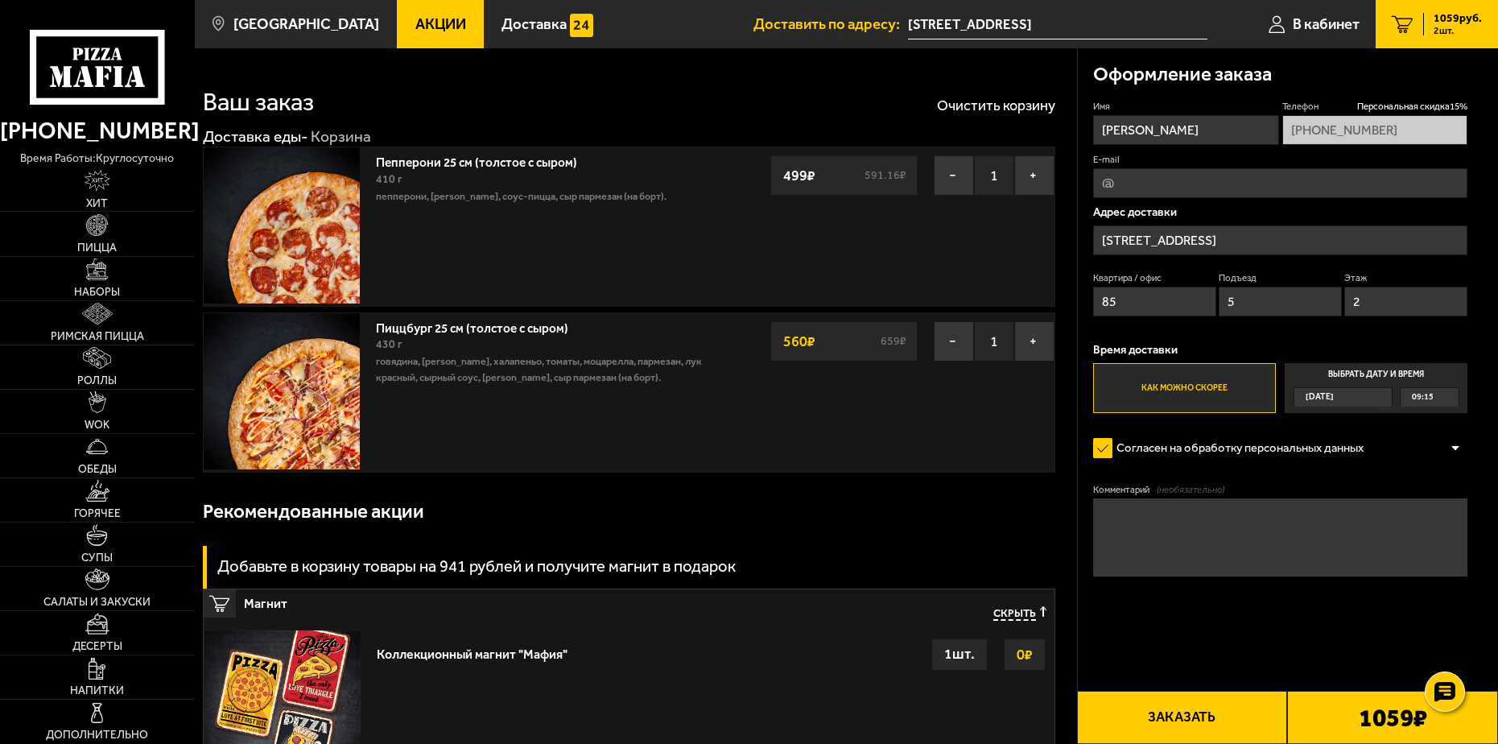
click at [1407, 22] on icon "2" at bounding box center [1403, 24] width 22 height 18
click at [1444, 26] on span "2 шт." at bounding box center [1457, 31] width 48 height 10
click at [1005, 105] on button "Очистить корзину" at bounding box center [996, 105] width 118 height 14
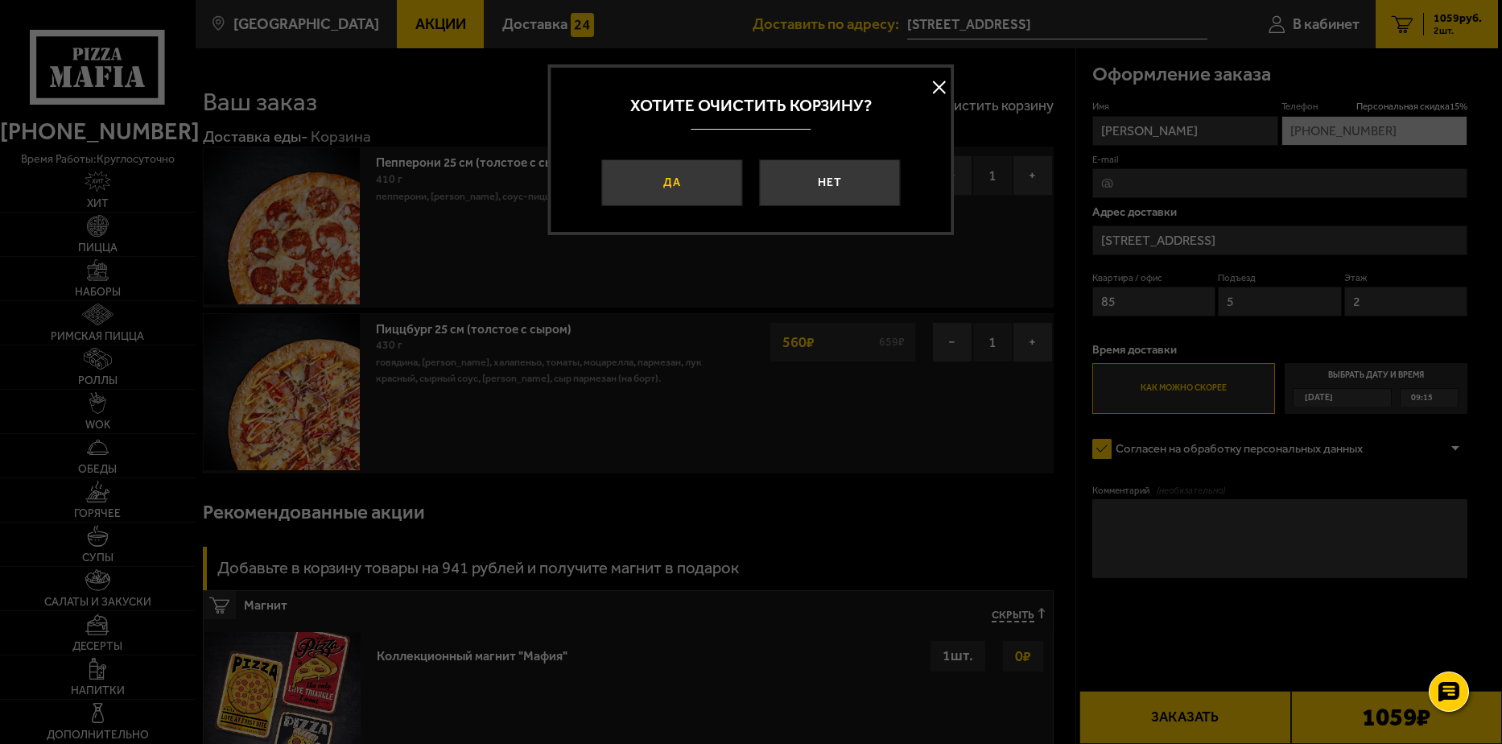
click at [705, 188] on button "Да" at bounding box center [672, 182] width 141 height 47
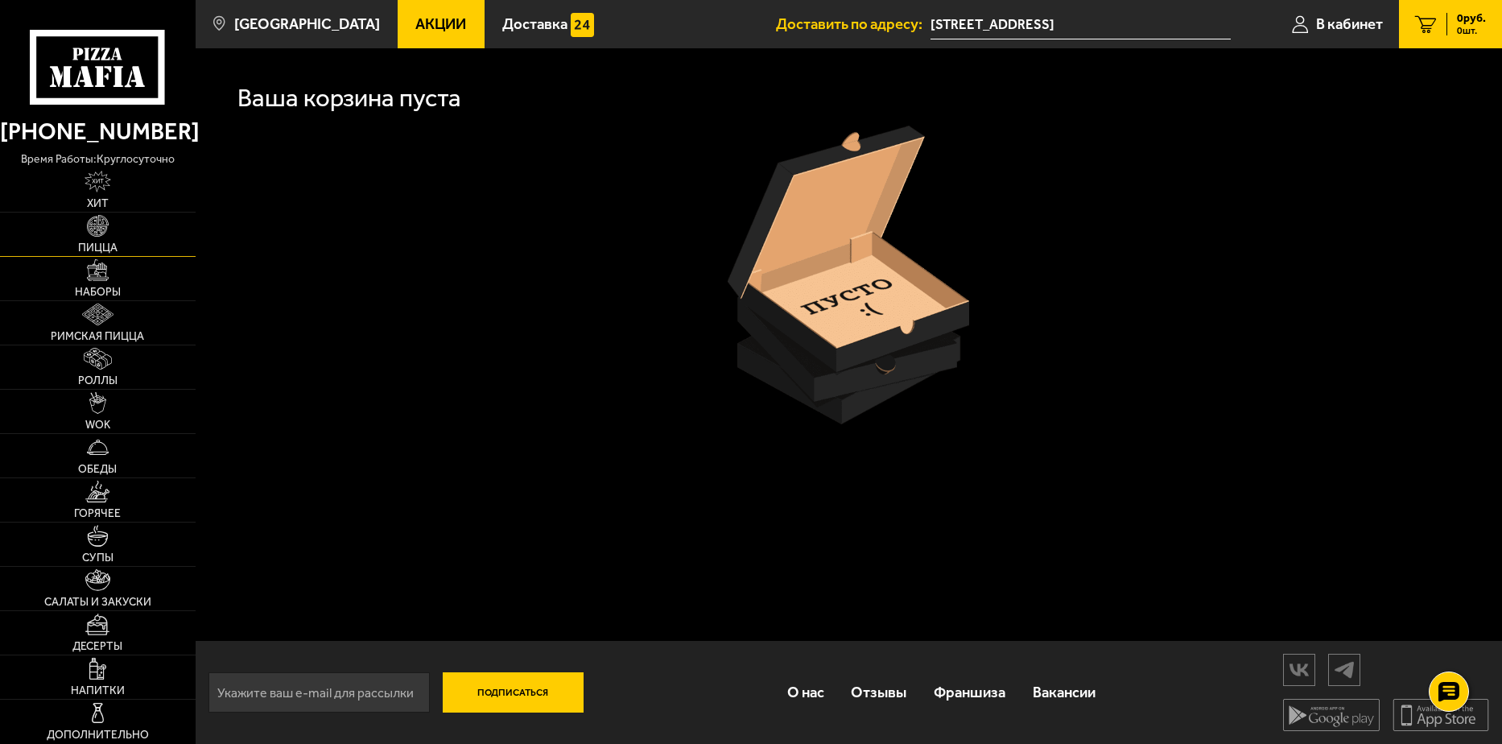
click at [113, 244] on span "Пицца" at bounding box center [97, 247] width 39 height 11
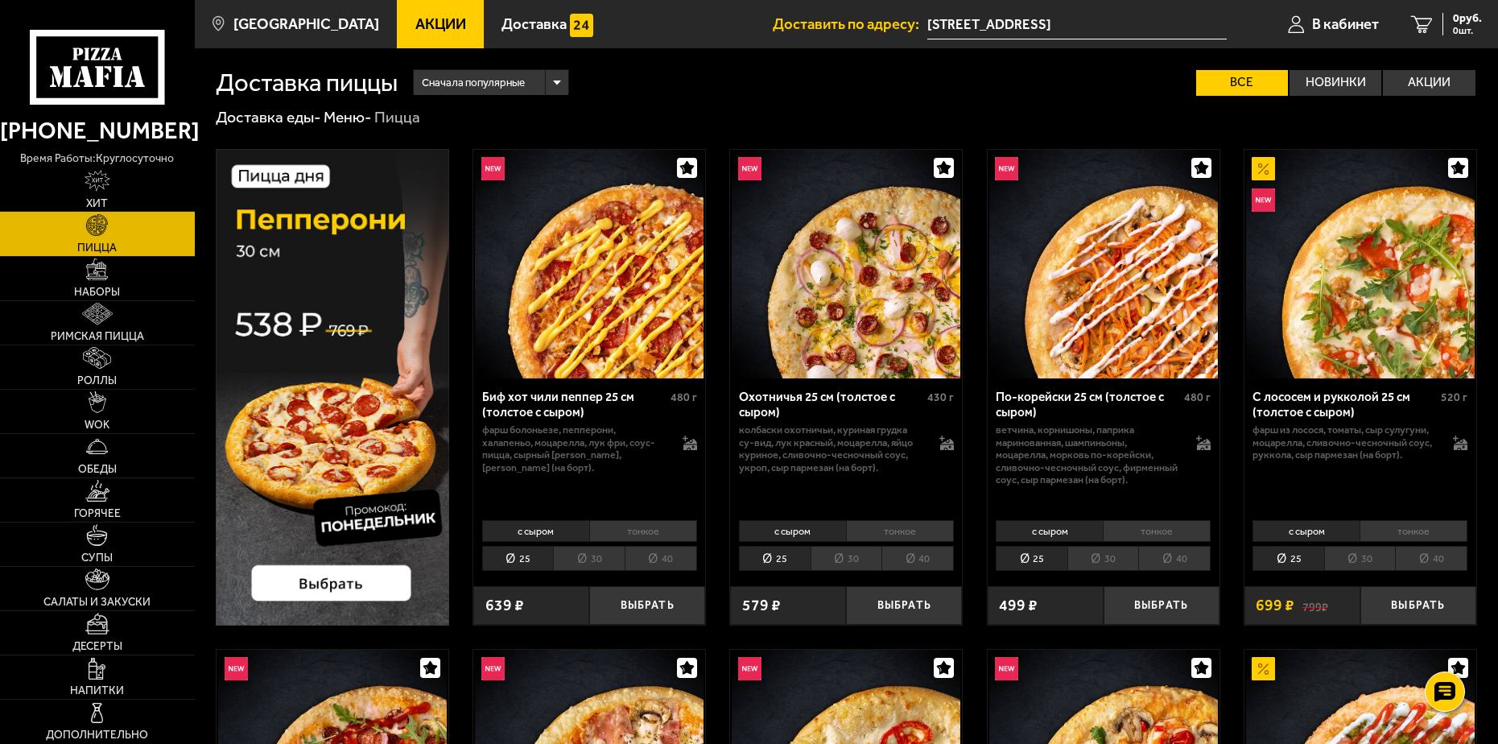
click at [349, 579] on img at bounding box center [332, 387] width 233 height 476
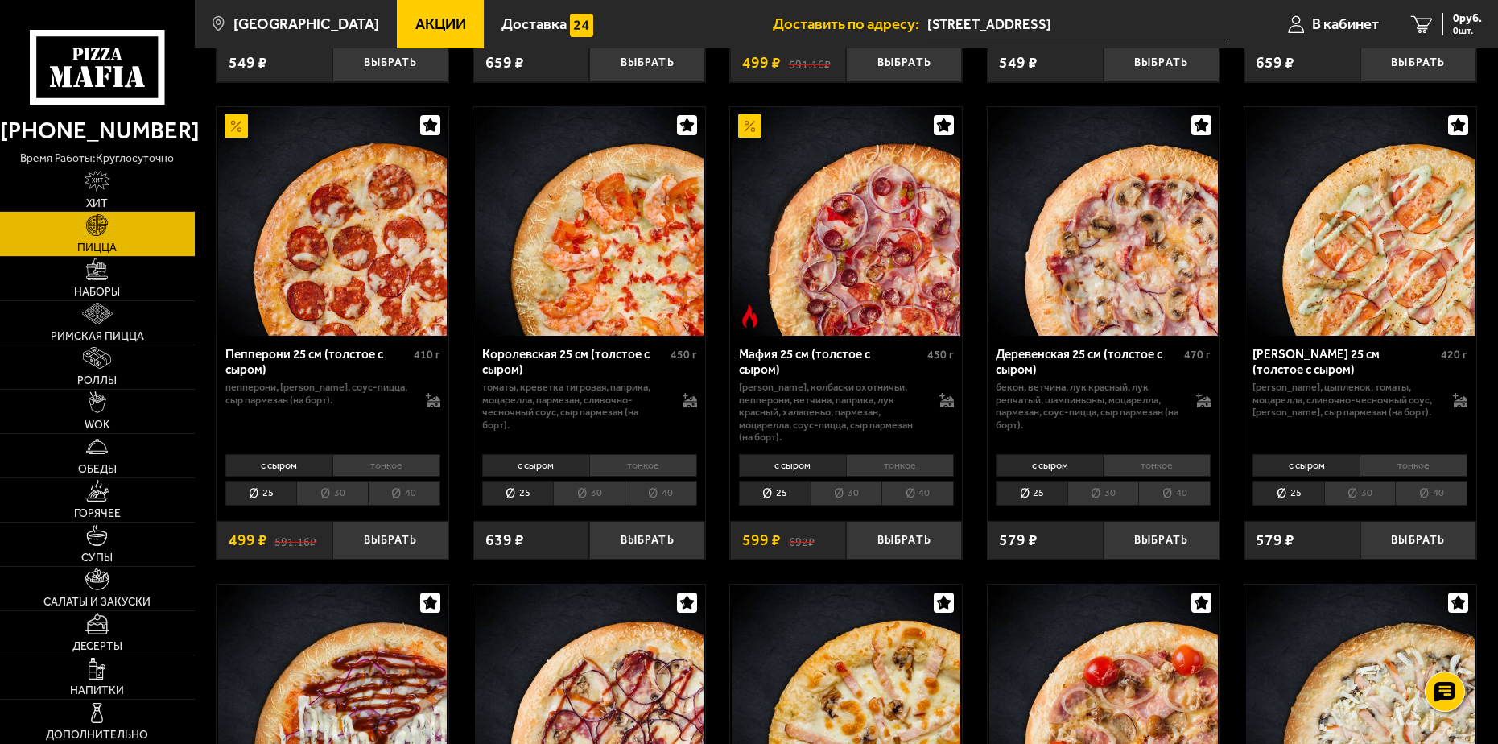
scroll to position [2012, 0]
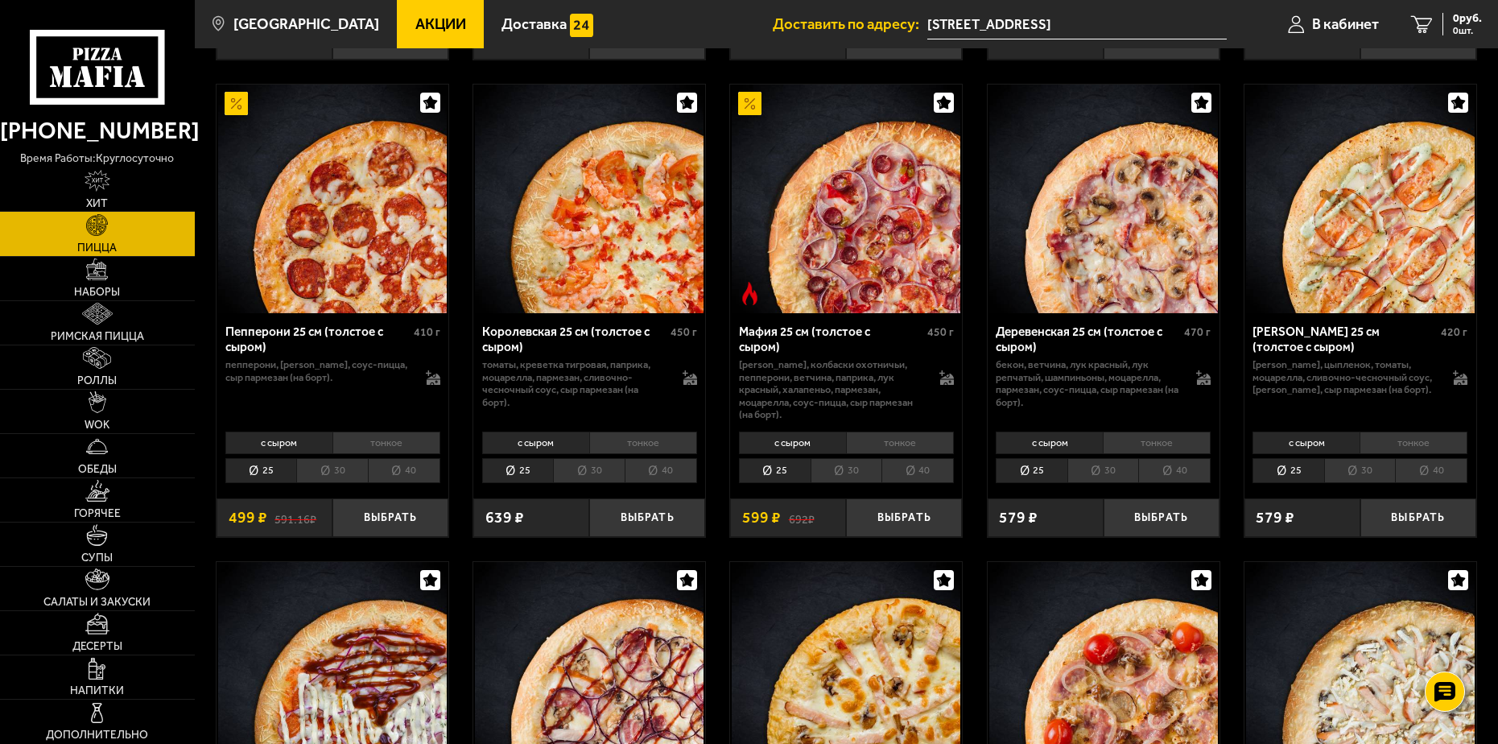
click at [403, 461] on li "40" at bounding box center [404, 470] width 72 height 25
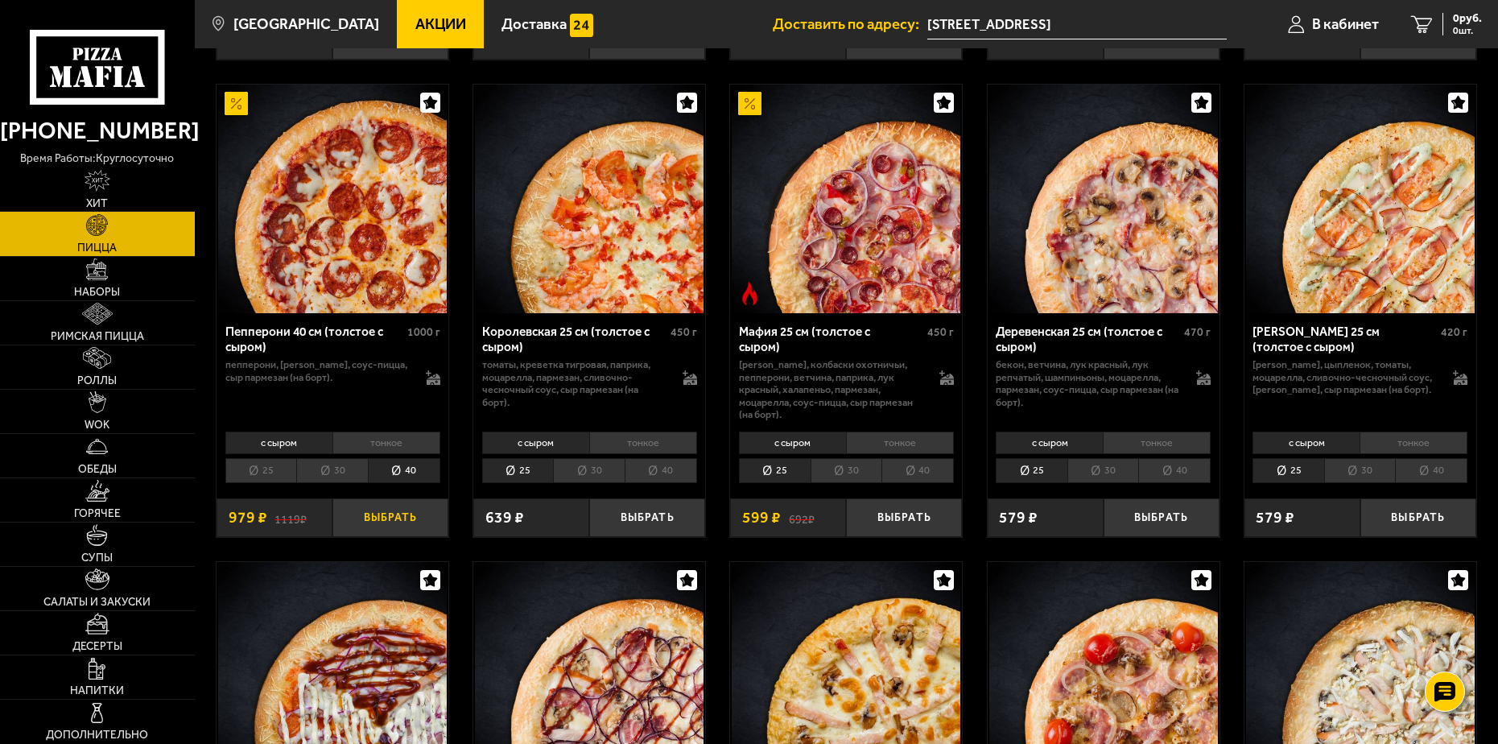
click at [396, 506] on button "Выбрать" at bounding box center [390, 517] width 116 height 38
click at [931, 462] on li "40" at bounding box center [917, 470] width 72 height 25
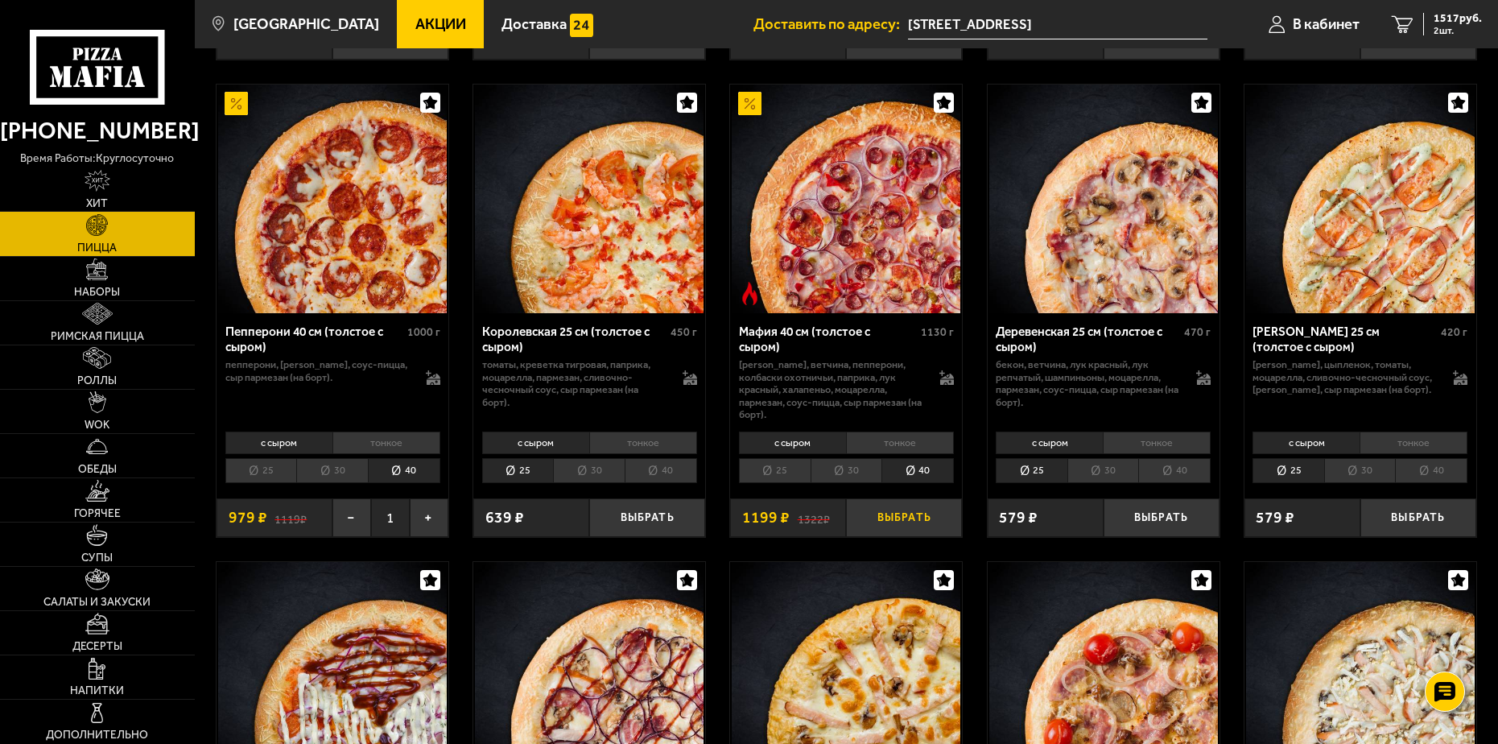
click at [912, 506] on button "Выбрать" at bounding box center [904, 517] width 116 height 38
click at [1182, 462] on li "40" at bounding box center [1174, 470] width 72 height 25
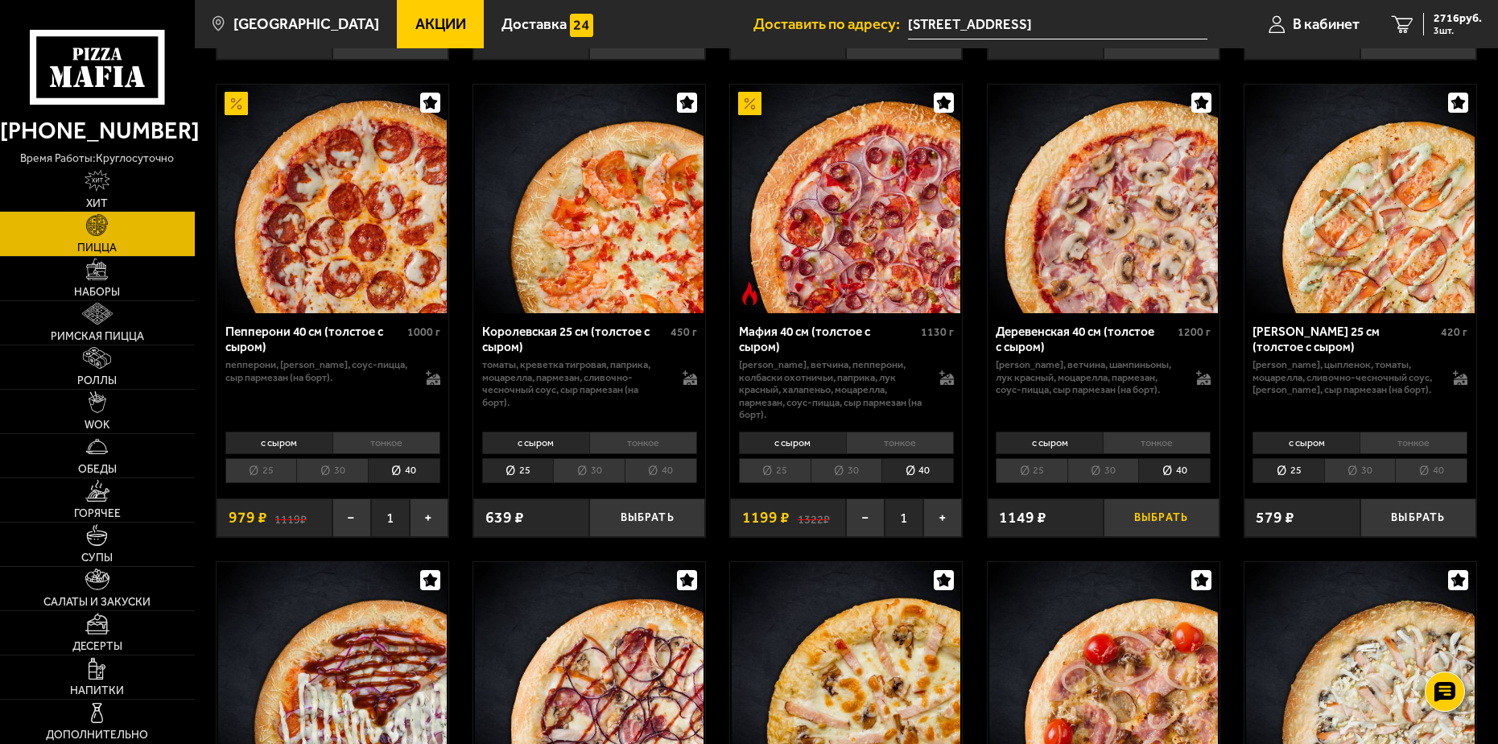
click at [1165, 505] on button "Выбрать" at bounding box center [1161, 517] width 116 height 38
click at [1453, 21] on span "3693 руб." at bounding box center [1457, 18] width 48 height 11
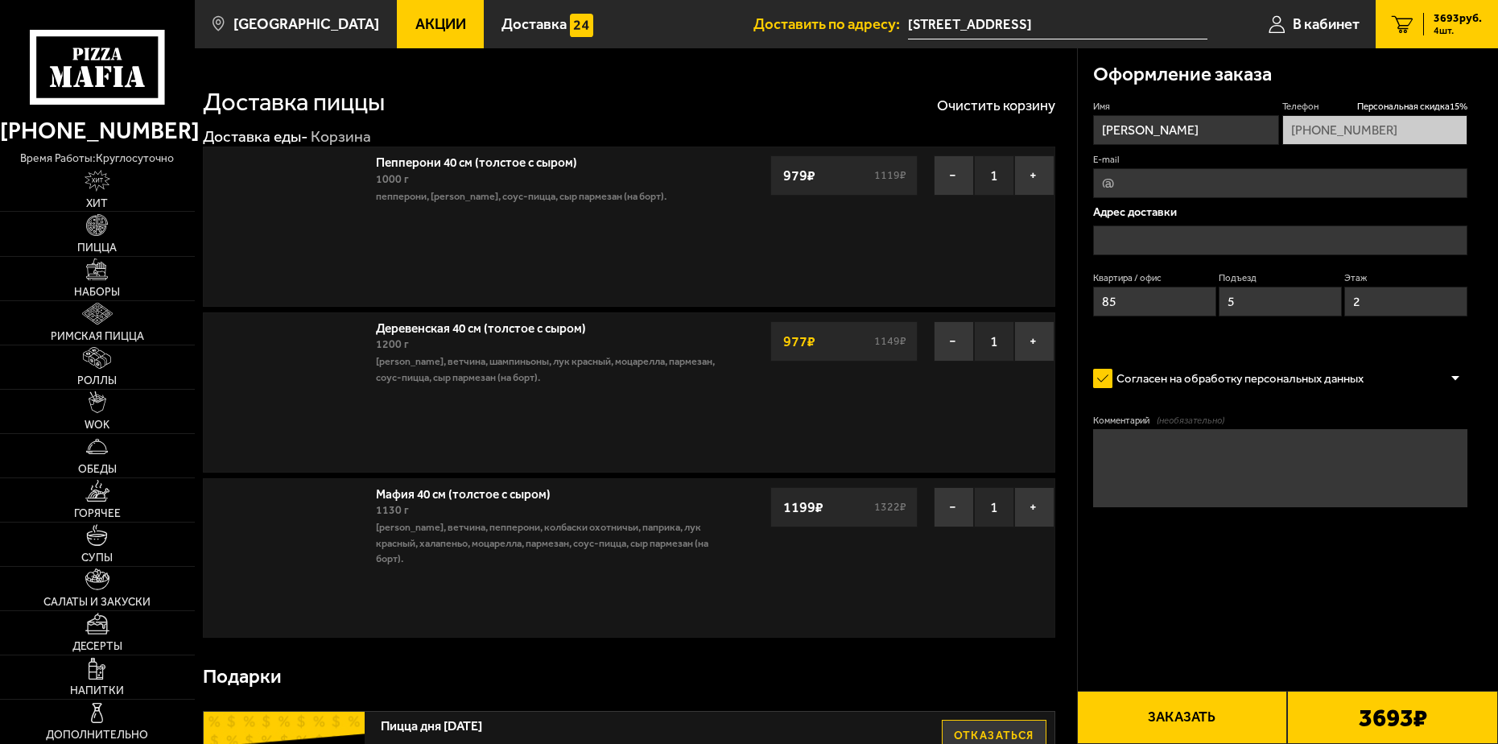
type input "[STREET_ADDRESS]"
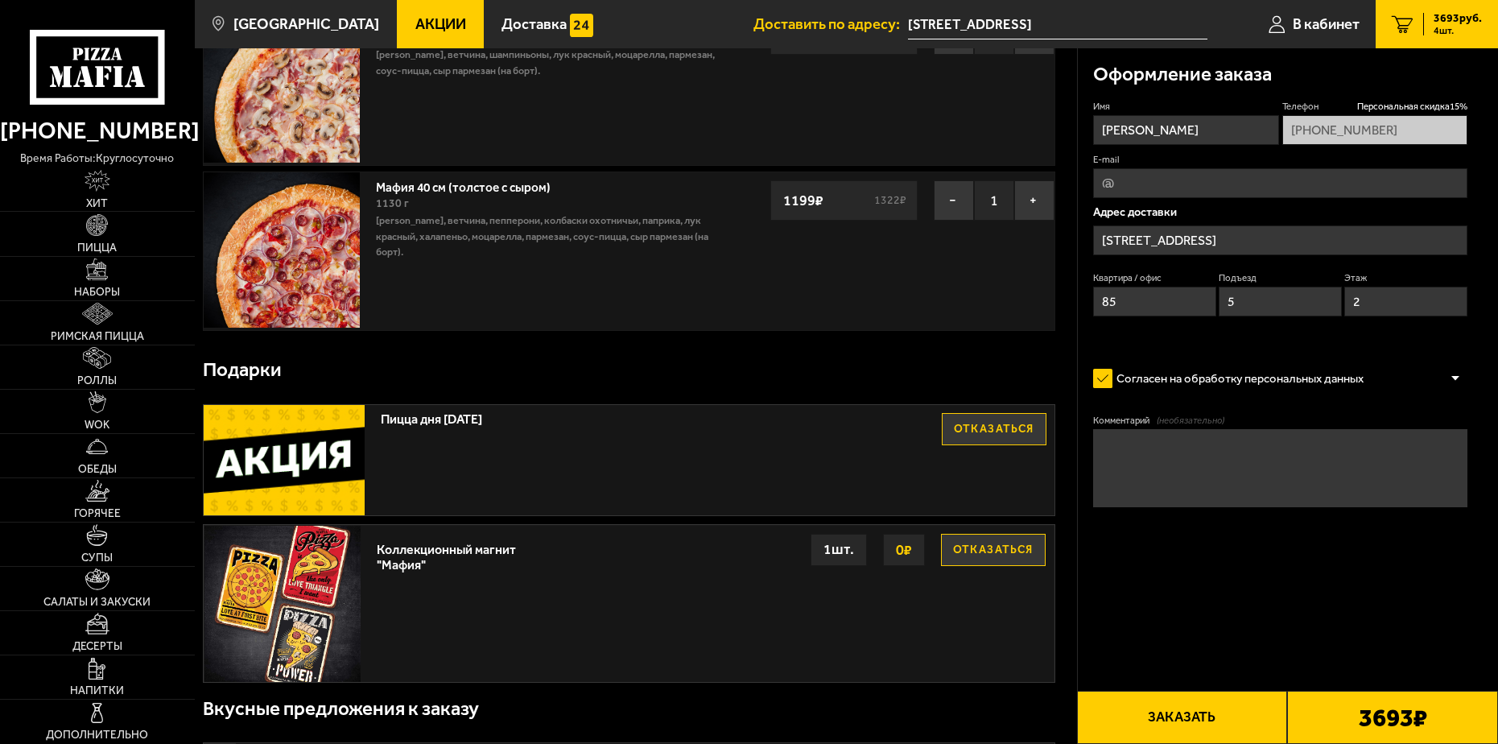
scroll to position [483, 0]
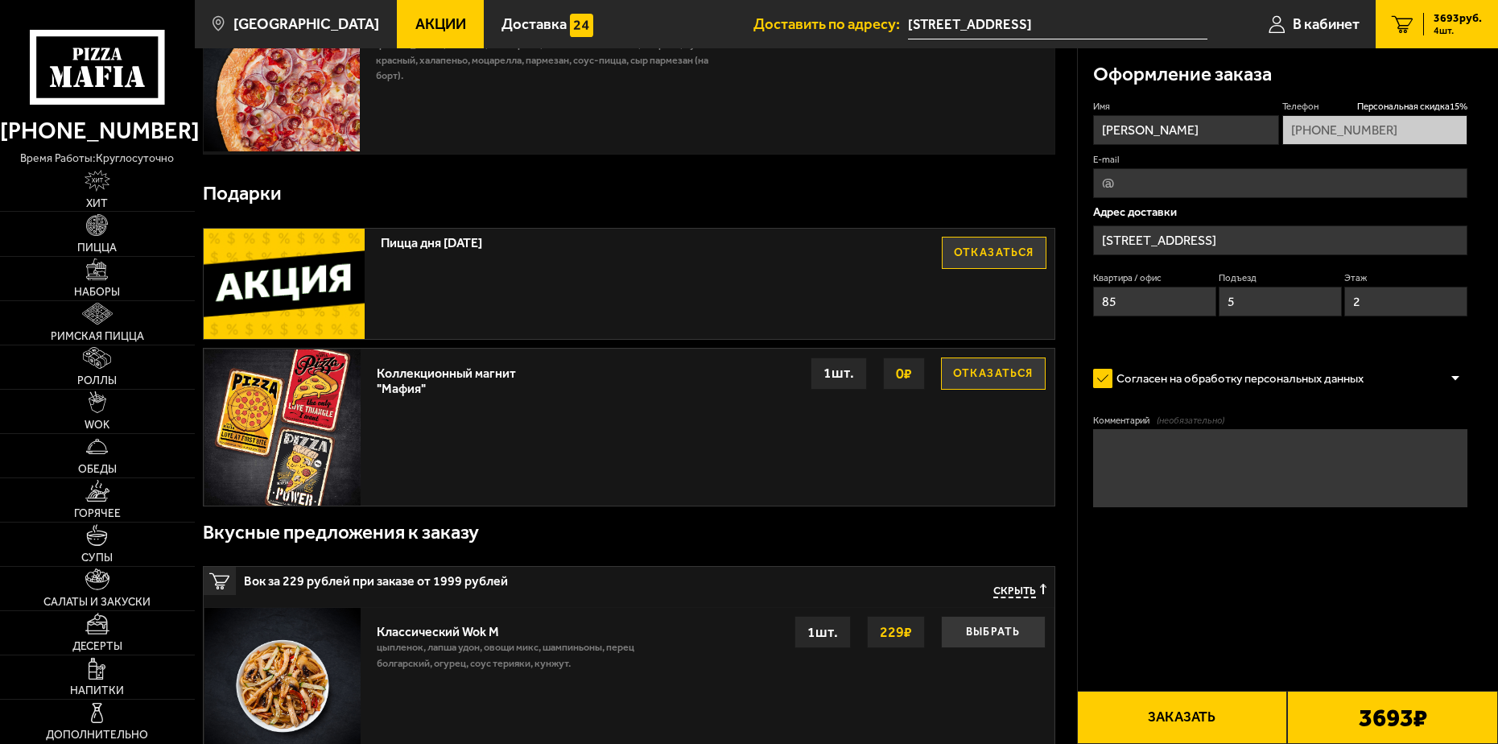
click at [986, 255] on button "Отказаться" at bounding box center [994, 253] width 105 height 32
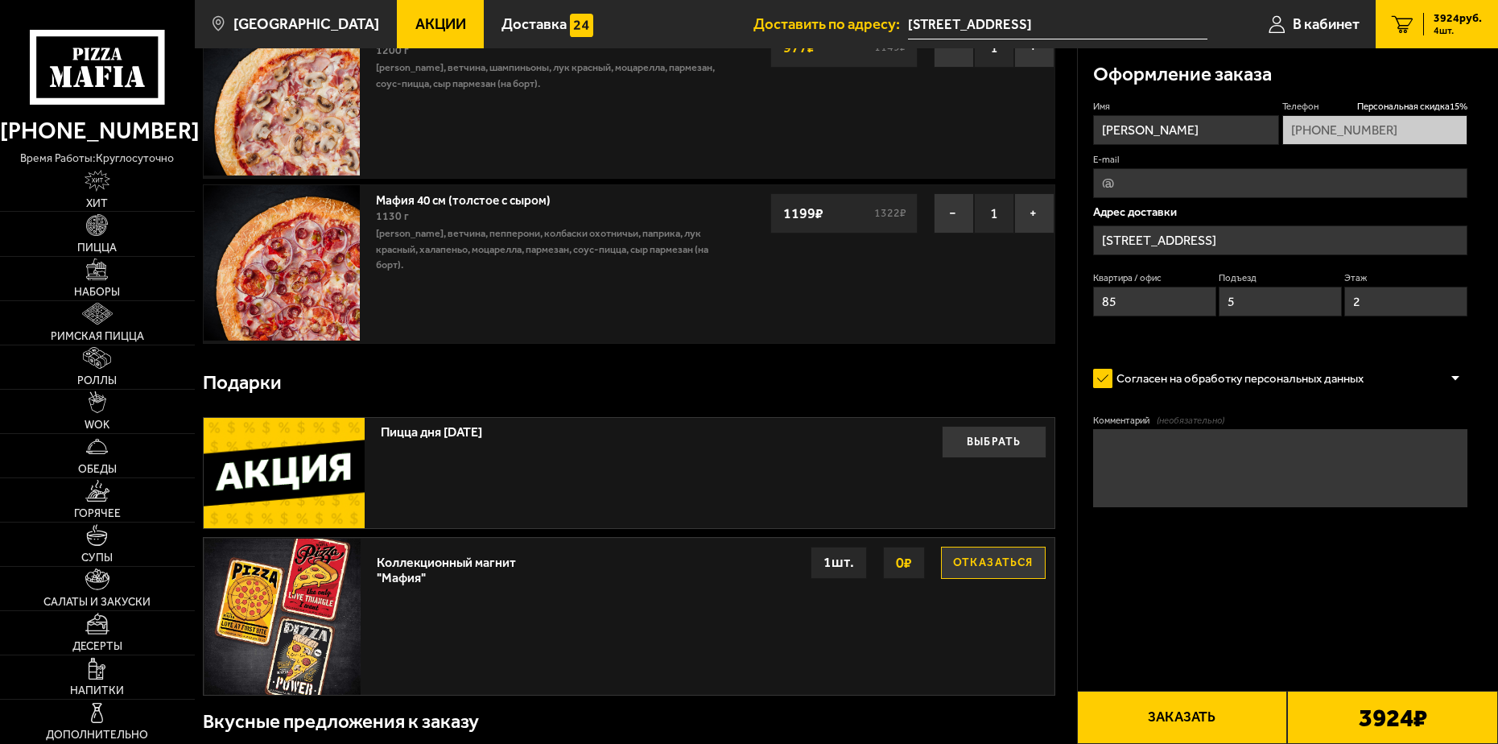
scroll to position [0, 0]
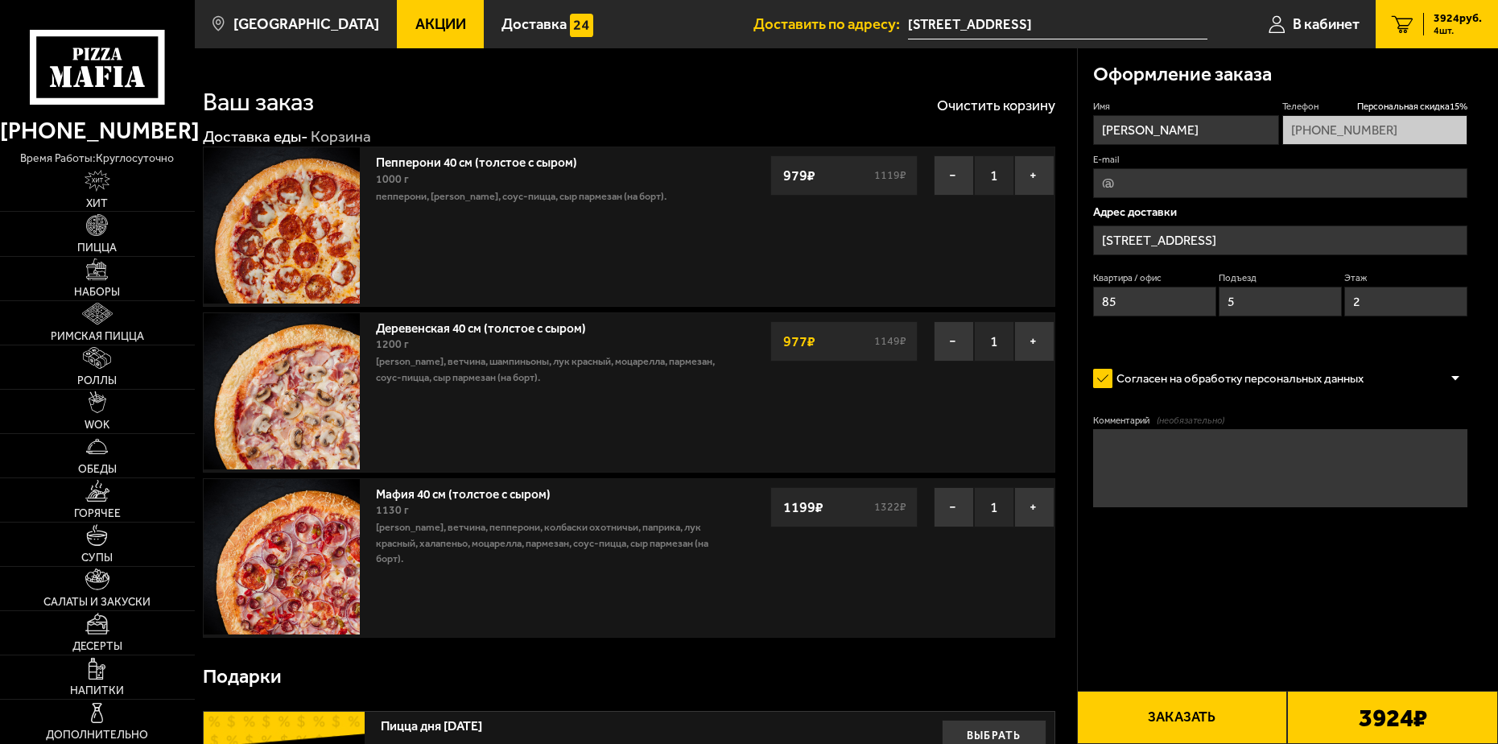
click at [1451, 14] on span "3924 руб." at bounding box center [1457, 18] width 48 height 11
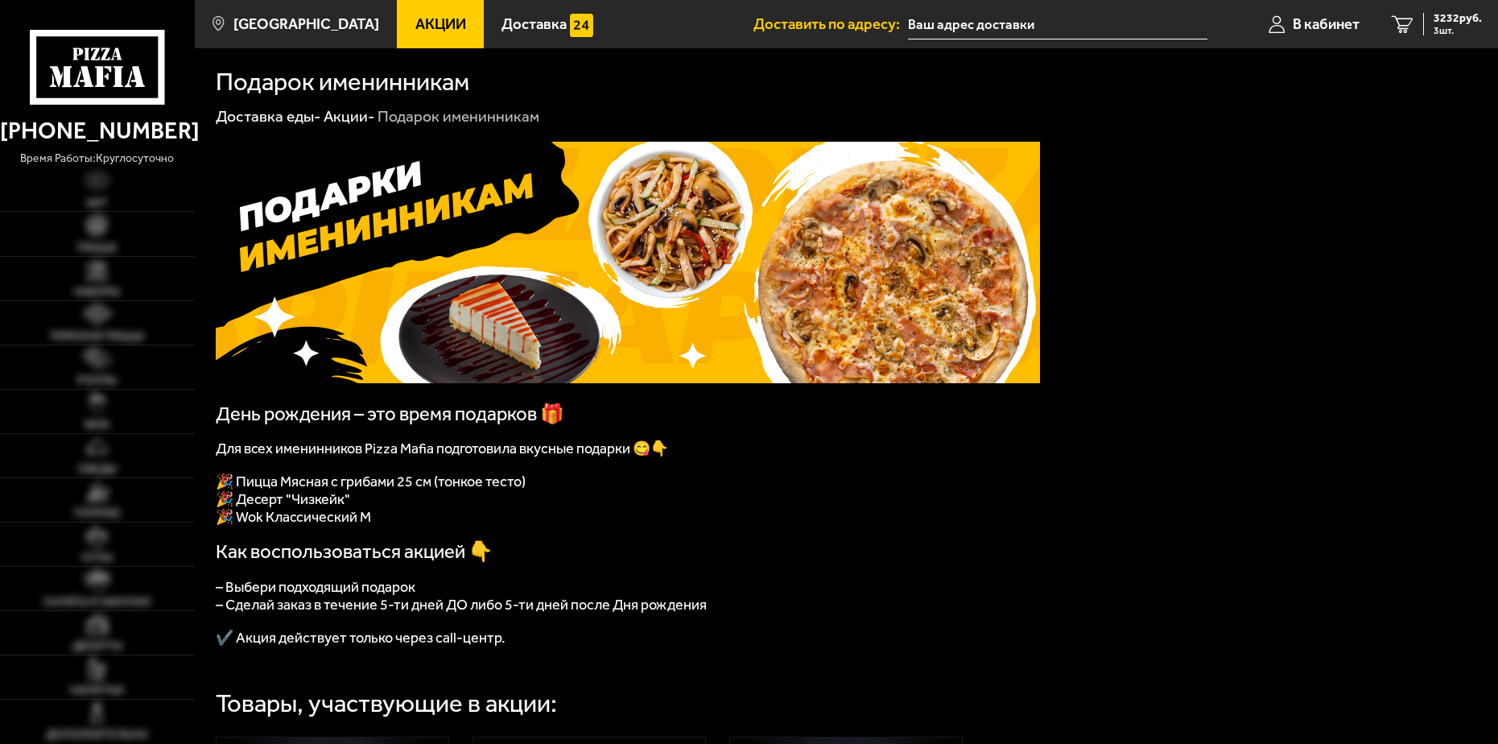
type input "[STREET_ADDRESS]"
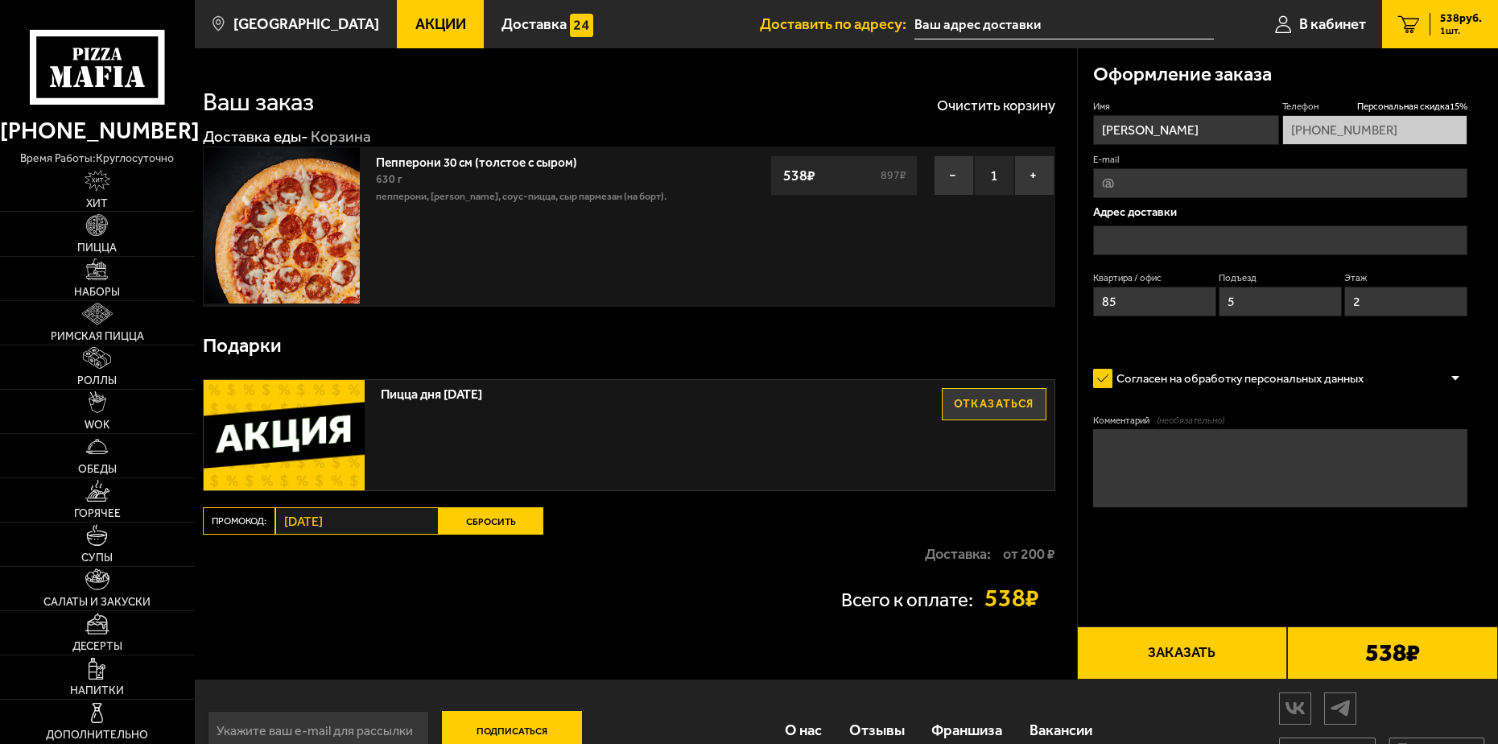
type input "[STREET_ADDRESS]"
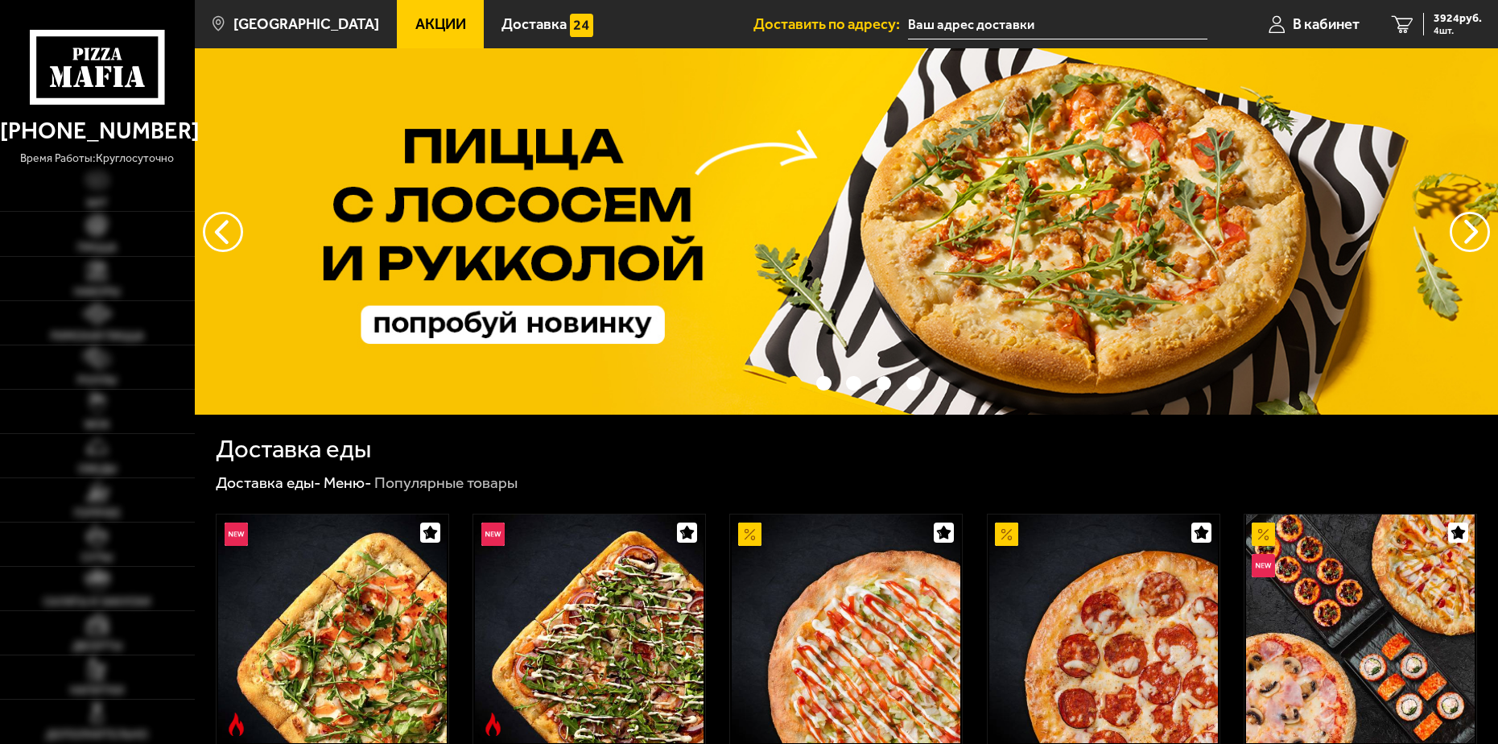
type input "[STREET_ADDRESS]"
click at [1448, 17] on span "3924 руб." at bounding box center [1457, 18] width 48 height 11
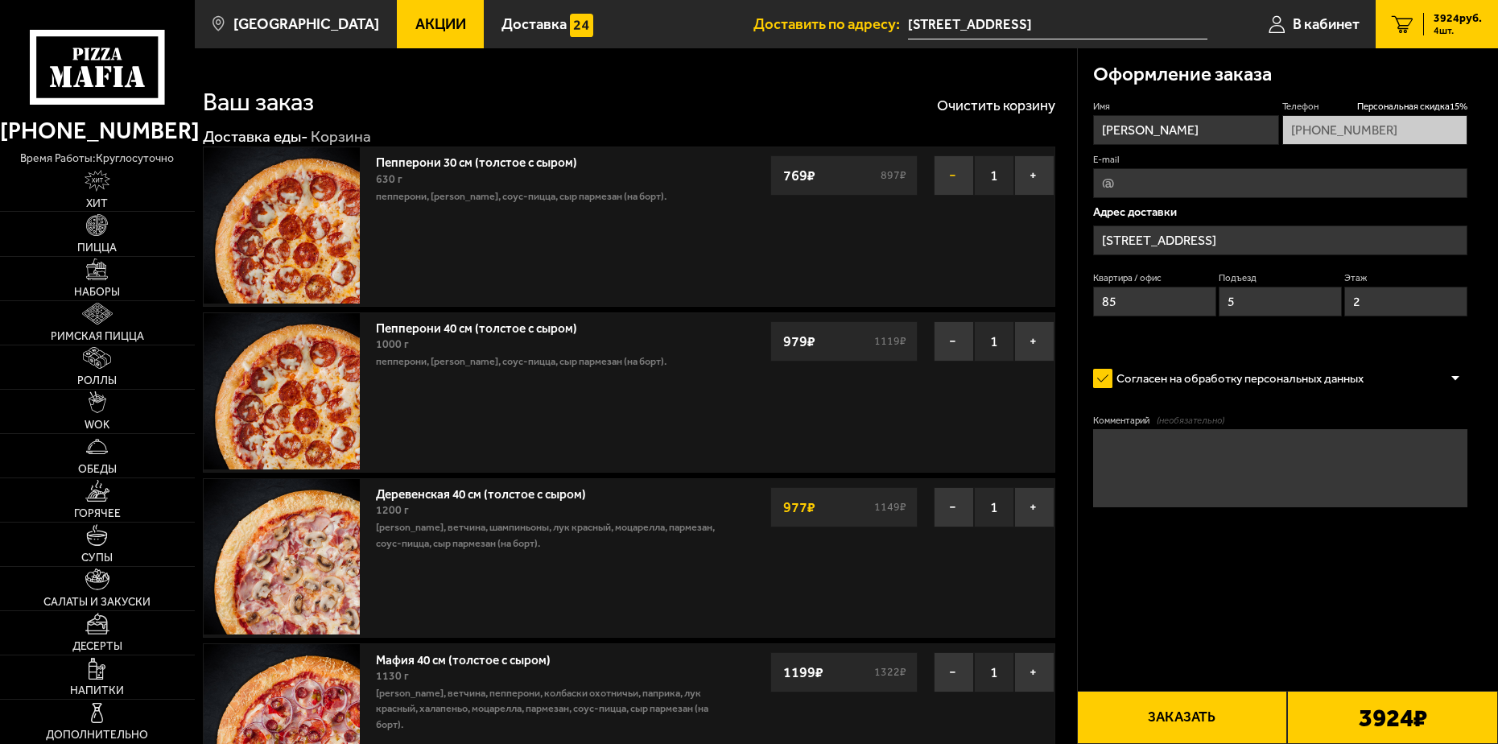
click at [962, 169] on button "−" at bounding box center [954, 175] width 40 height 40
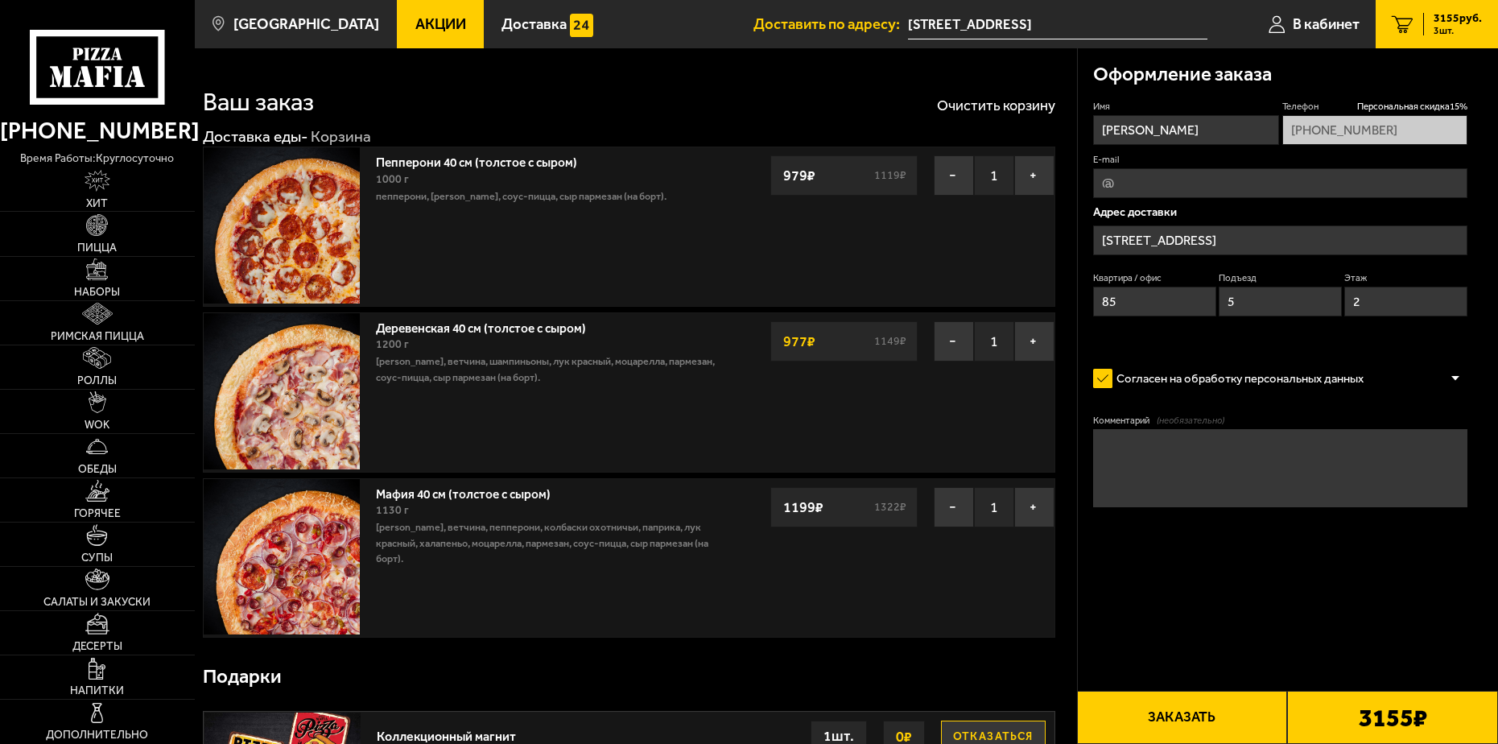
click at [1188, 709] on button "Заказать" at bounding box center [1182, 717] width 211 height 53
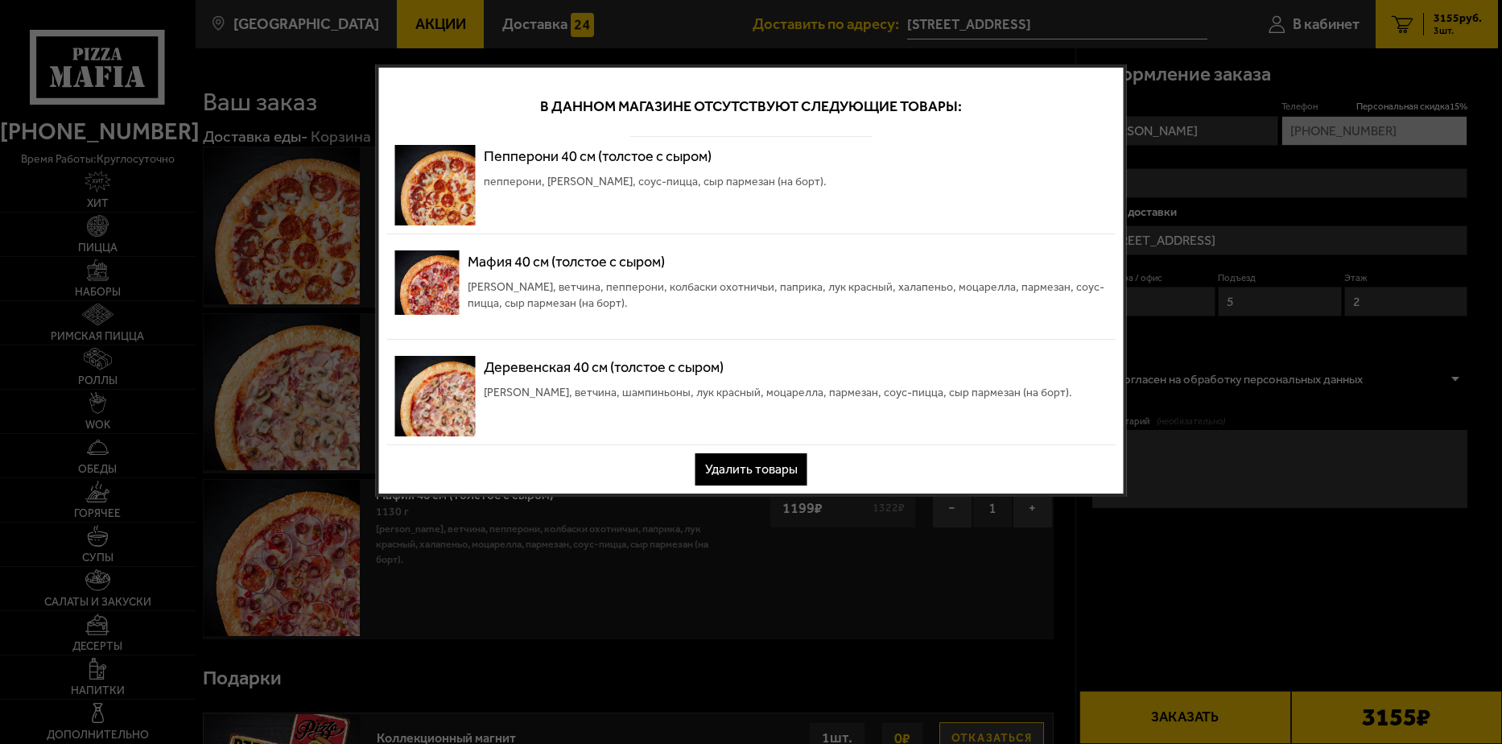
click at [1149, 7] on div at bounding box center [751, 372] width 1502 height 744
click at [725, 485] on button "Удалить товары" at bounding box center [751, 469] width 112 height 32
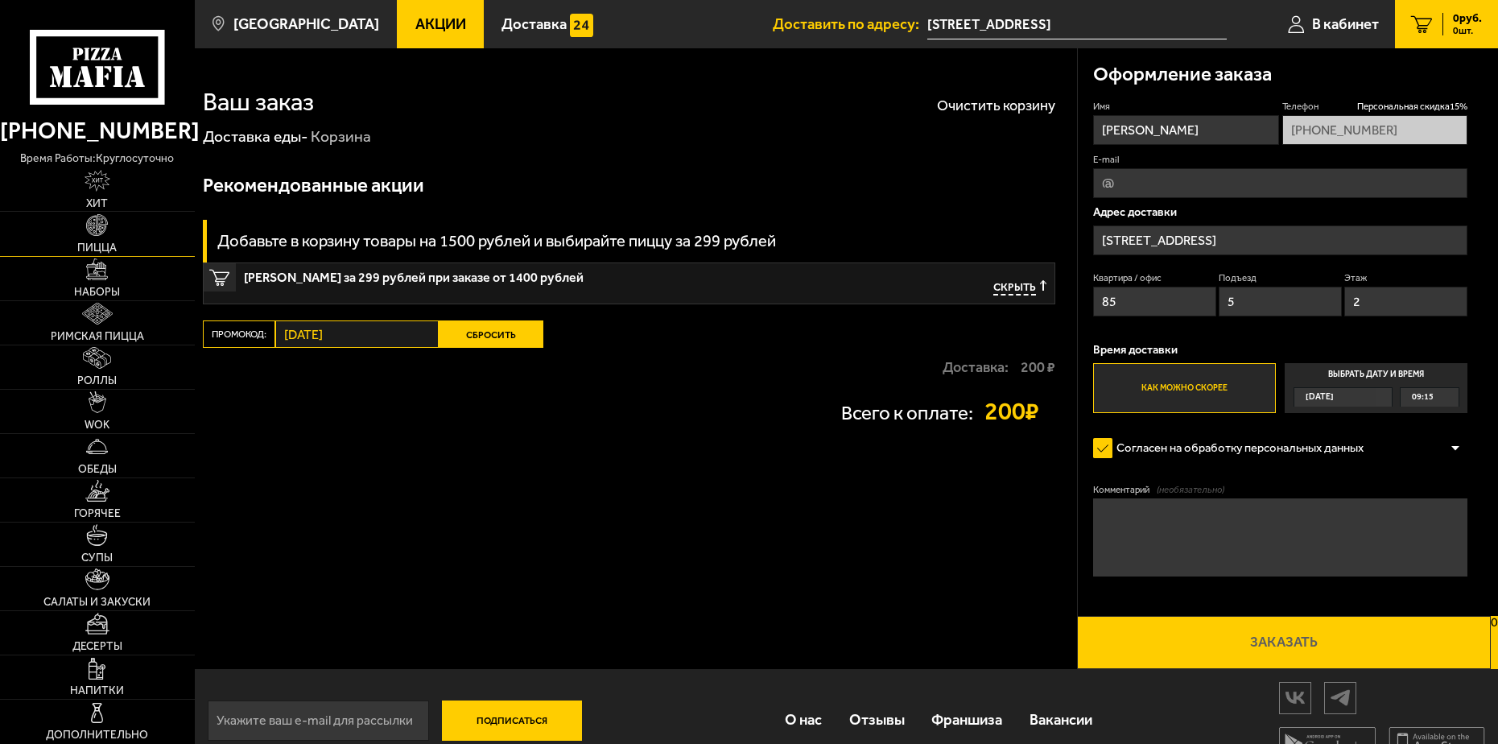
click at [94, 233] on img at bounding box center [97, 225] width 22 height 22
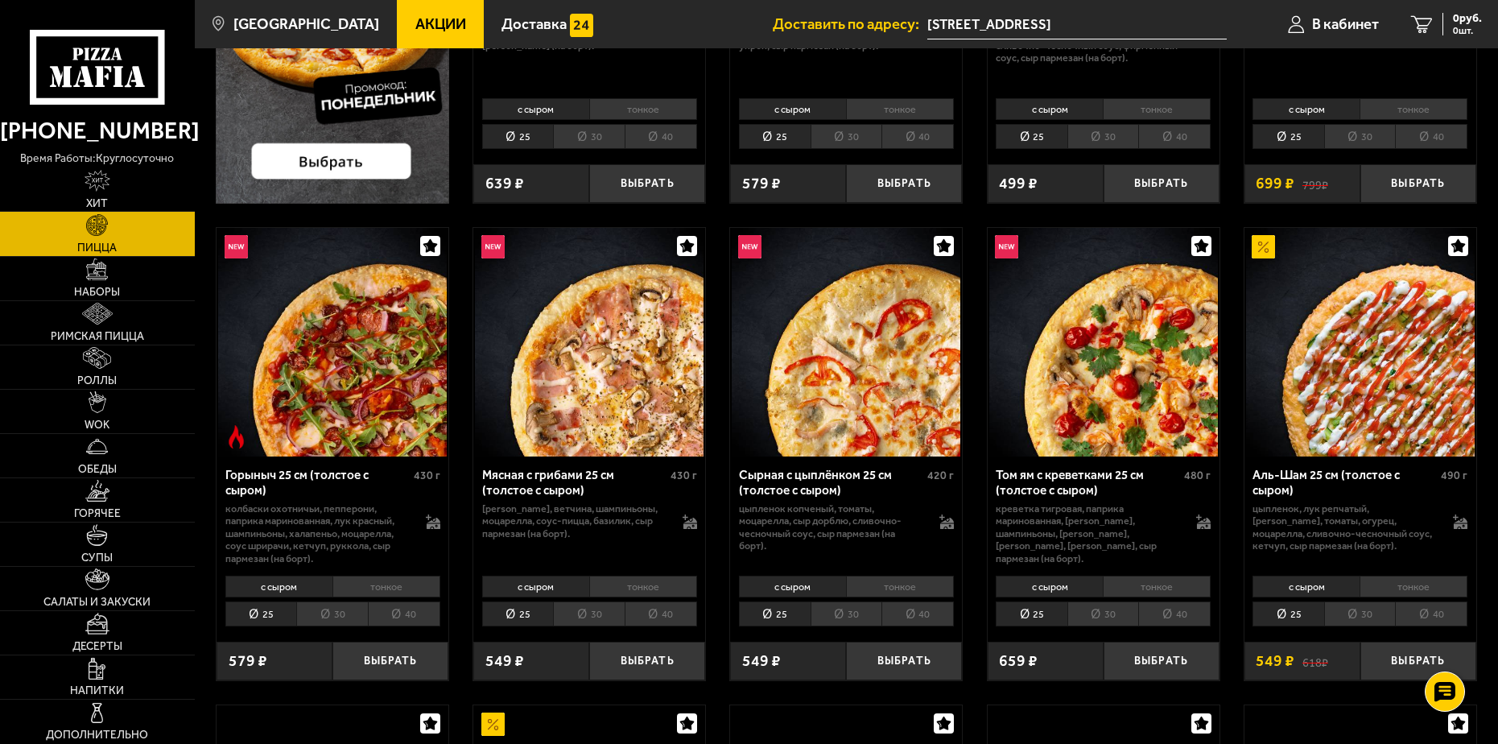
scroll to position [483, 0]
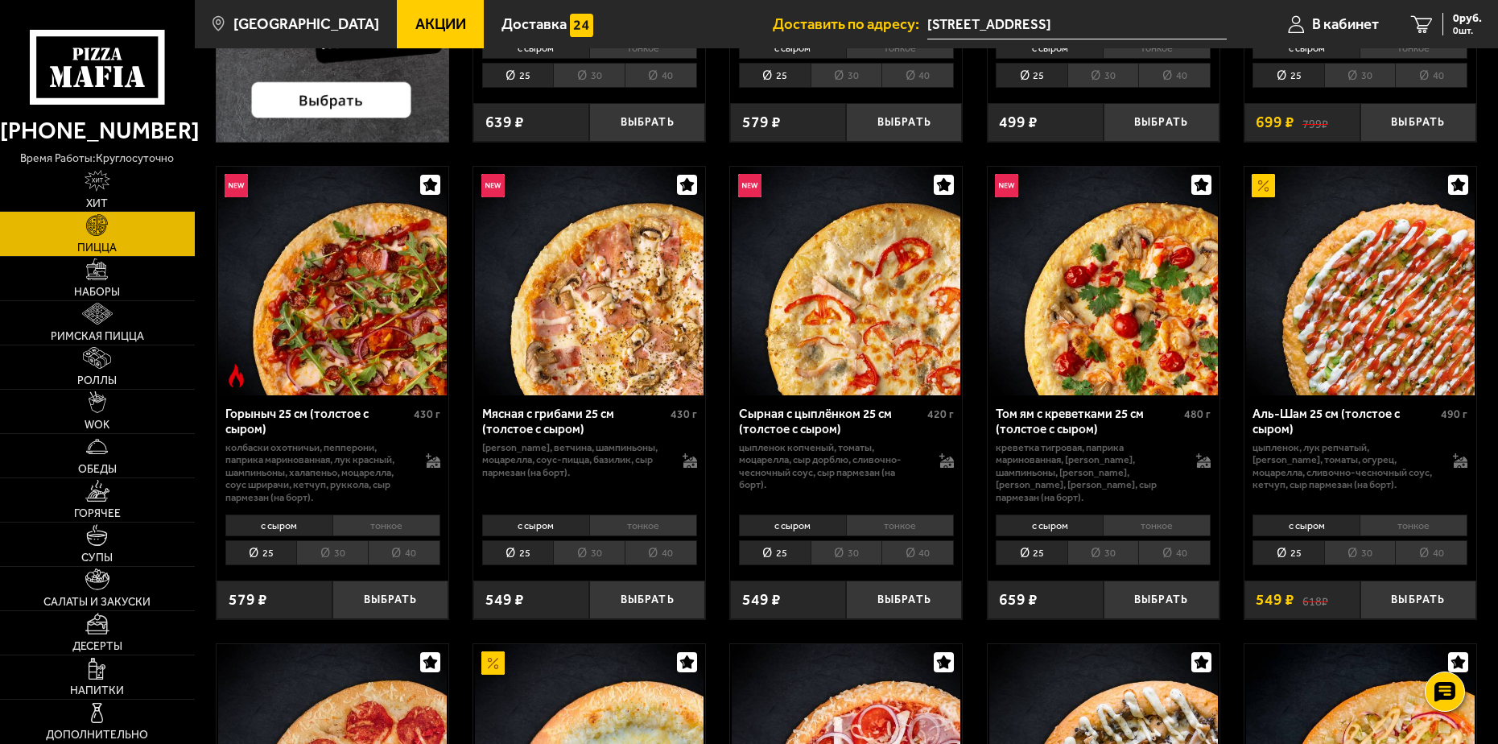
click at [664, 554] on li "40" at bounding box center [661, 552] width 72 height 25
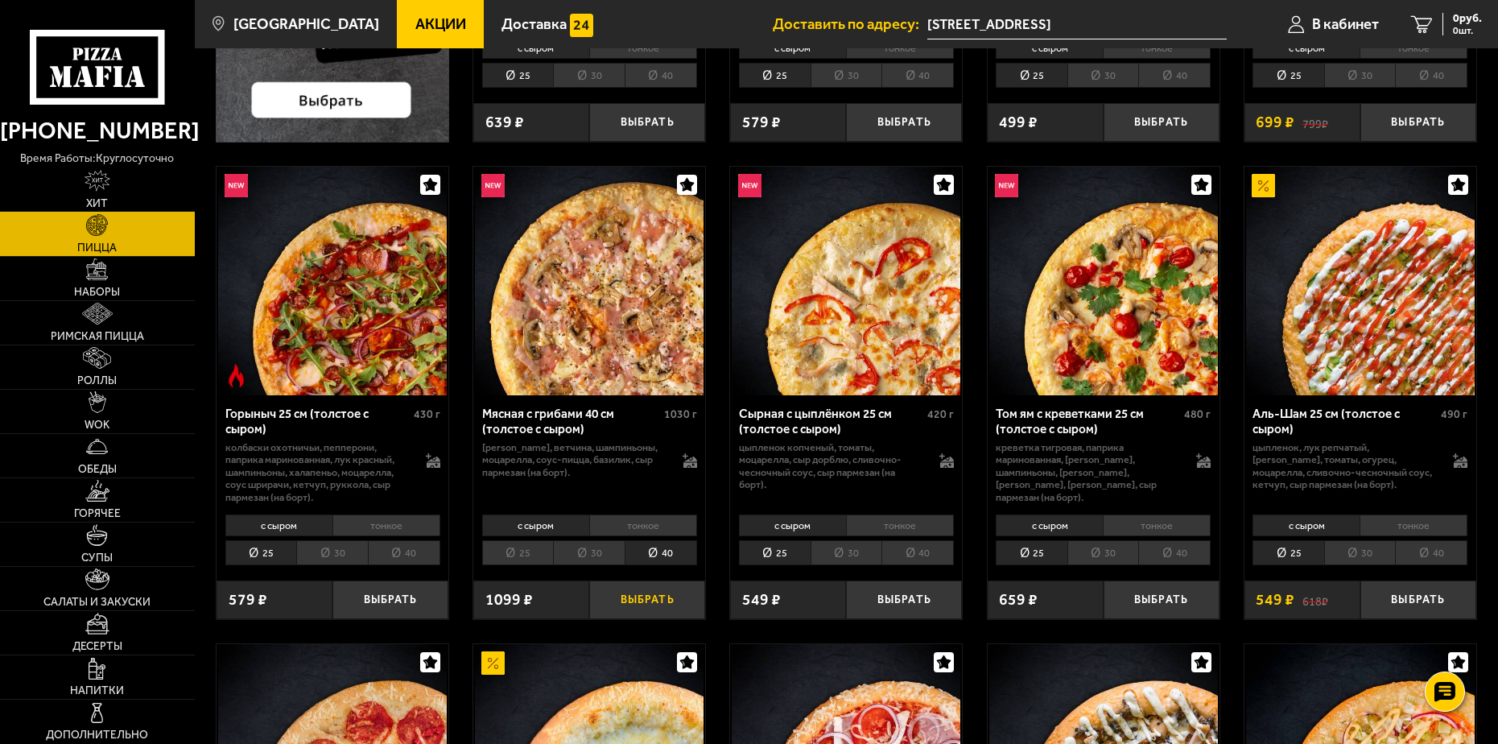
click at [651, 594] on button "Выбрать" at bounding box center [647, 599] width 116 height 38
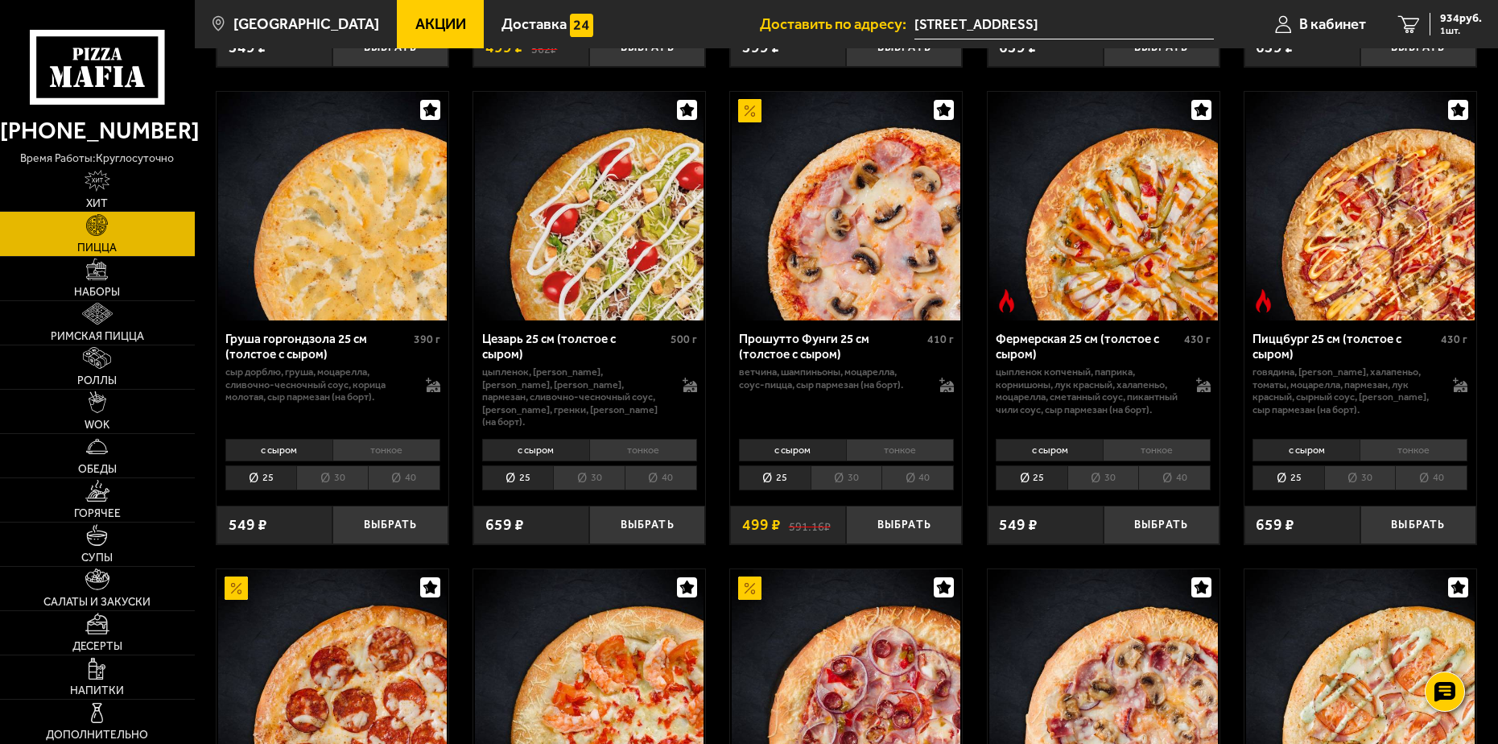
scroll to position [1529, 0]
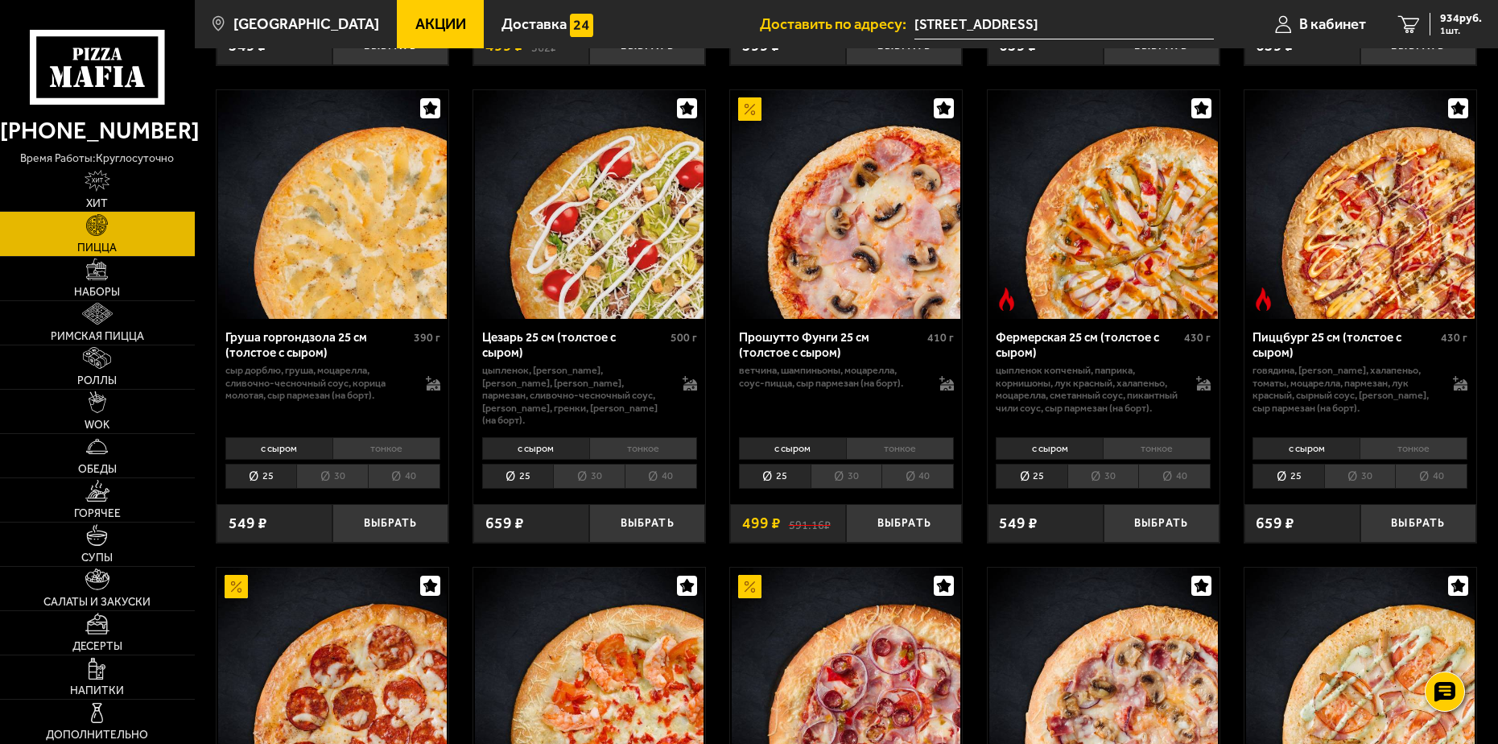
click at [1438, 483] on li "40" at bounding box center [1431, 476] width 72 height 25
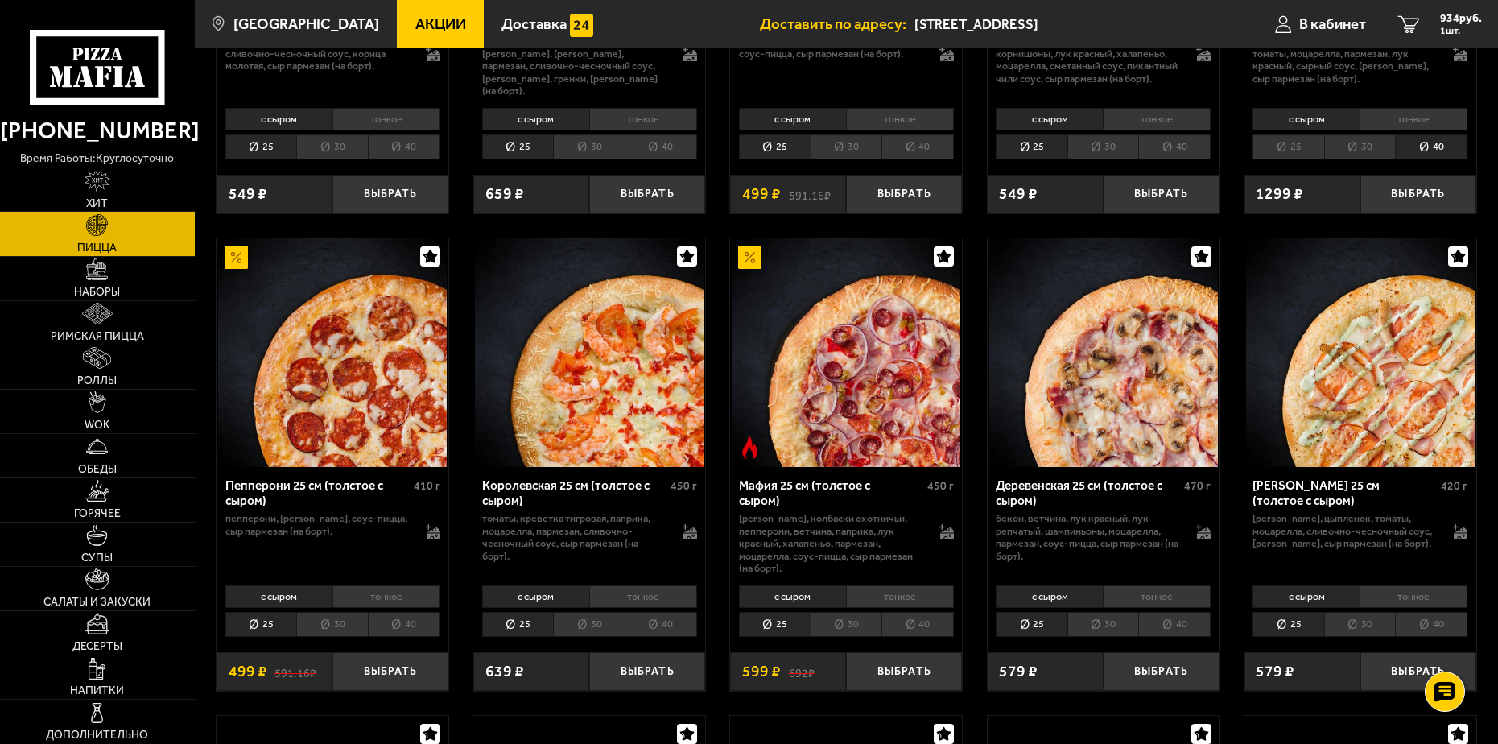
scroll to position [2012, 0]
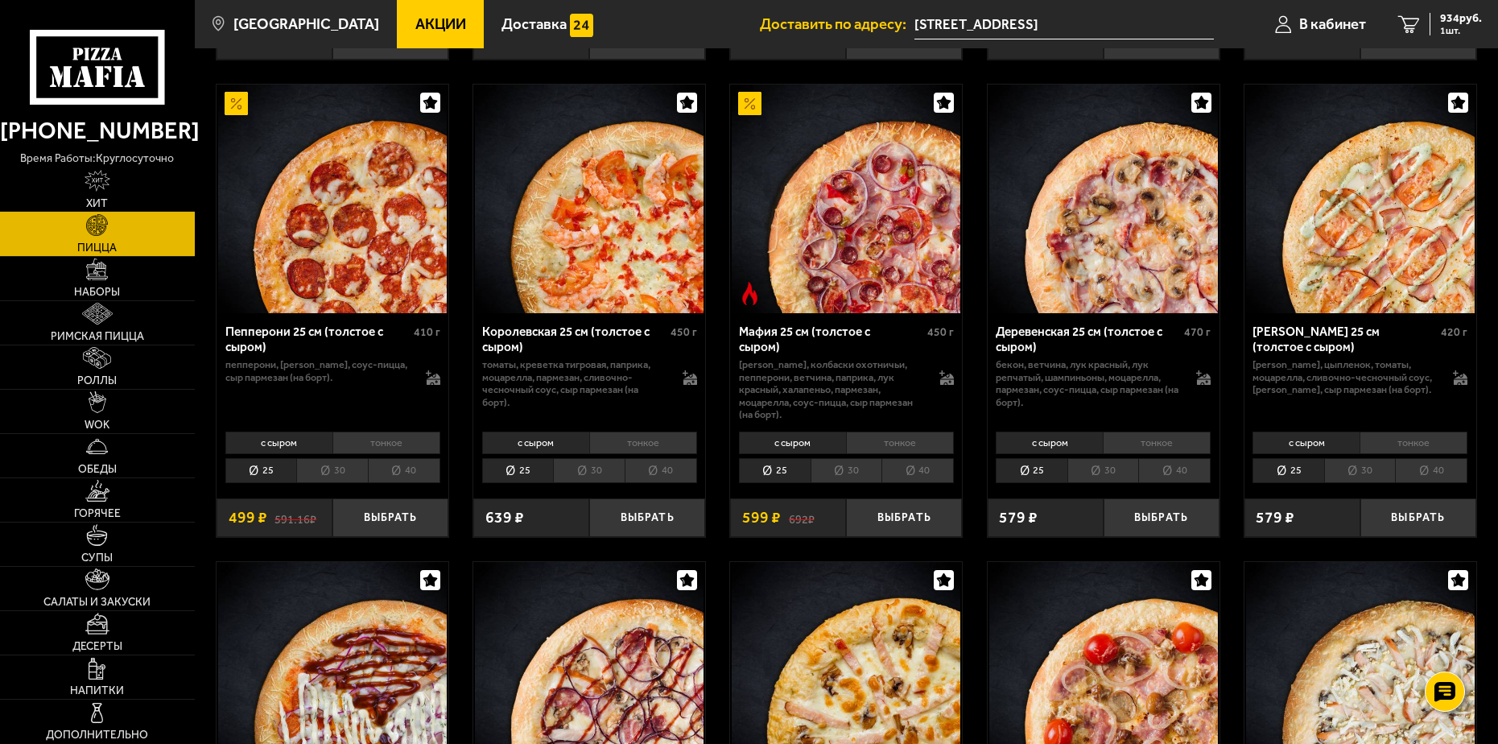
click at [416, 461] on li "40" at bounding box center [404, 470] width 72 height 25
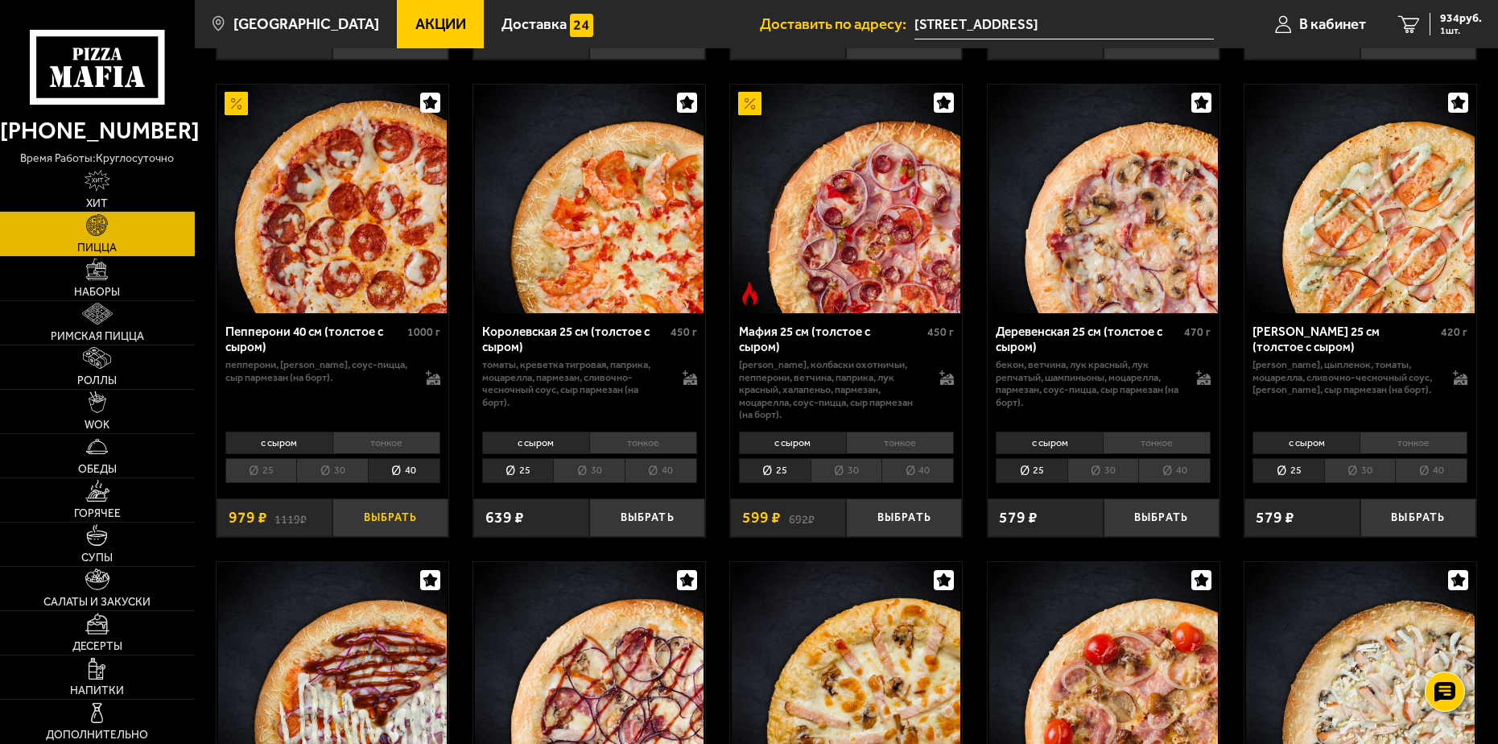
click at [402, 506] on button "Выбрать" at bounding box center [390, 517] width 116 height 38
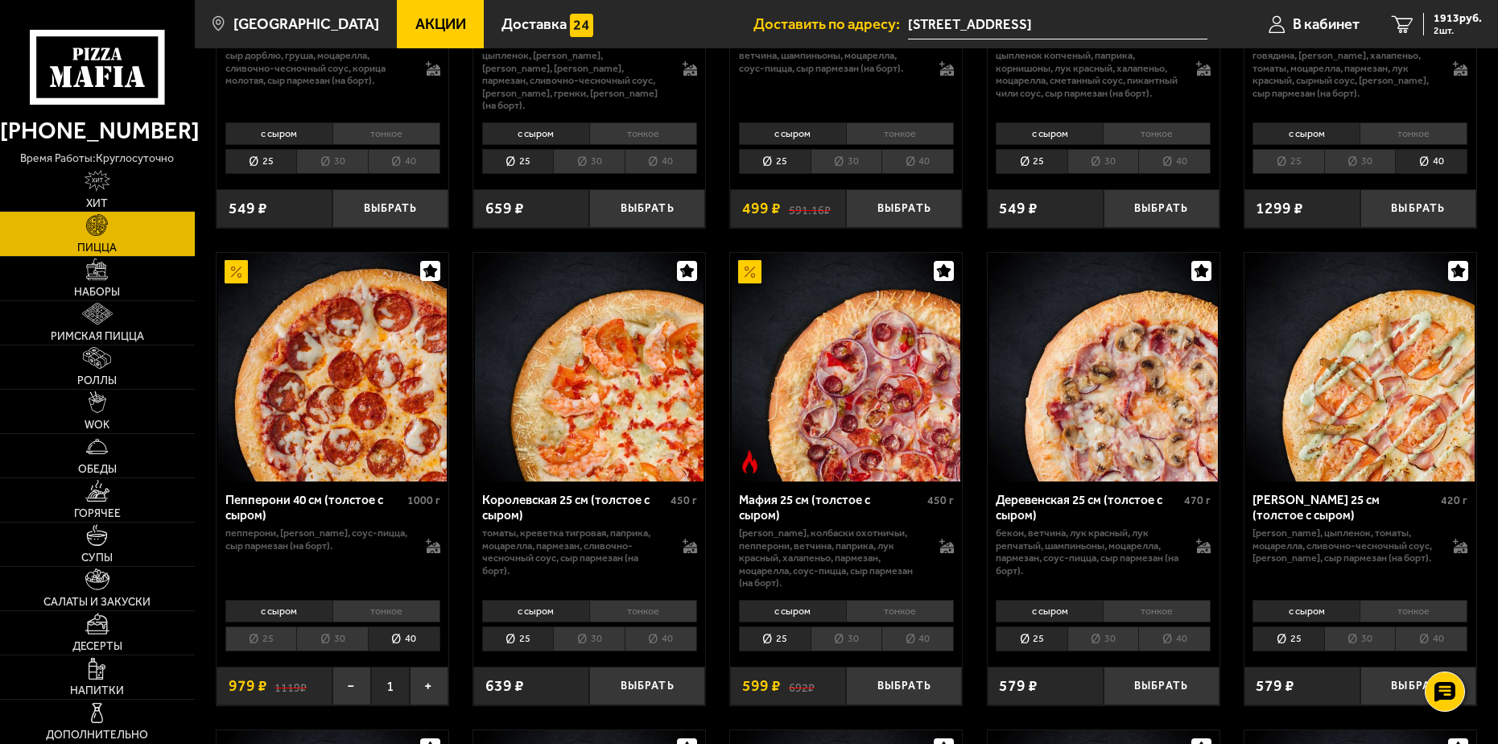
scroll to position [1610, 0]
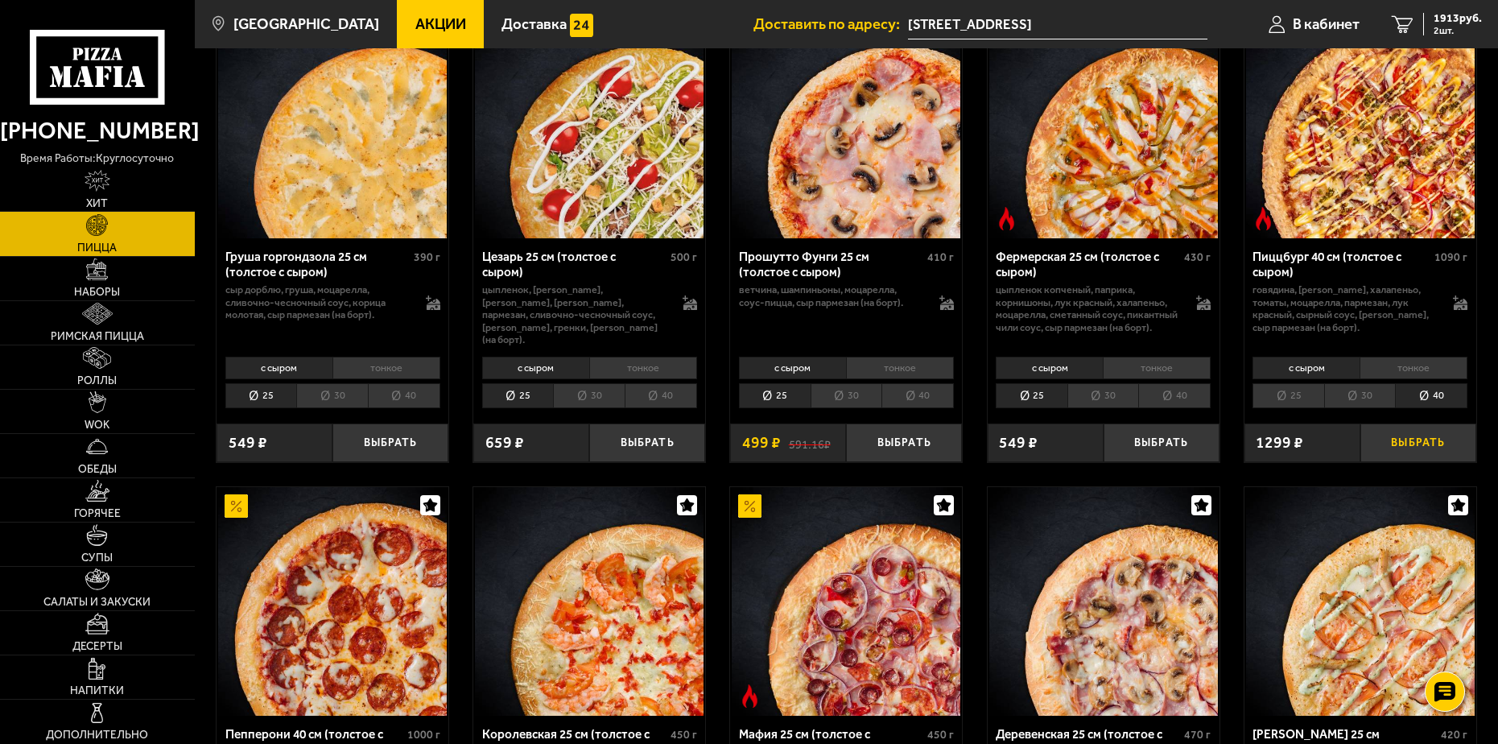
click at [1419, 443] on button "Выбрать" at bounding box center [1418, 442] width 116 height 38
click at [1452, 14] on span "3017 руб." at bounding box center [1457, 18] width 48 height 11
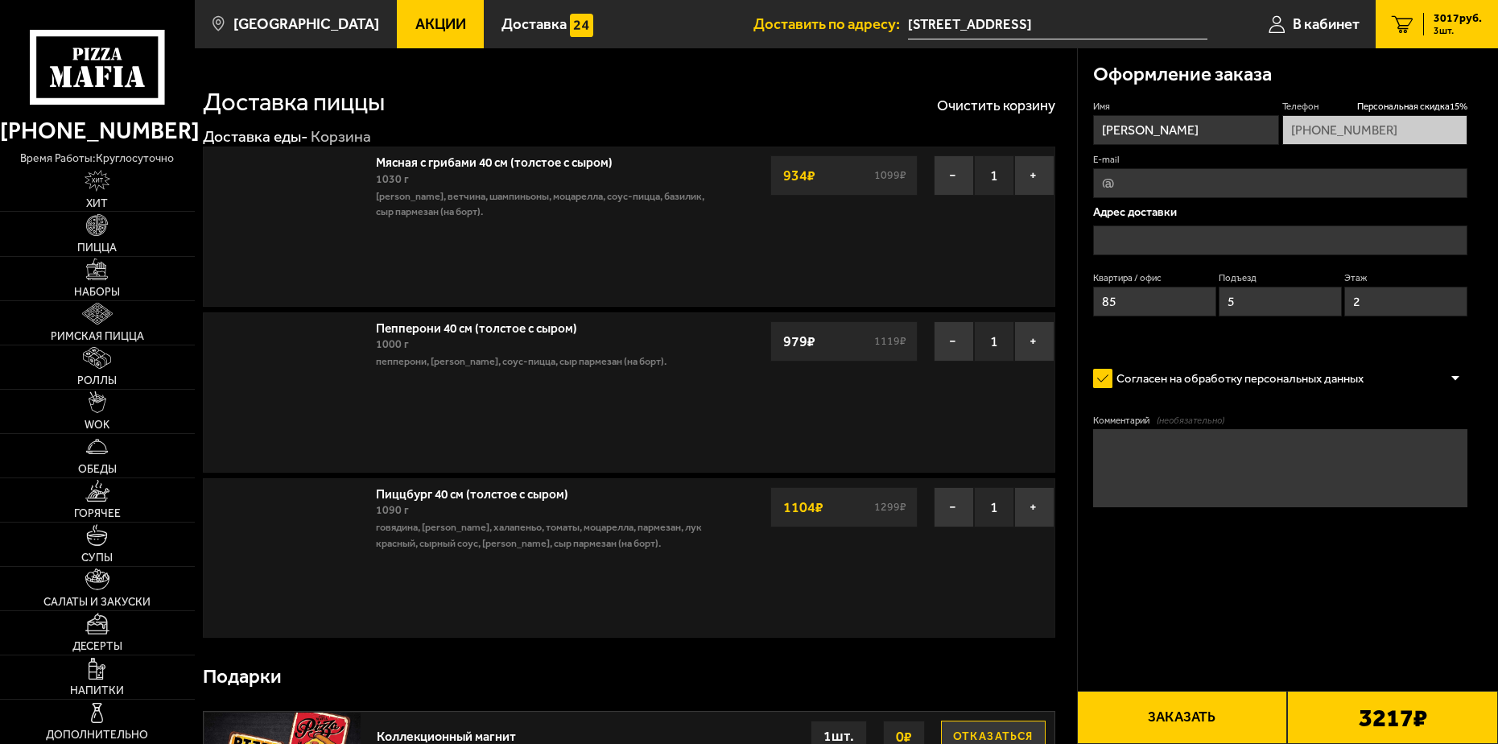
type input "[STREET_ADDRESS]"
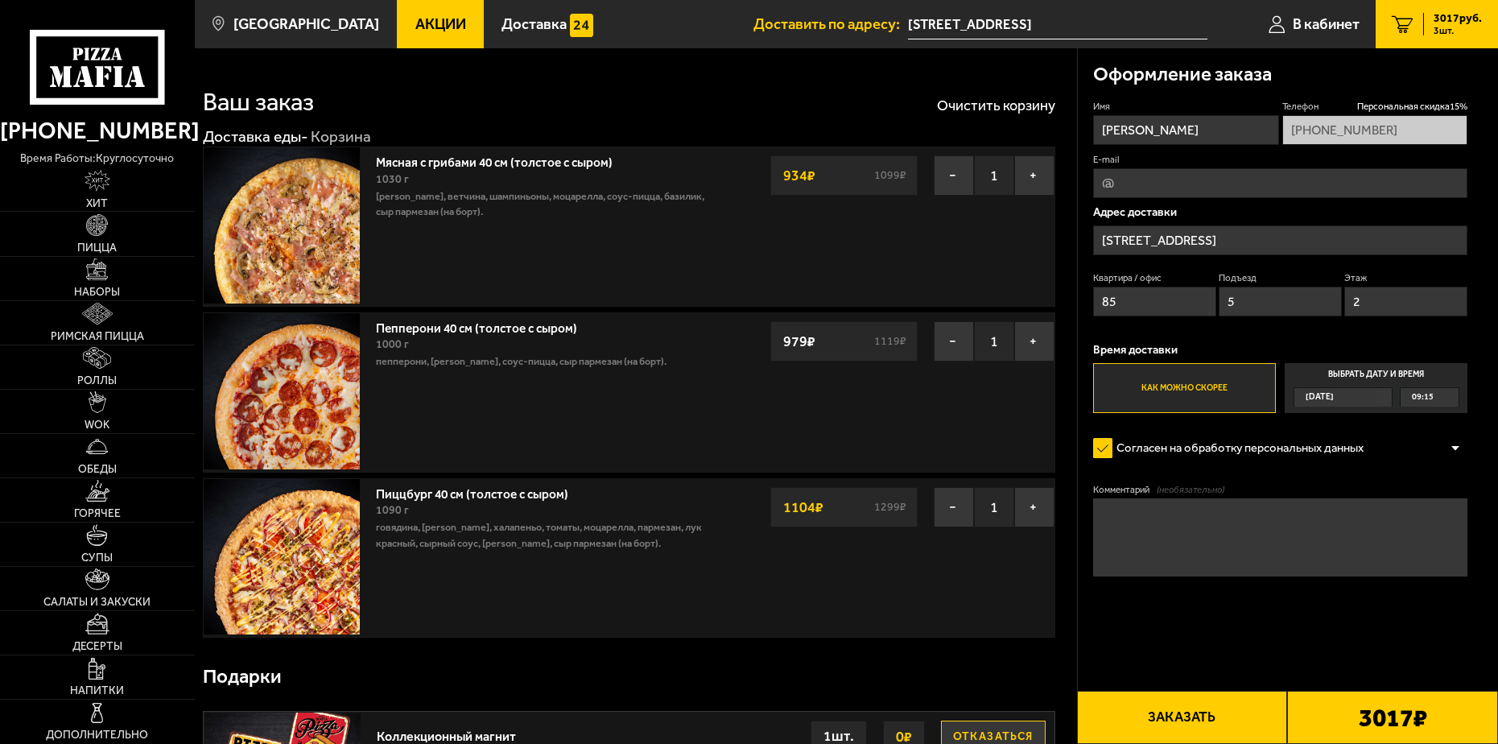
click at [1197, 716] on button "Заказать" at bounding box center [1182, 717] width 211 height 53
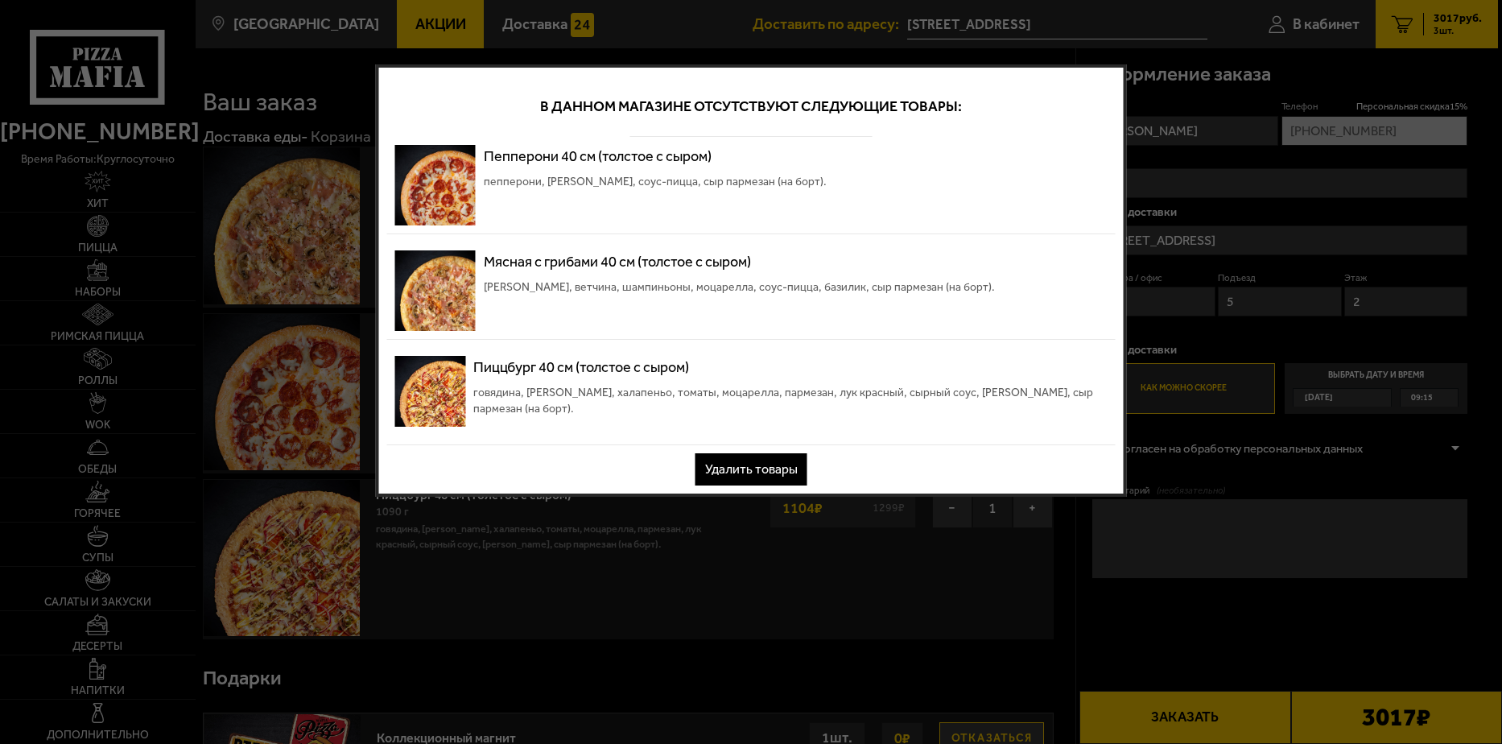
click at [790, 468] on button "Удалить товары" at bounding box center [751, 469] width 112 height 32
